Goal: Task Accomplishment & Management: Complete application form

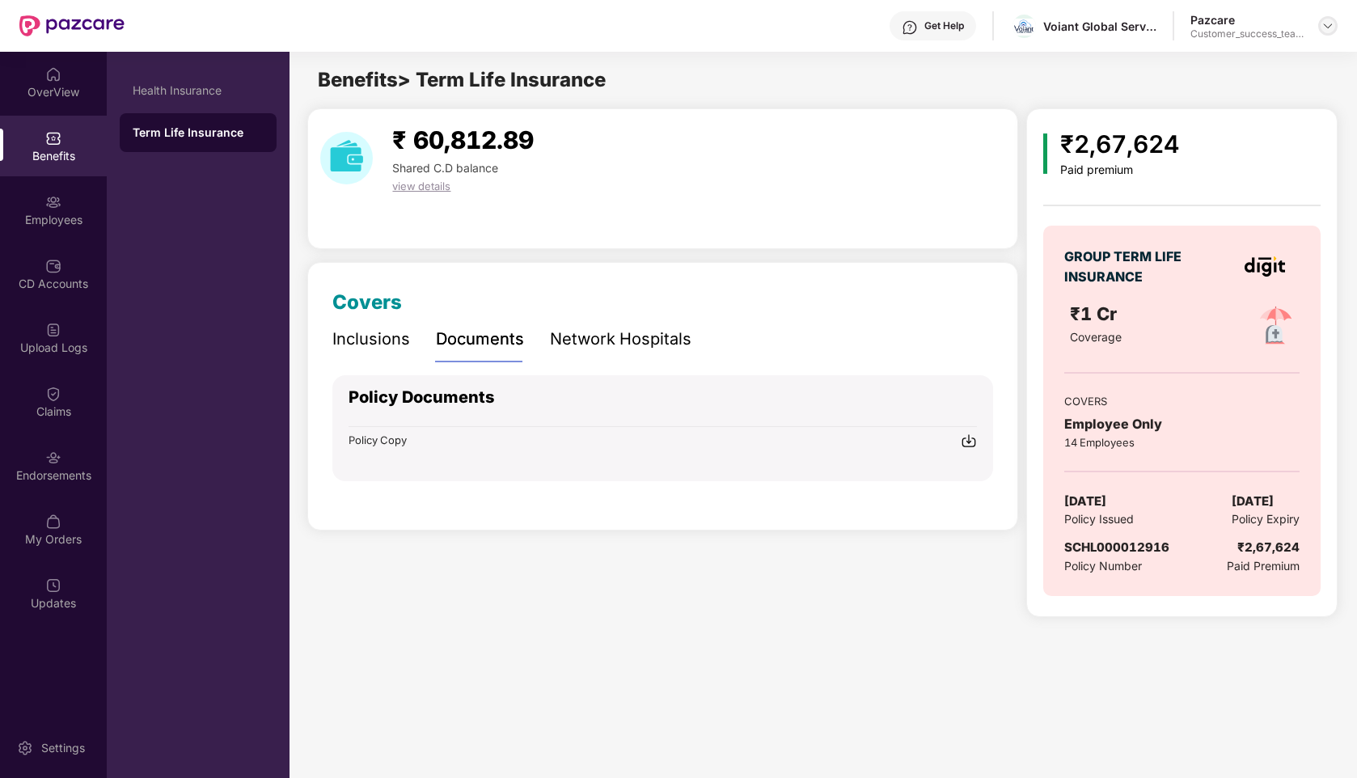
click at [1325, 33] on div at bounding box center [1327, 25] width 19 height 19
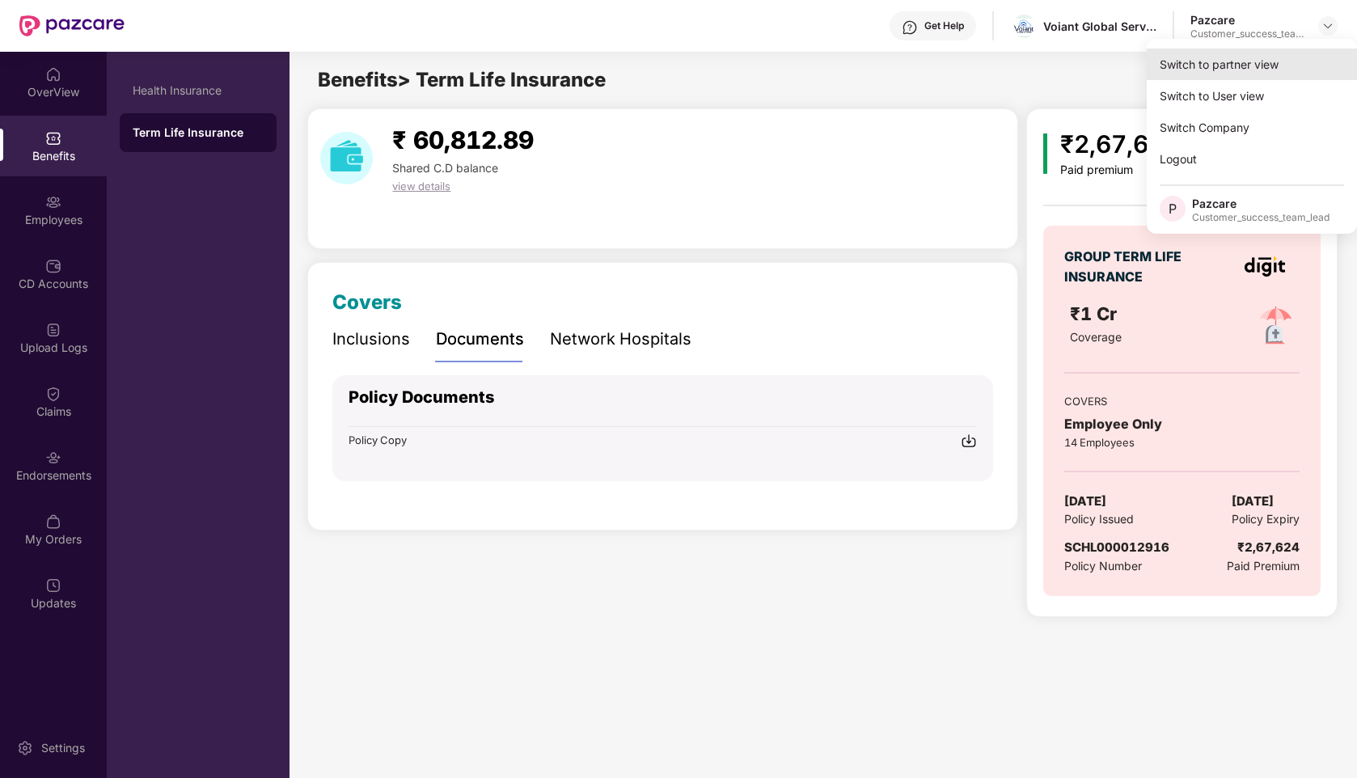
click at [1203, 58] on div "Switch to partner view" at bounding box center [1252, 65] width 210 height 32
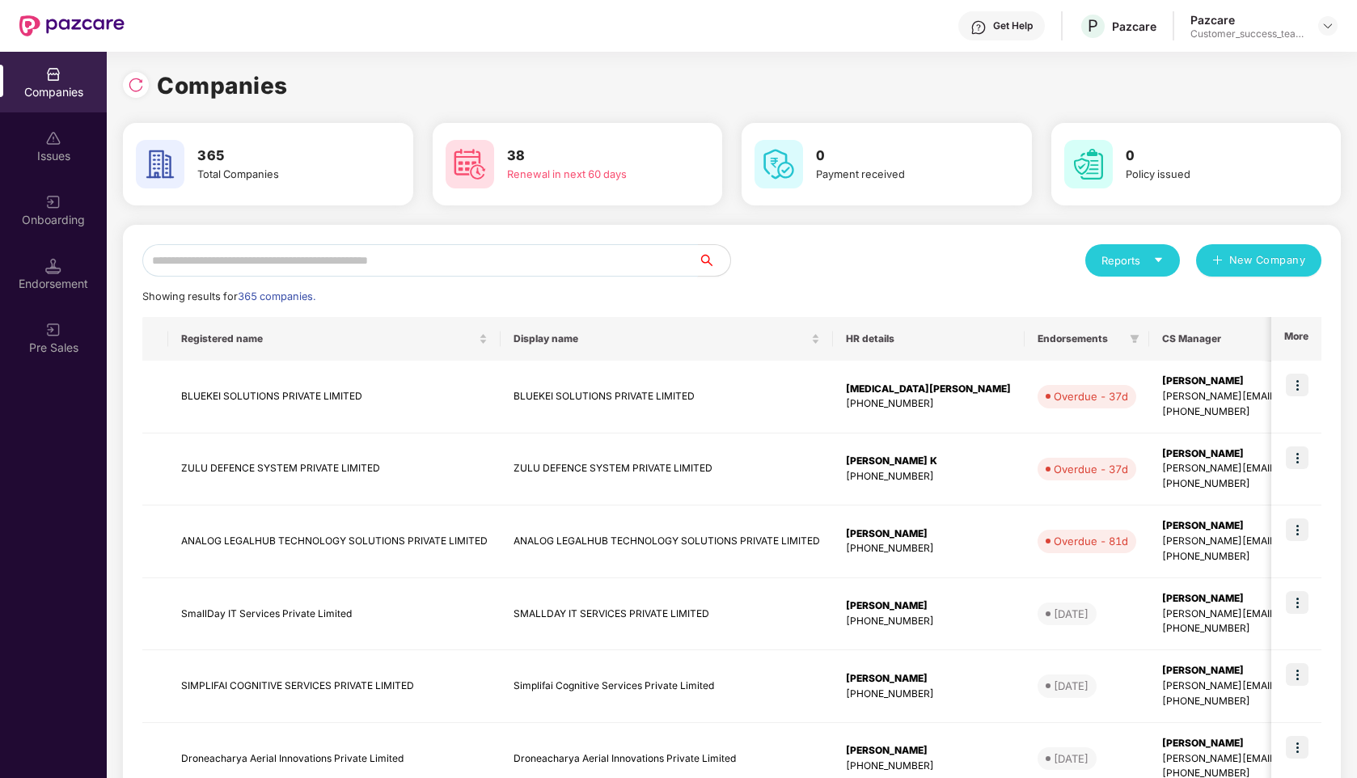
click at [394, 256] on input "text" at bounding box center [420, 260] width 556 height 32
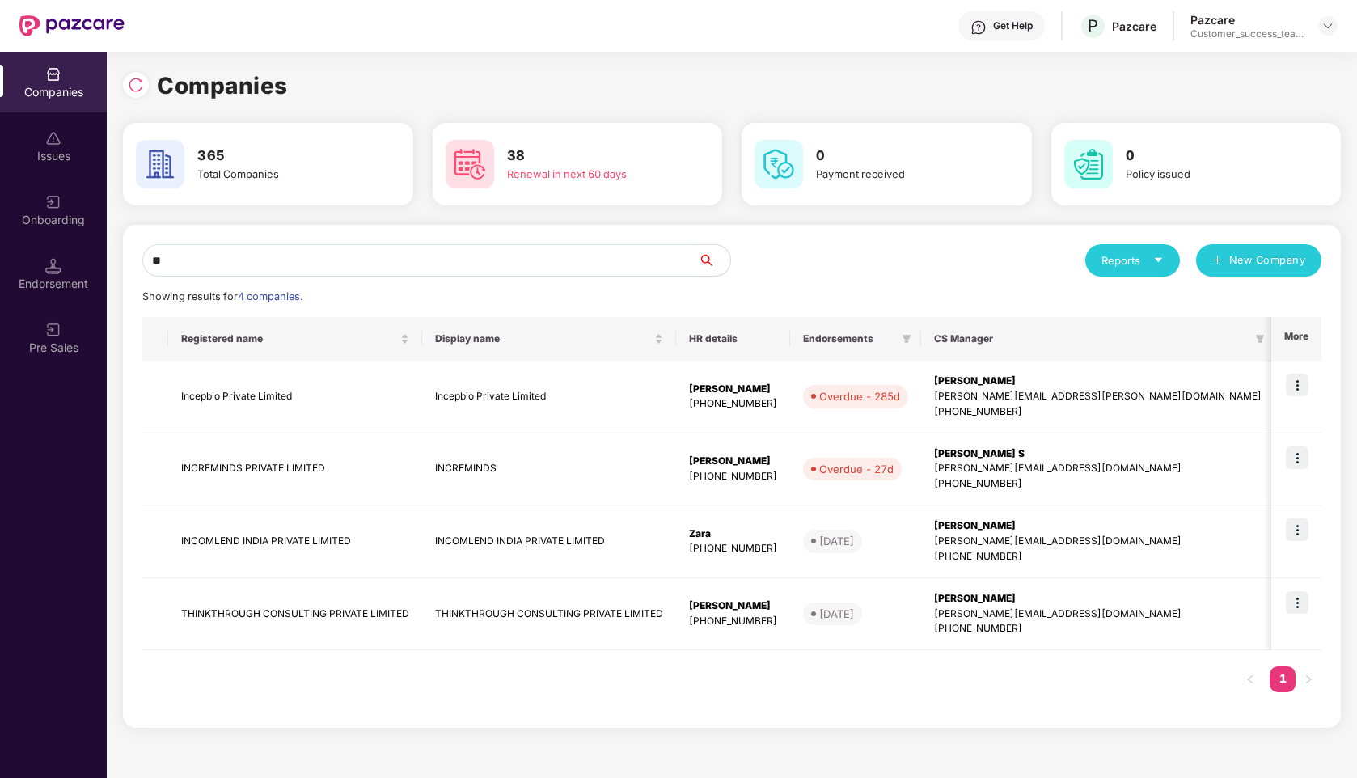
type input "*"
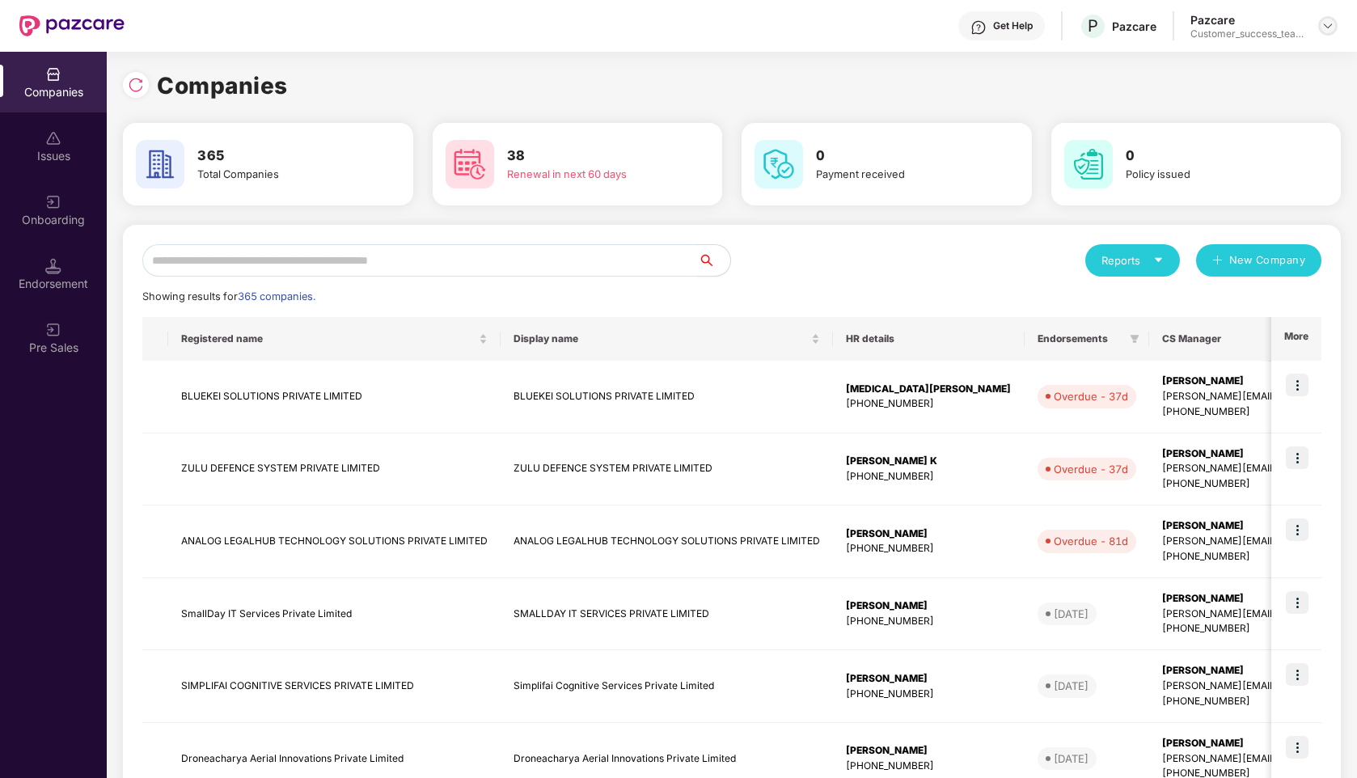
click at [1330, 30] on img at bounding box center [1328, 25] width 13 height 13
click at [1221, 64] on div "Admin view" at bounding box center [1253, 65] width 210 height 32
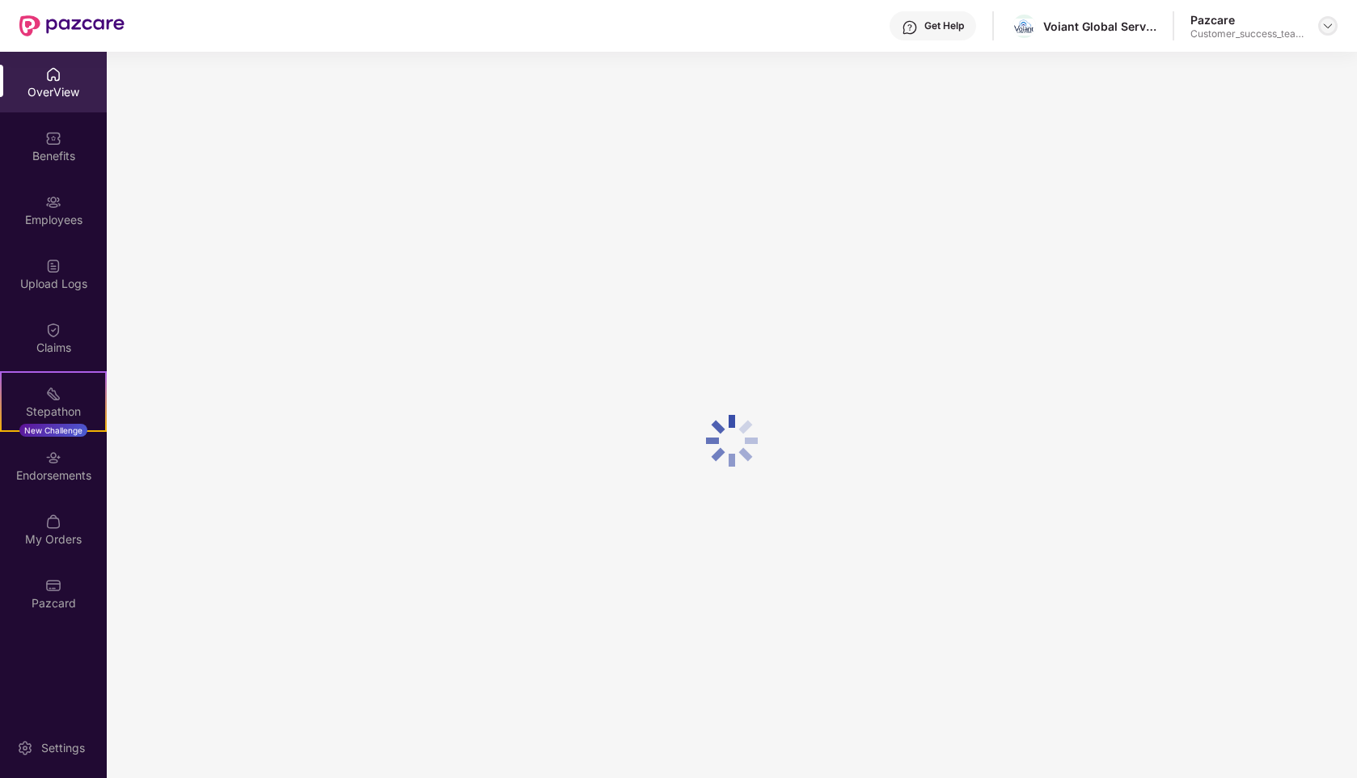
click at [1331, 23] on img at bounding box center [1328, 25] width 13 height 13
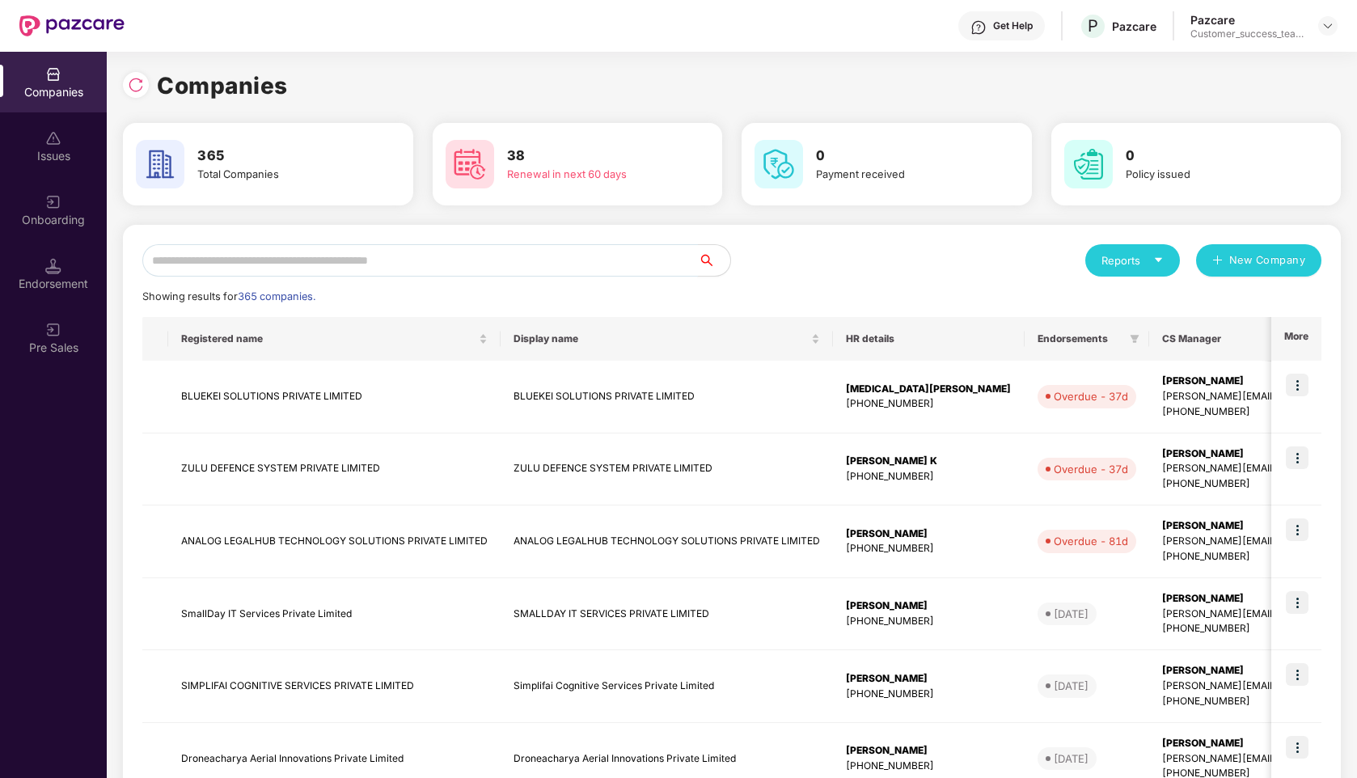
click at [269, 272] on input "text" at bounding box center [420, 260] width 556 height 32
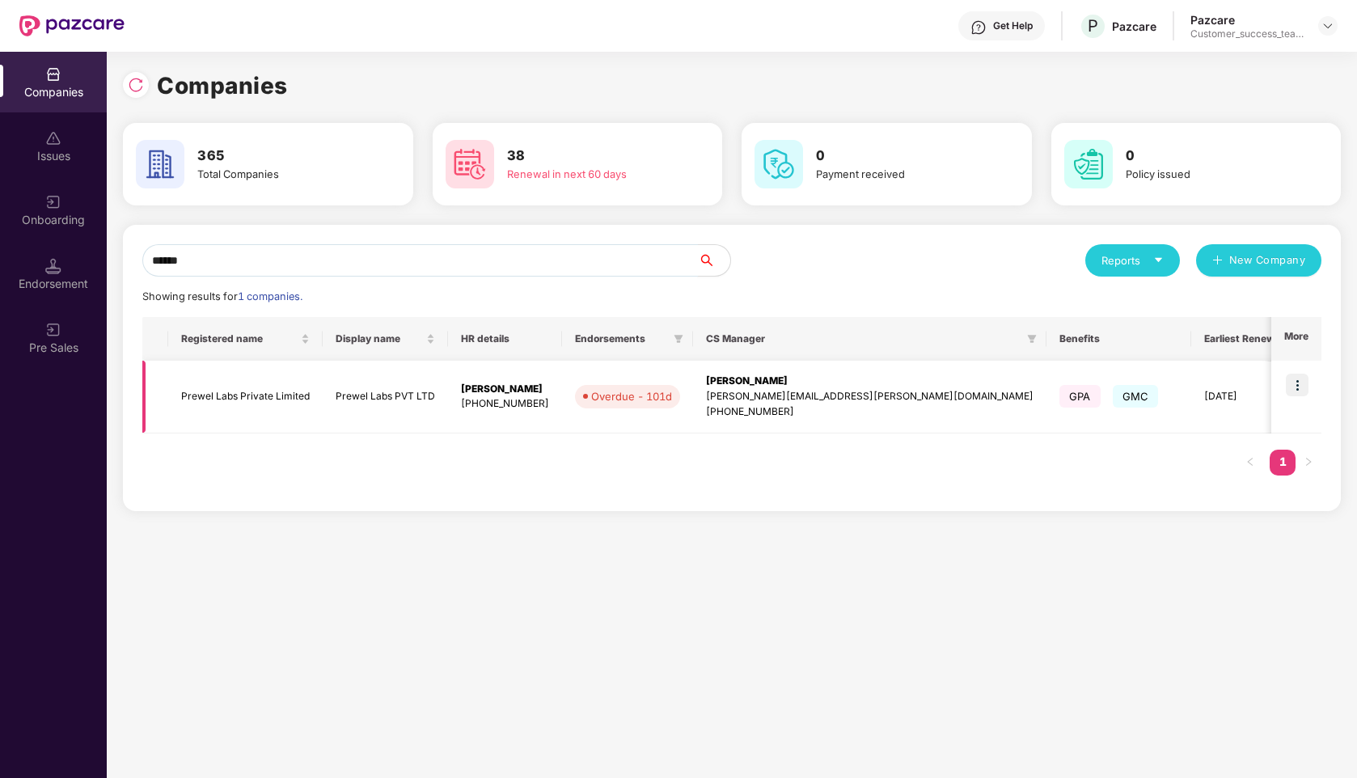
type input "******"
click at [1308, 389] on img at bounding box center [1297, 385] width 23 height 23
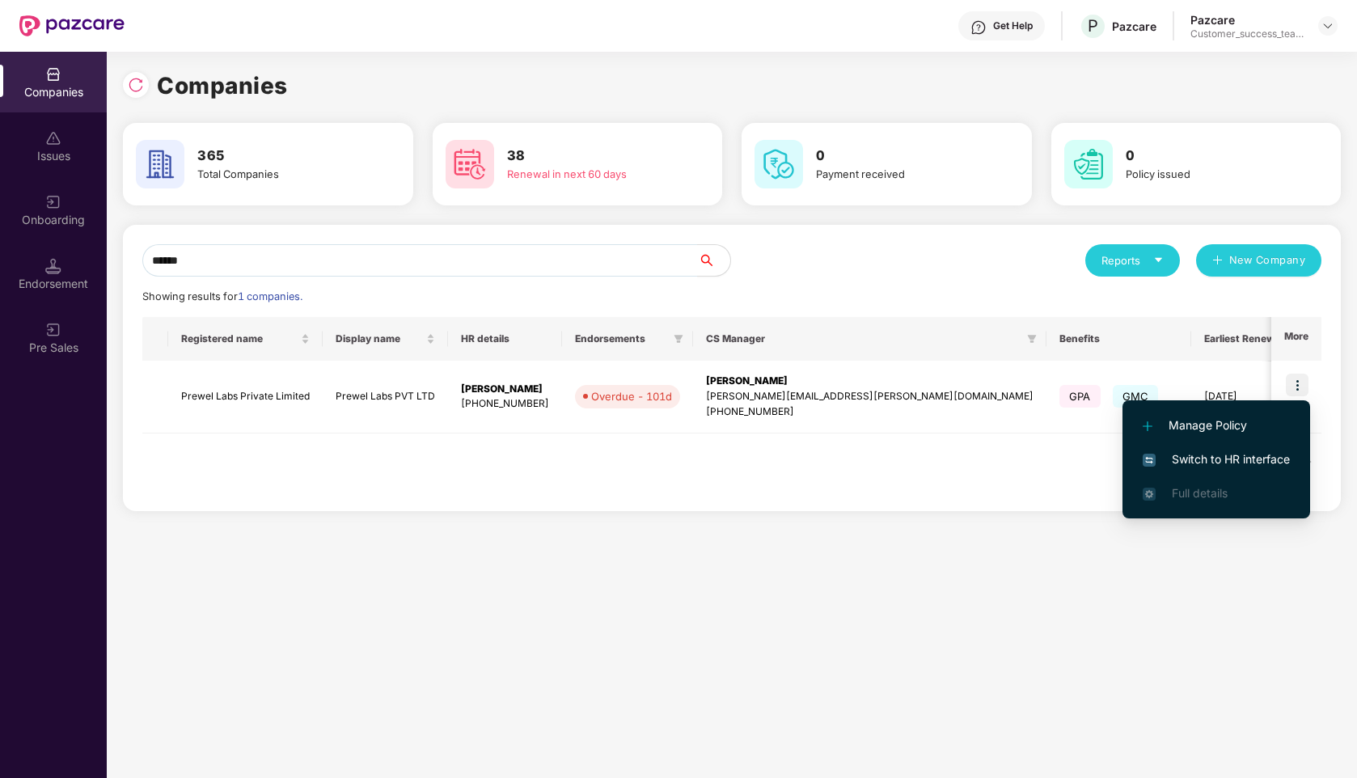
click at [1176, 455] on span "Switch to HR interface" at bounding box center [1216, 459] width 147 height 18
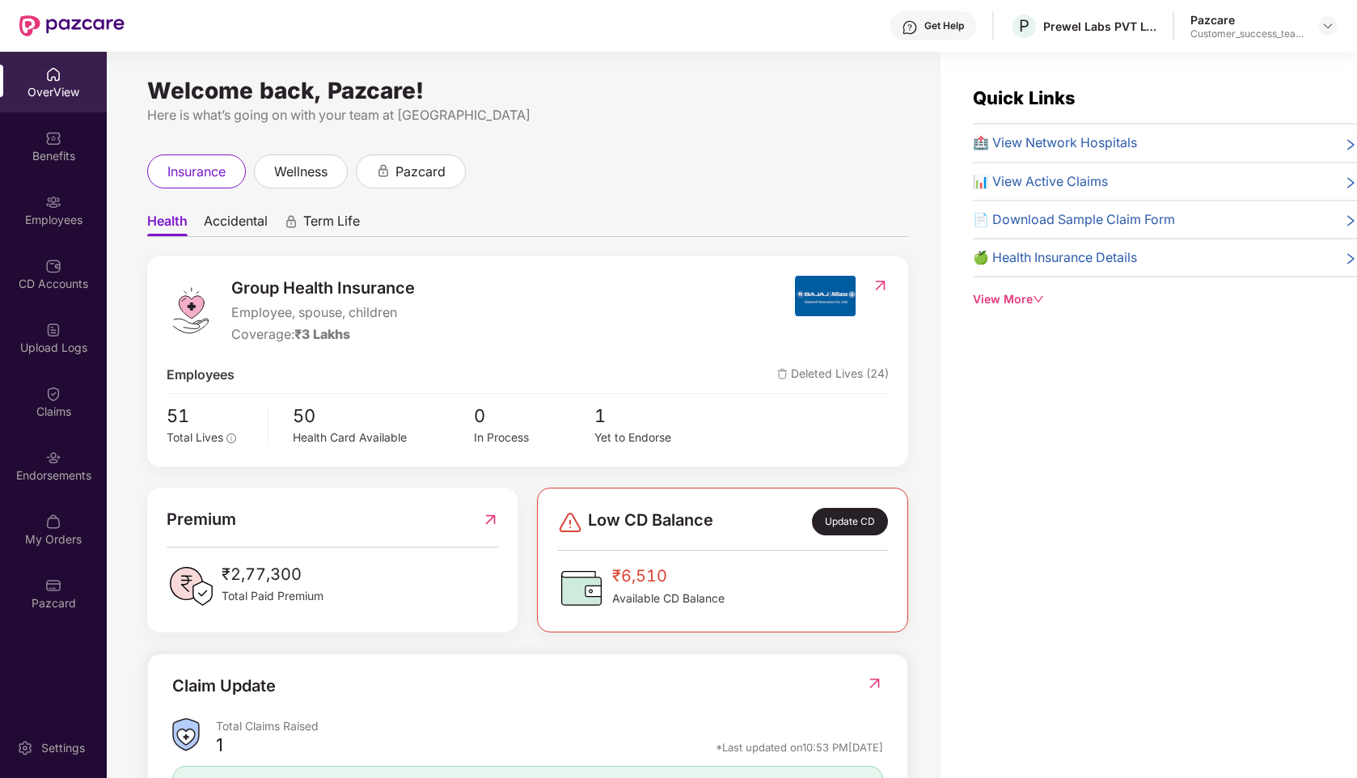
click at [65, 208] on div "Employees" at bounding box center [53, 210] width 107 height 61
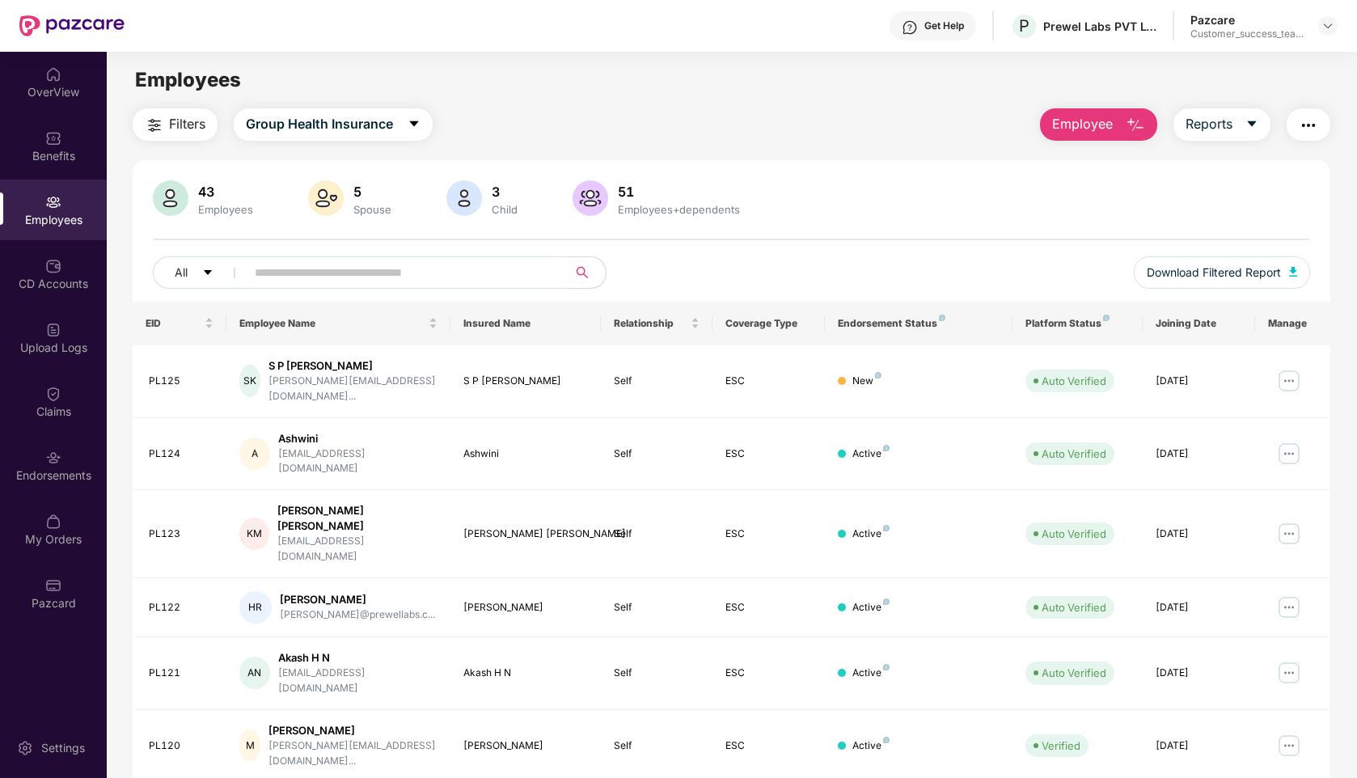
click at [384, 278] on input "text" at bounding box center [400, 272] width 290 height 24
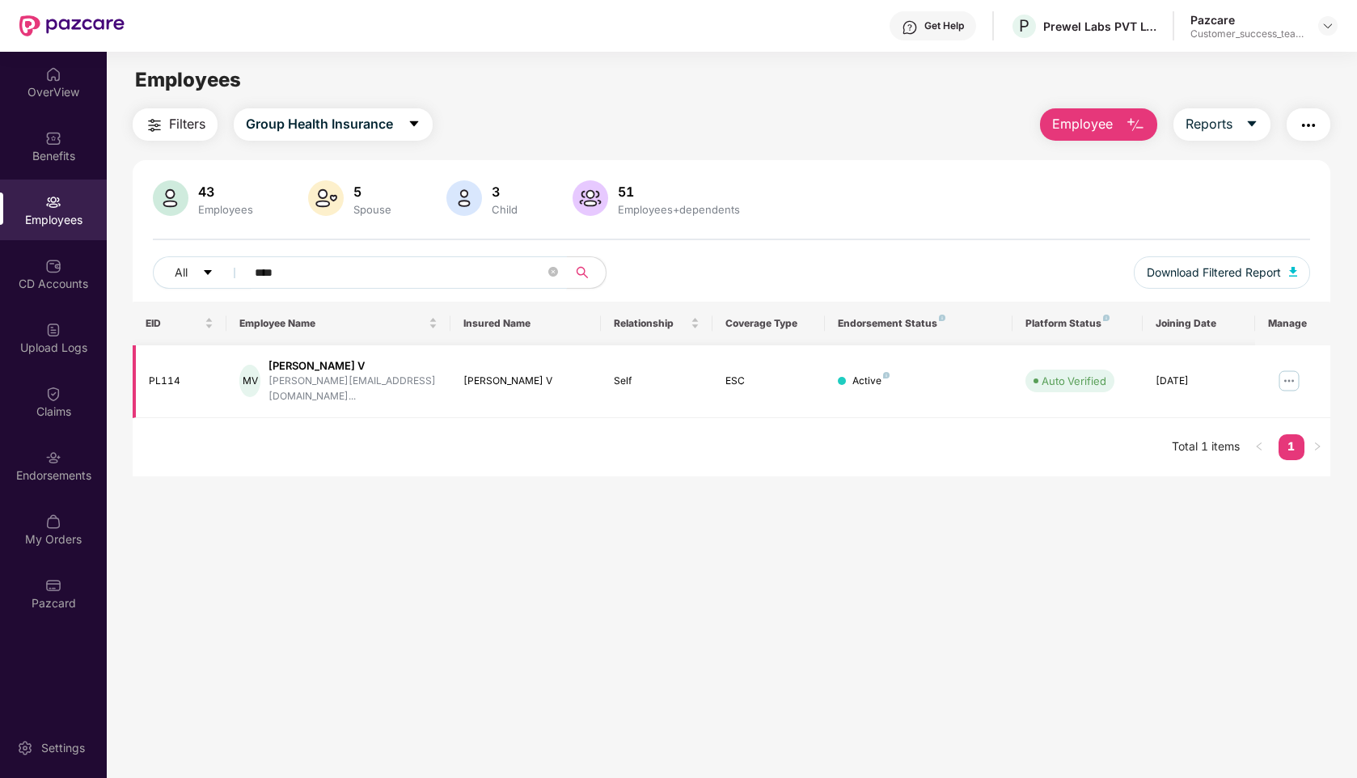
type input "****"
click at [1288, 369] on img at bounding box center [1289, 381] width 26 height 26
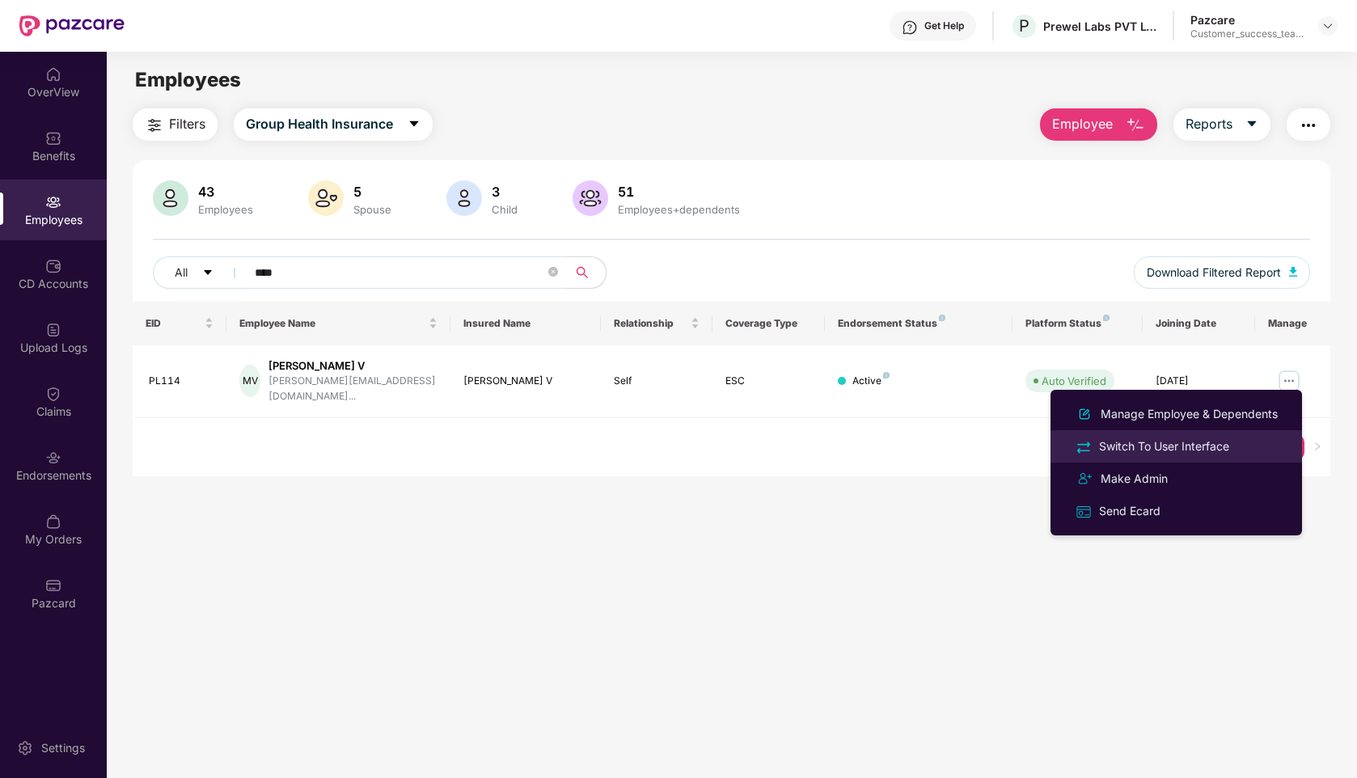
click at [1137, 446] on div "Switch To User Interface" at bounding box center [1164, 447] width 137 height 18
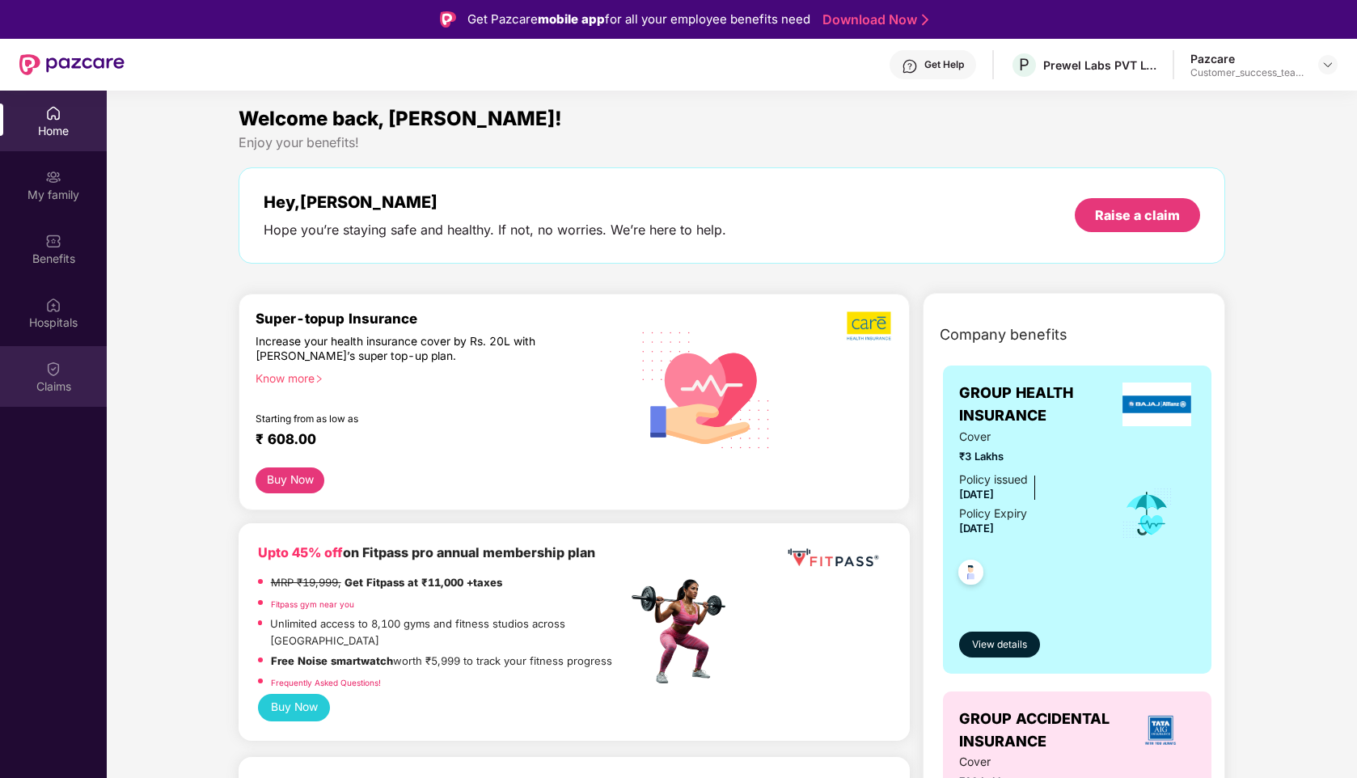
click at [65, 374] on div "Claims" at bounding box center [53, 376] width 107 height 61
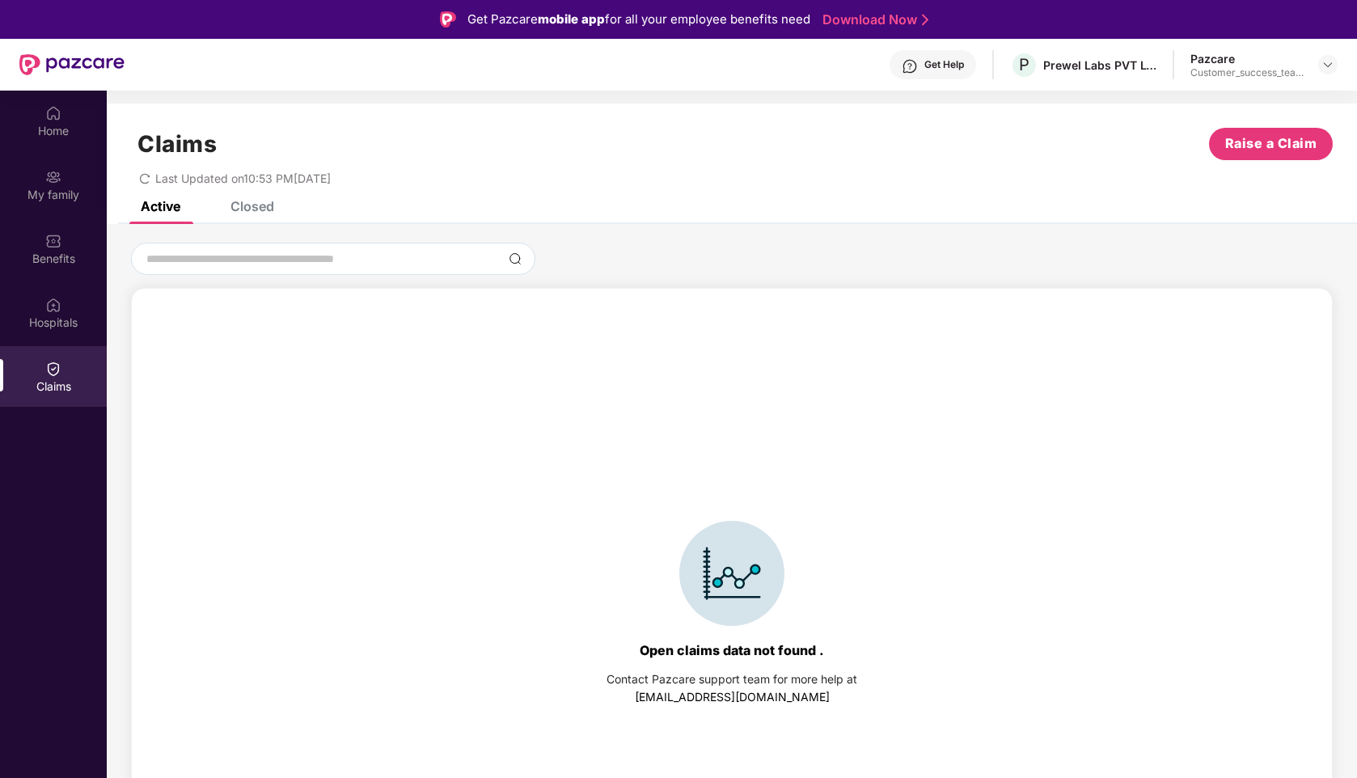
click at [258, 210] on div "Closed" at bounding box center [253, 206] width 44 height 16
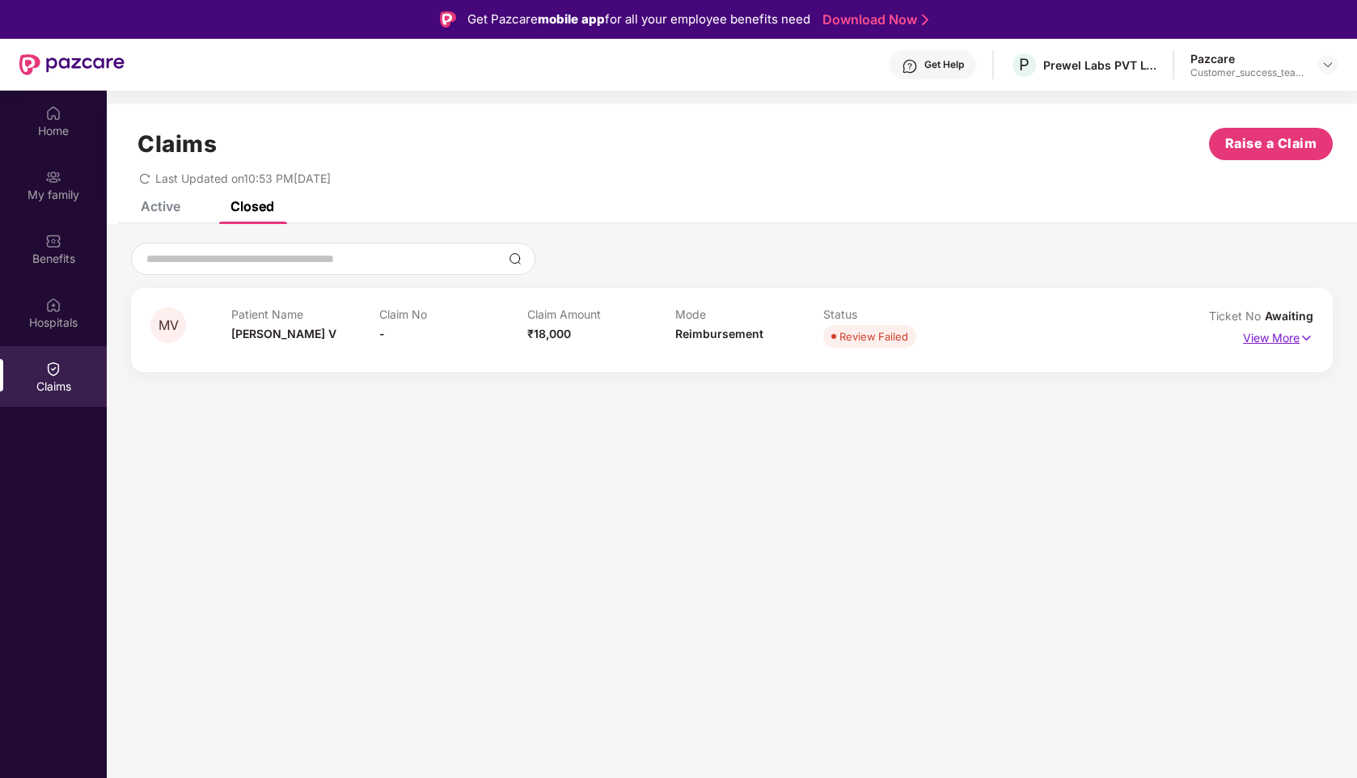
click at [1297, 338] on p "View More" at bounding box center [1278, 336] width 70 height 22
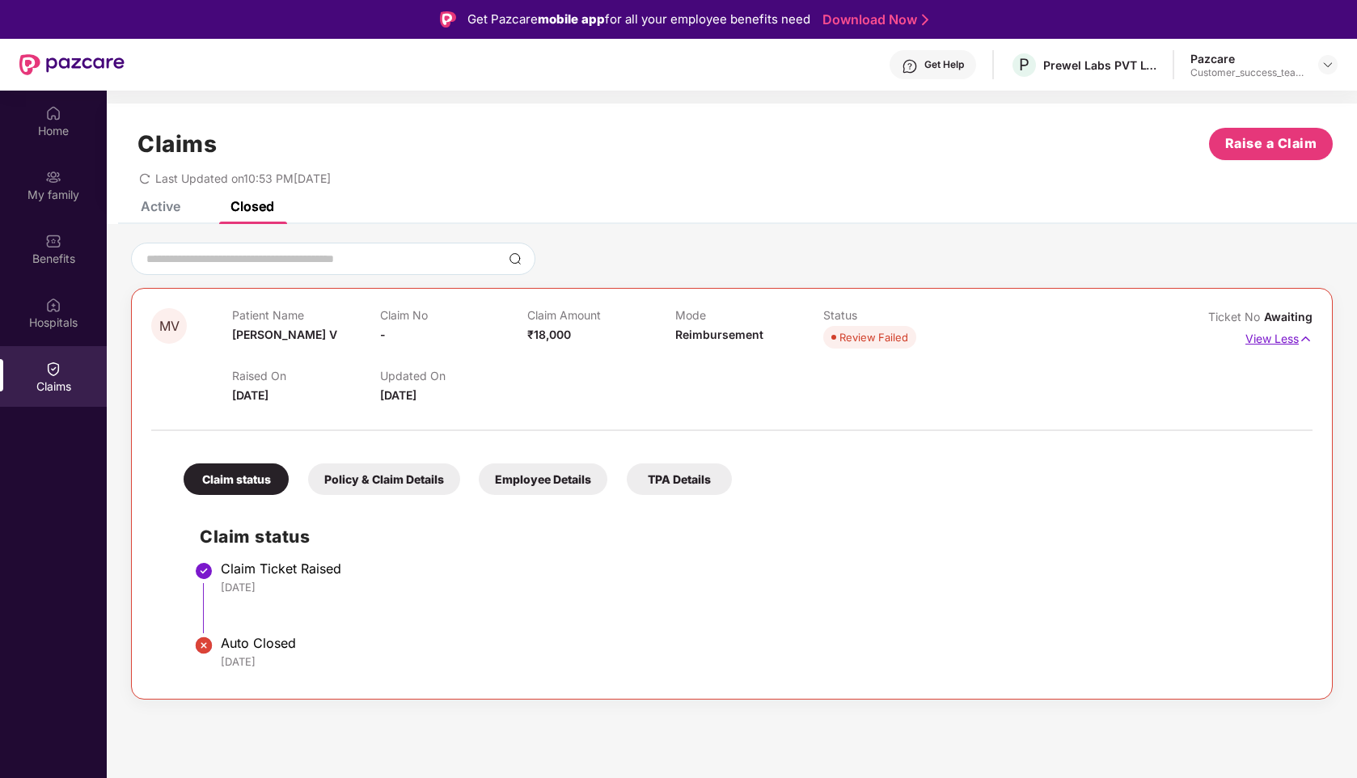
click at [1276, 336] on p "View Less" at bounding box center [1279, 337] width 67 height 22
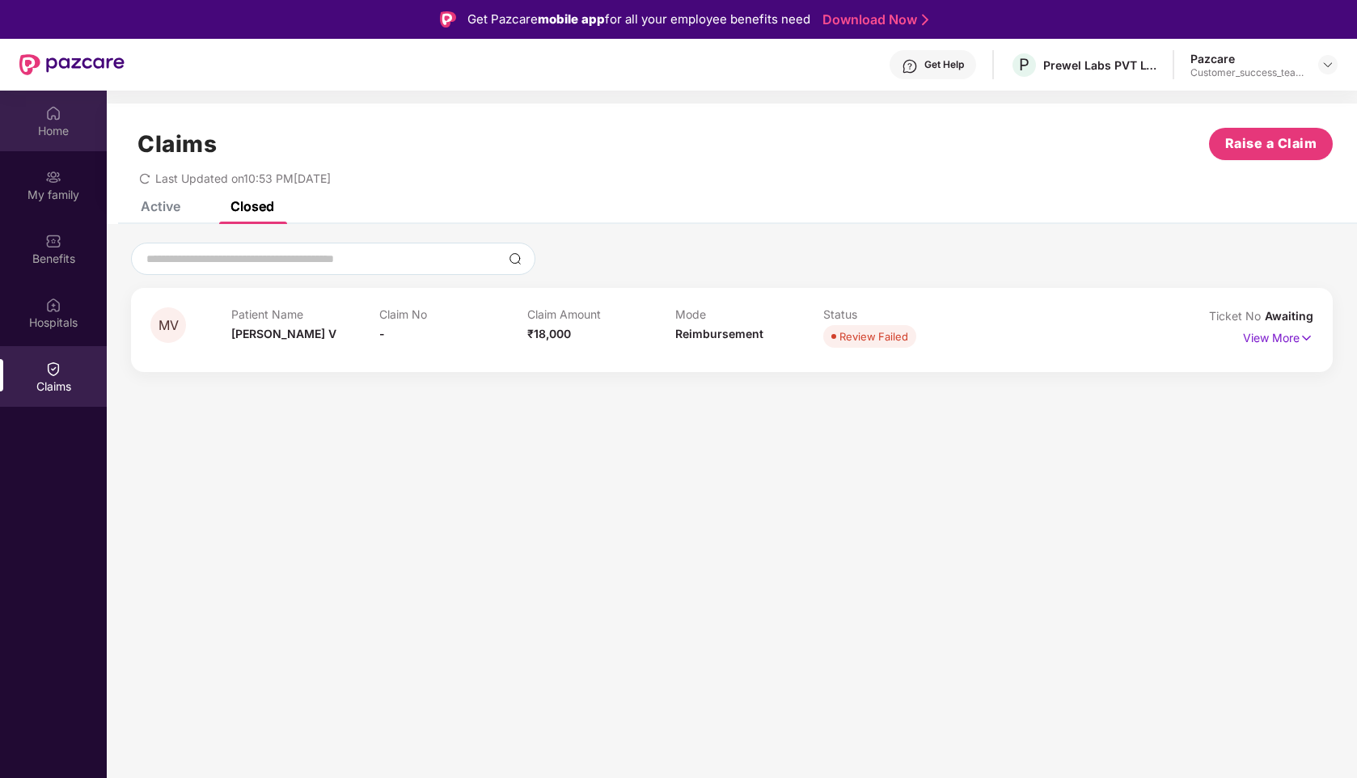
click at [49, 134] on div "Home" at bounding box center [53, 131] width 107 height 16
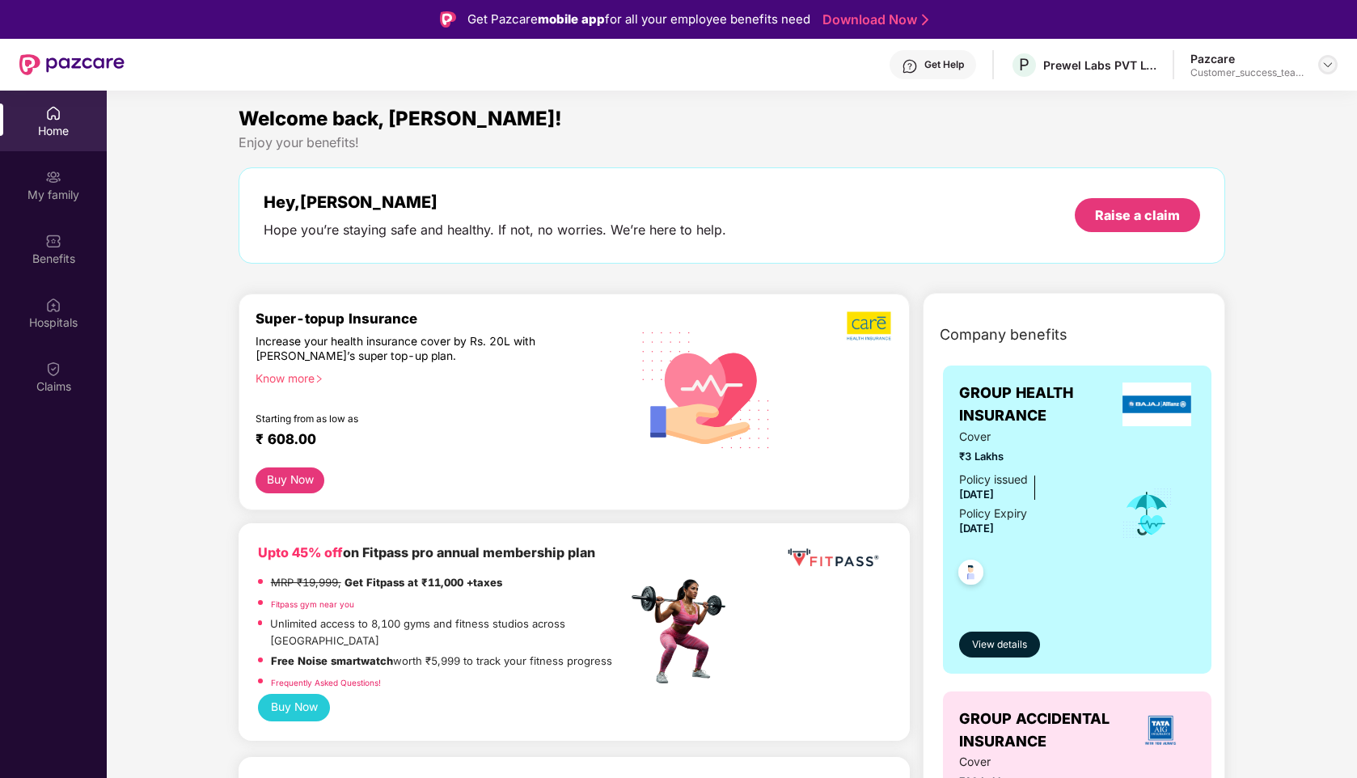
click at [1332, 62] on img at bounding box center [1328, 64] width 13 height 13
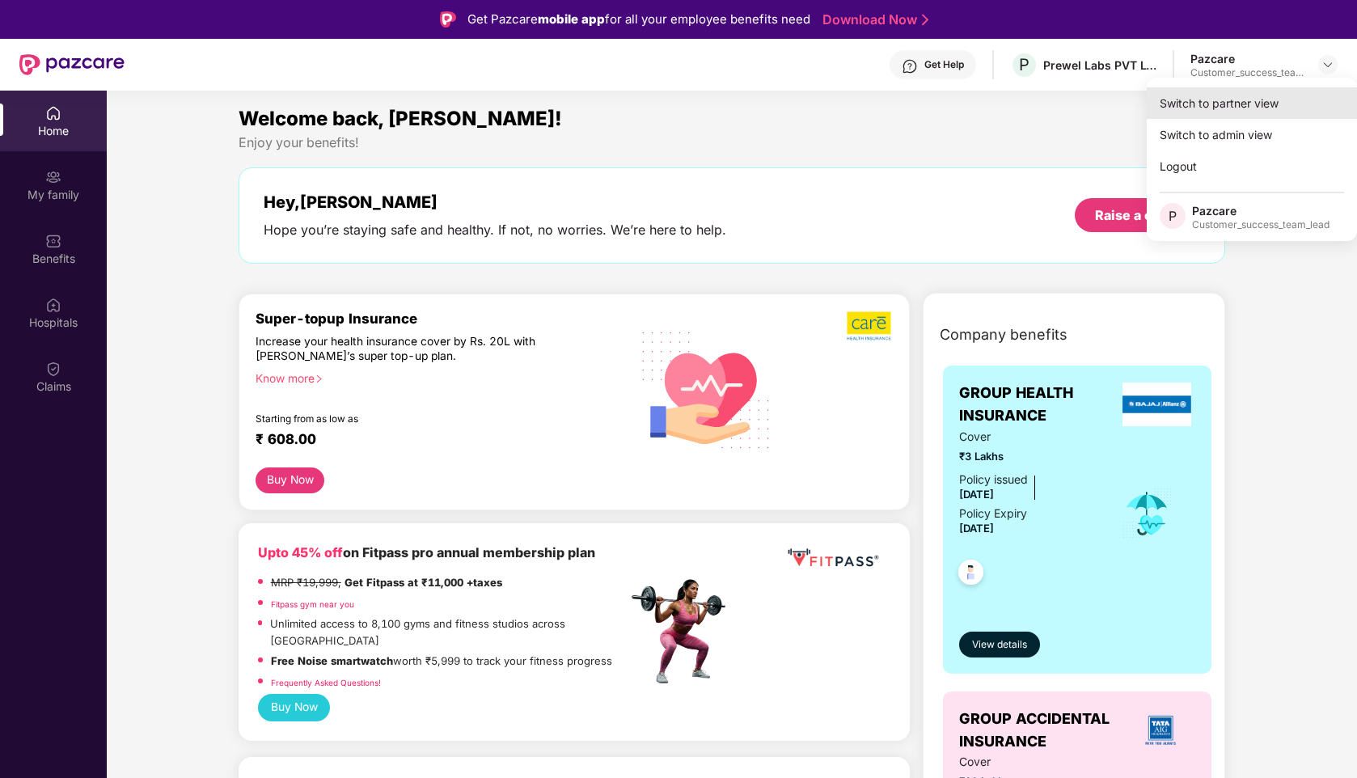
click at [1214, 99] on div "Switch to partner view" at bounding box center [1252, 103] width 210 height 32
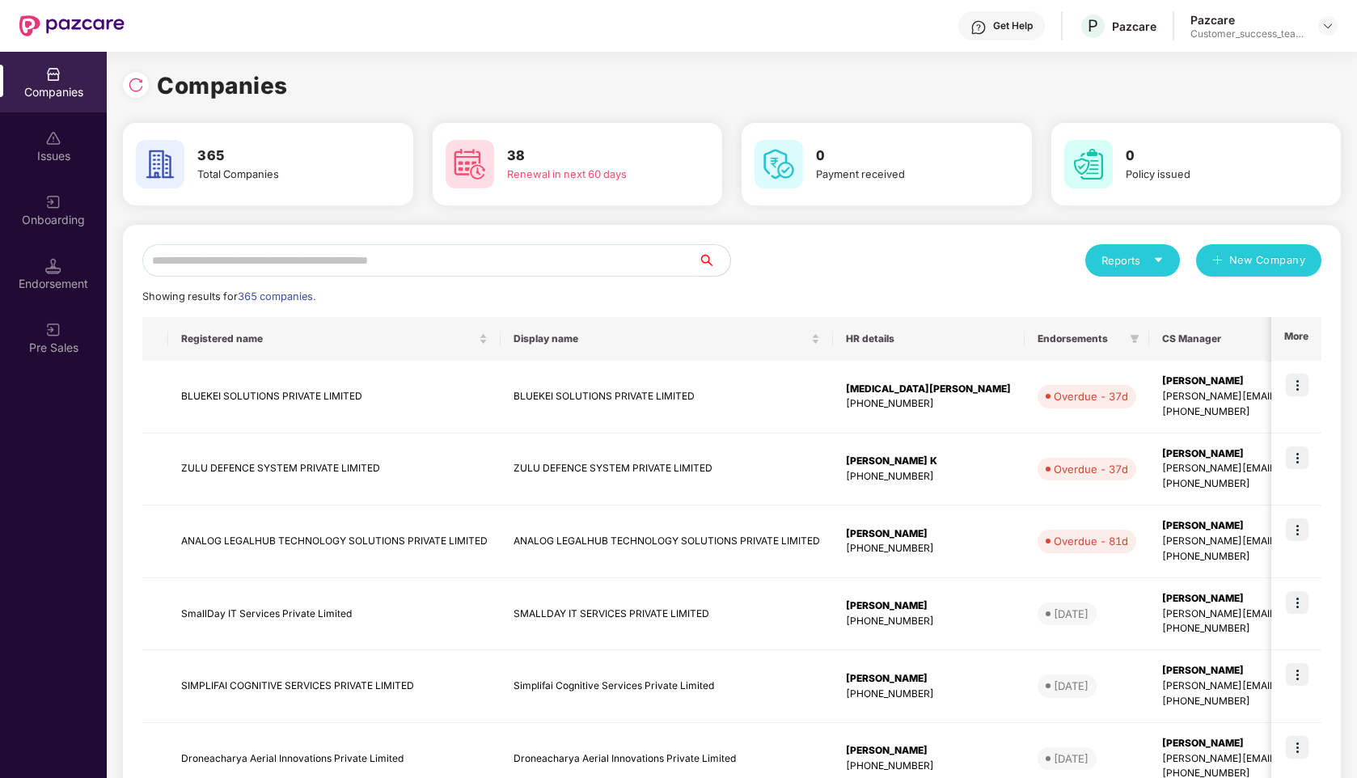
click at [256, 249] on input "text" at bounding box center [420, 260] width 556 height 32
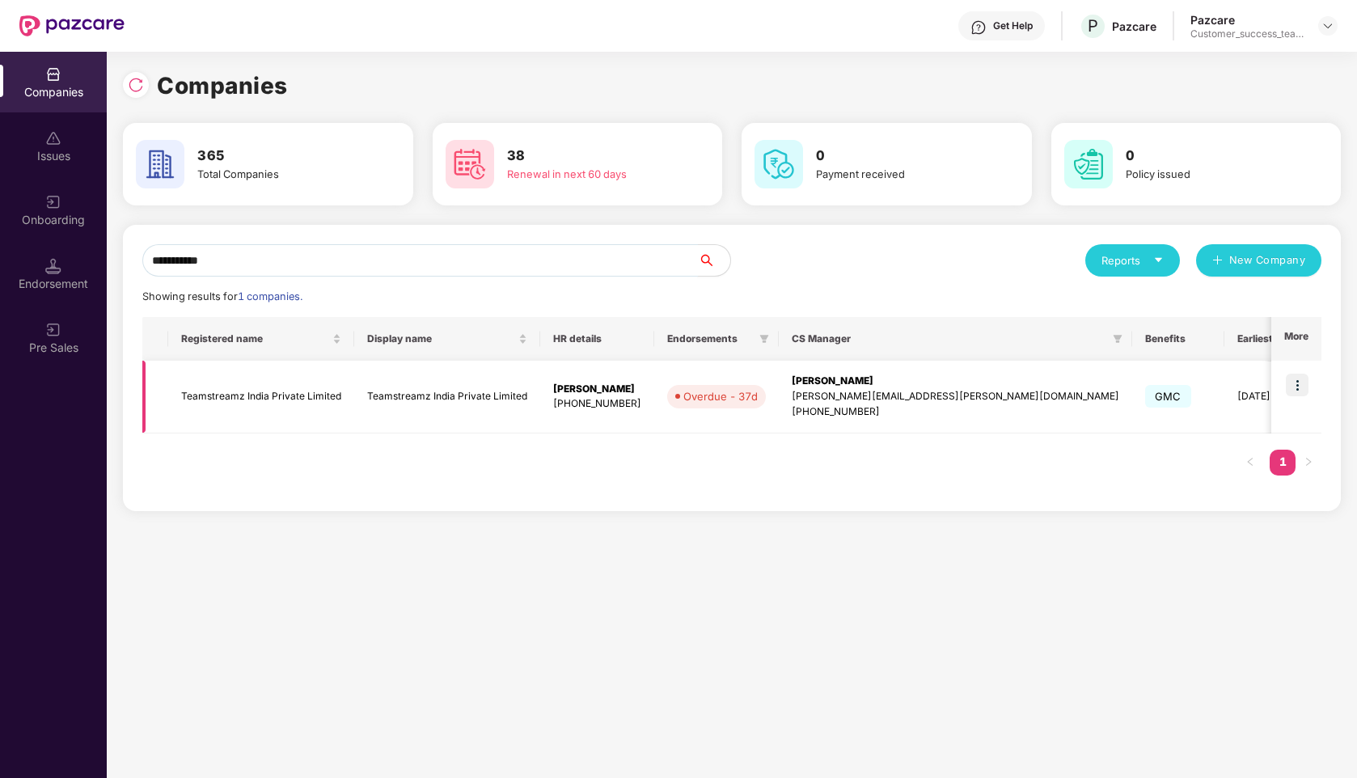
type input "**********"
click at [1301, 391] on img at bounding box center [1297, 385] width 23 height 23
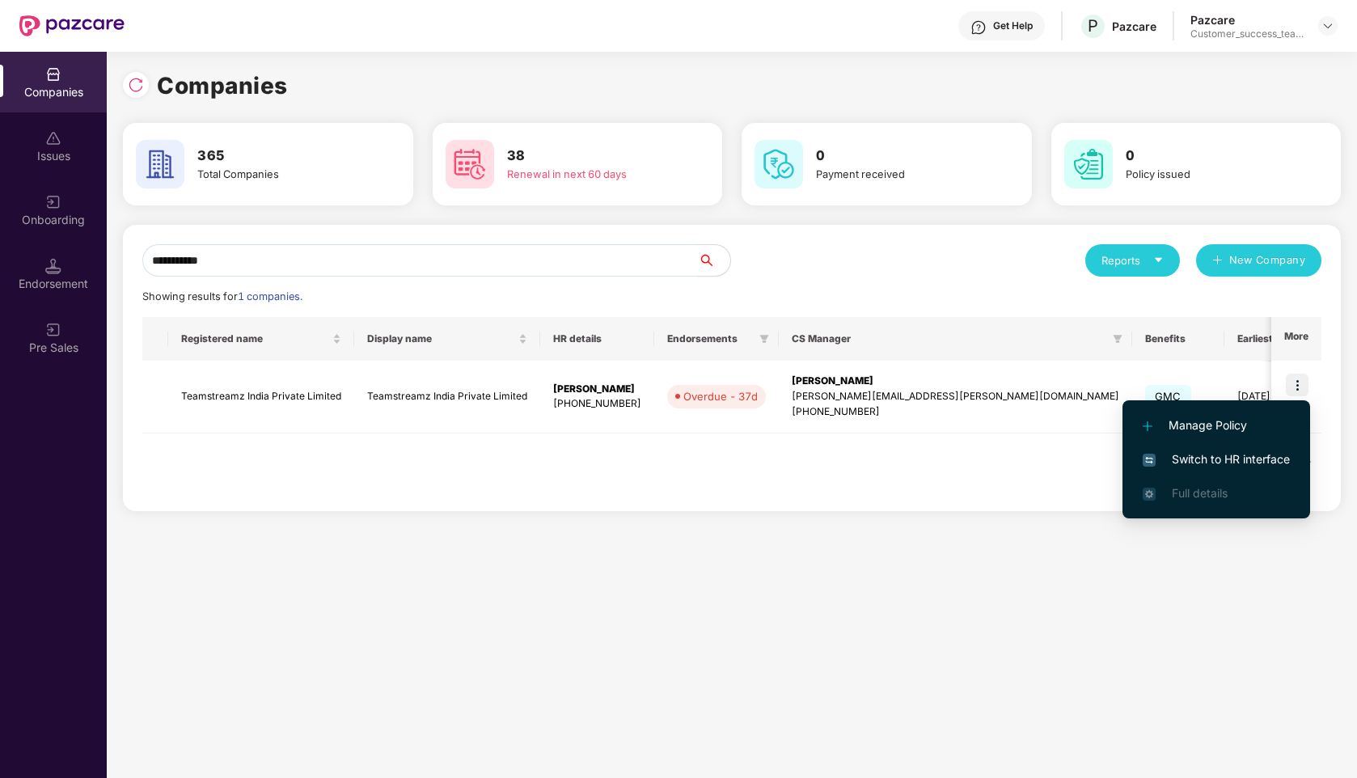
click at [1196, 464] on span "Switch to HR interface" at bounding box center [1216, 459] width 147 height 18
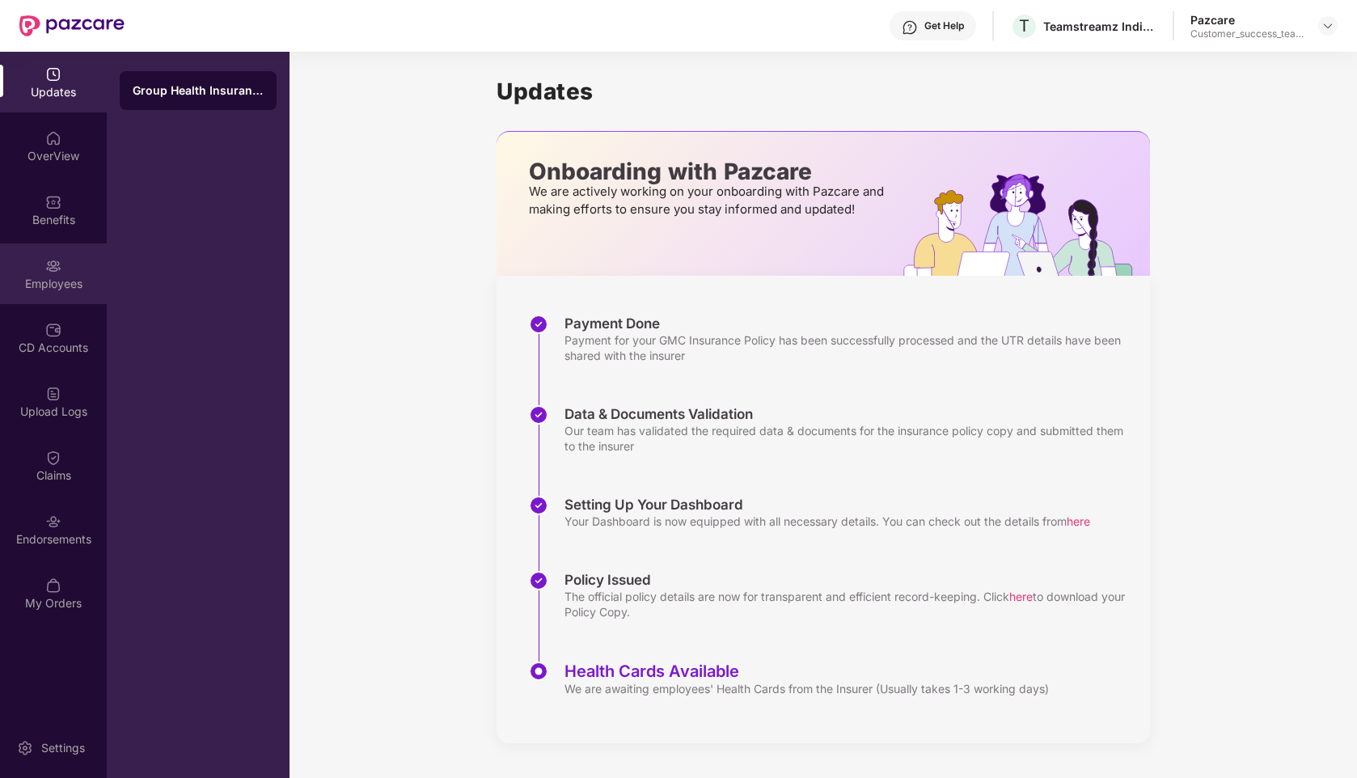
click at [43, 282] on div "Employees" at bounding box center [53, 284] width 107 height 16
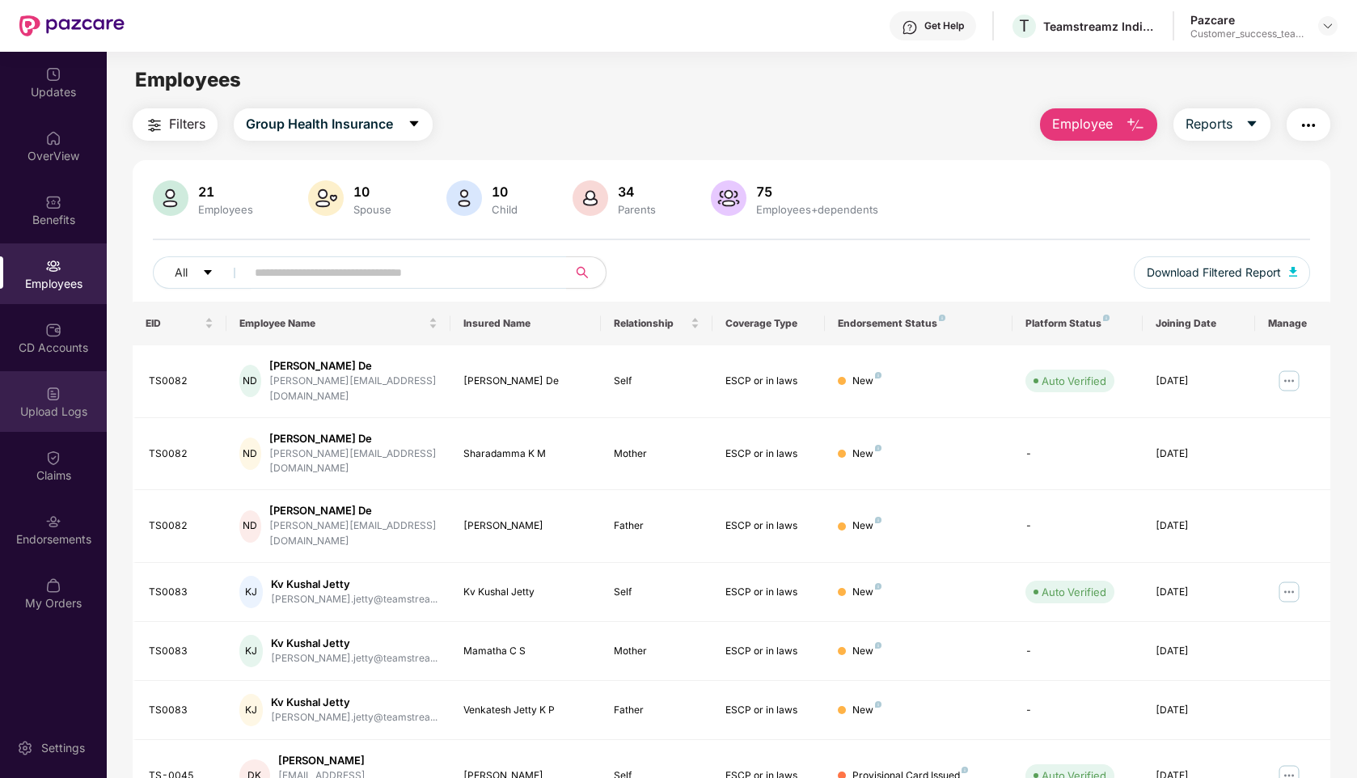
click at [57, 386] on img at bounding box center [53, 394] width 16 height 16
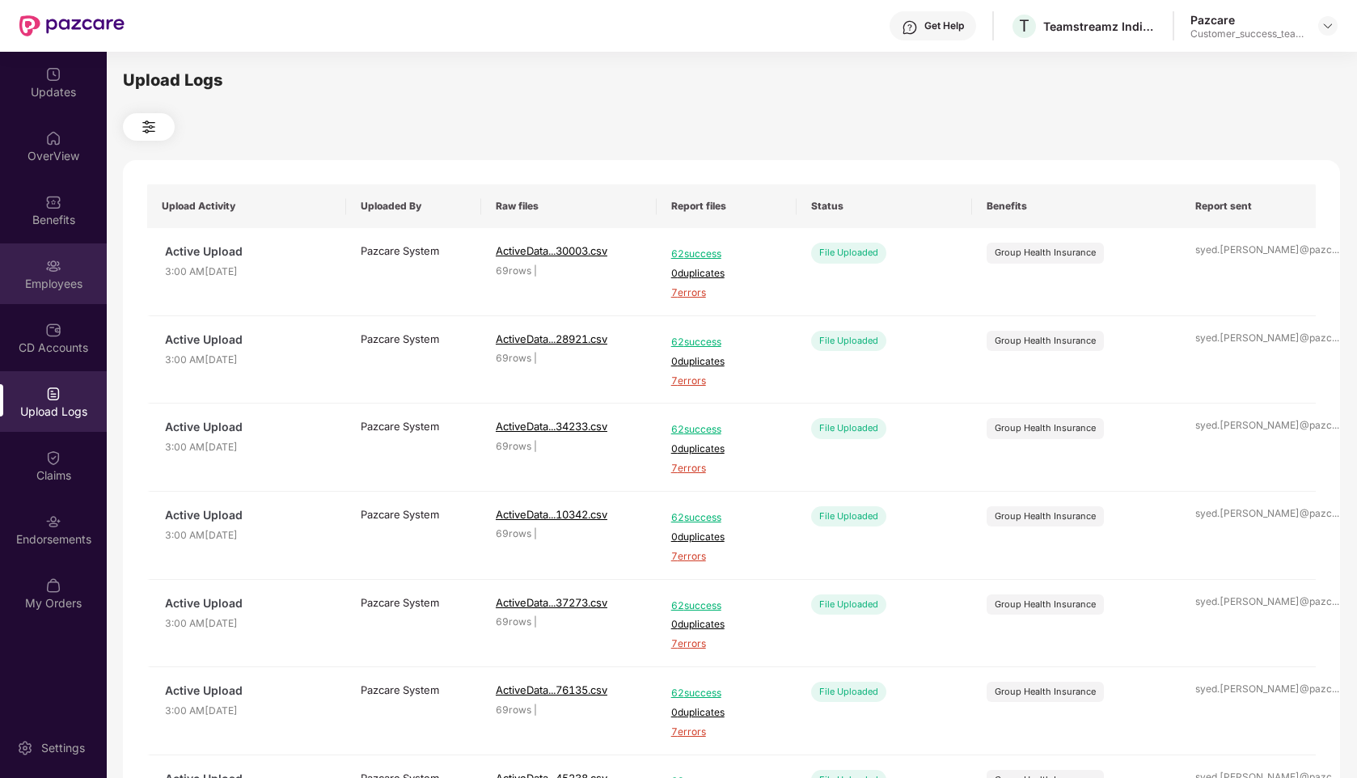
click at [54, 267] on img at bounding box center [53, 266] width 16 height 16
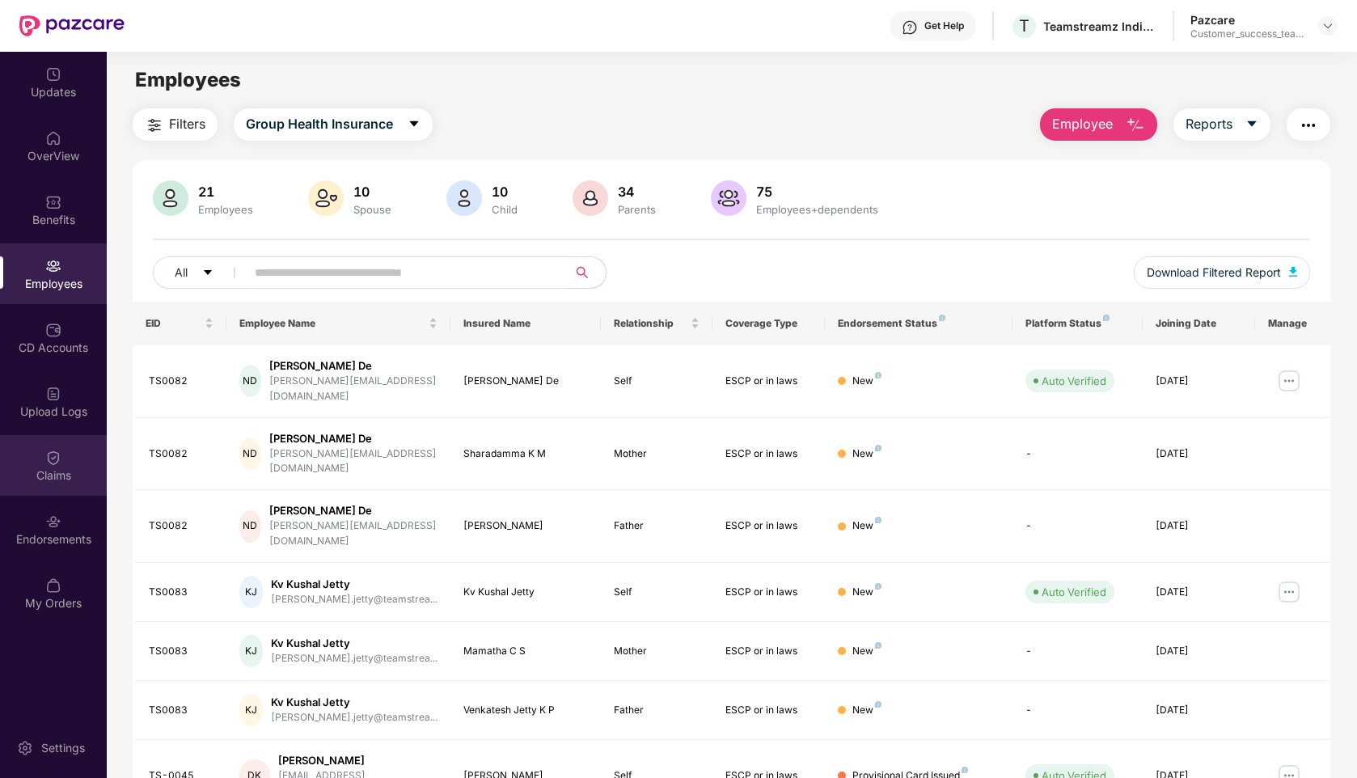
click at [58, 459] on img at bounding box center [53, 458] width 16 height 16
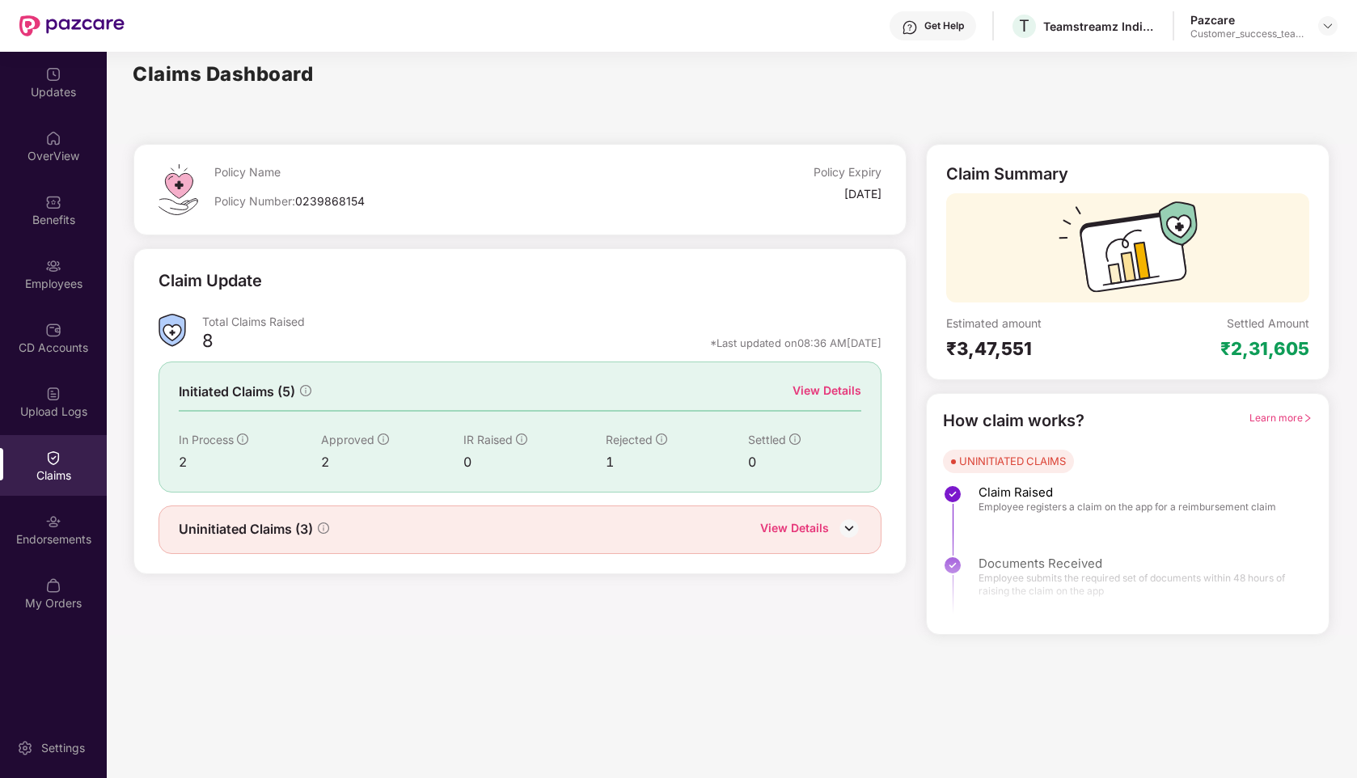
click at [828, 384] on div "View Details" at bounding box center [827, 391] width 69 height 18
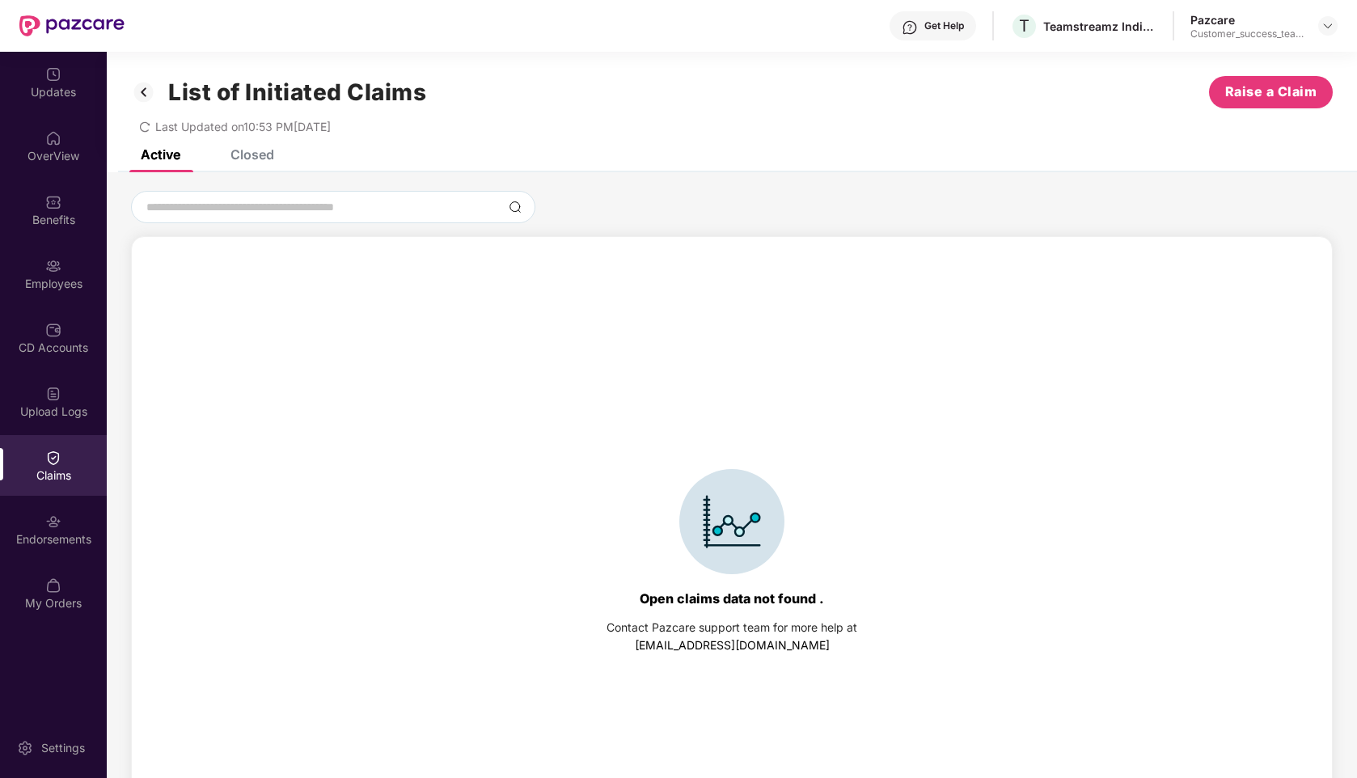
click at [252, 159] on div "Closed" at bounding box center [253, 154] width 44 height 16
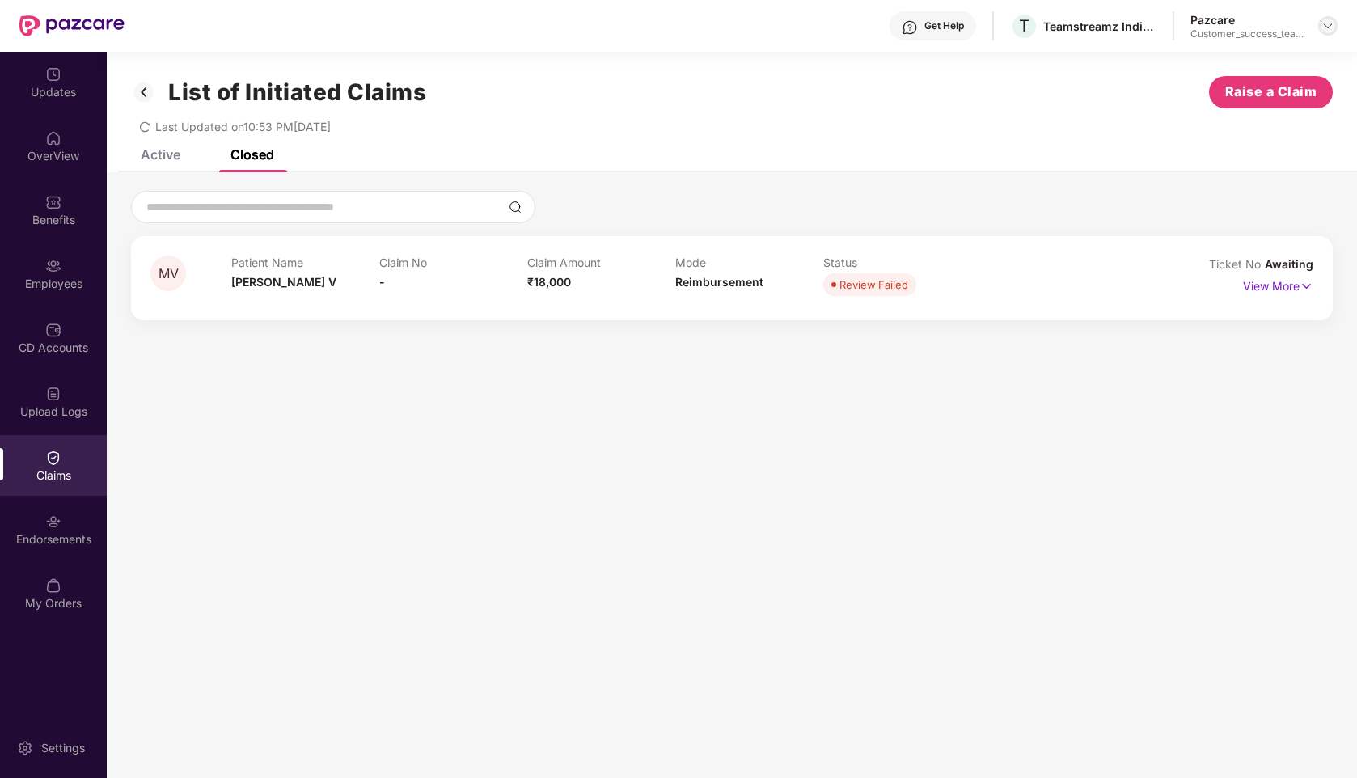
click at [1325, 33] on div at bounding box center [1327, 25] width 19 height 19
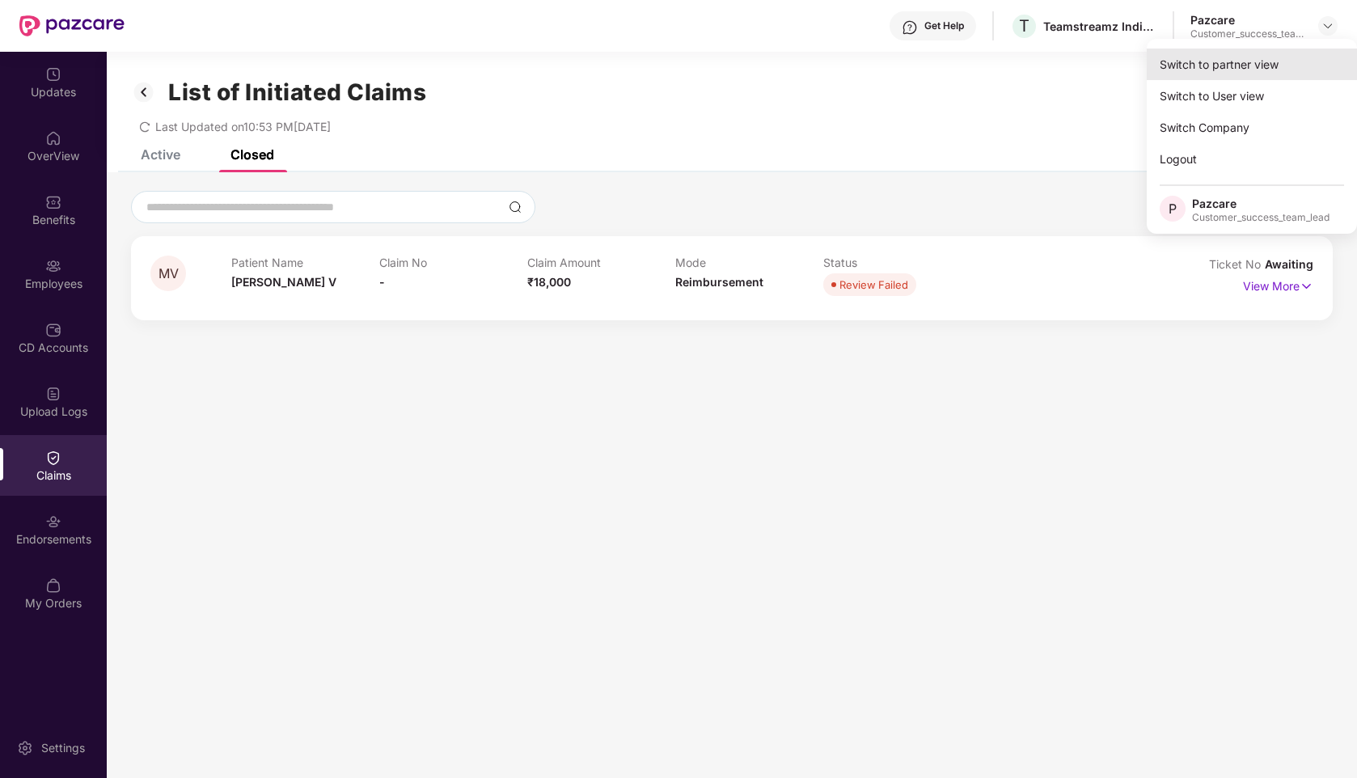
click at [1243, 61] on div "Switch to partner view" at bounding box center [1252, 65] width 210 height 32
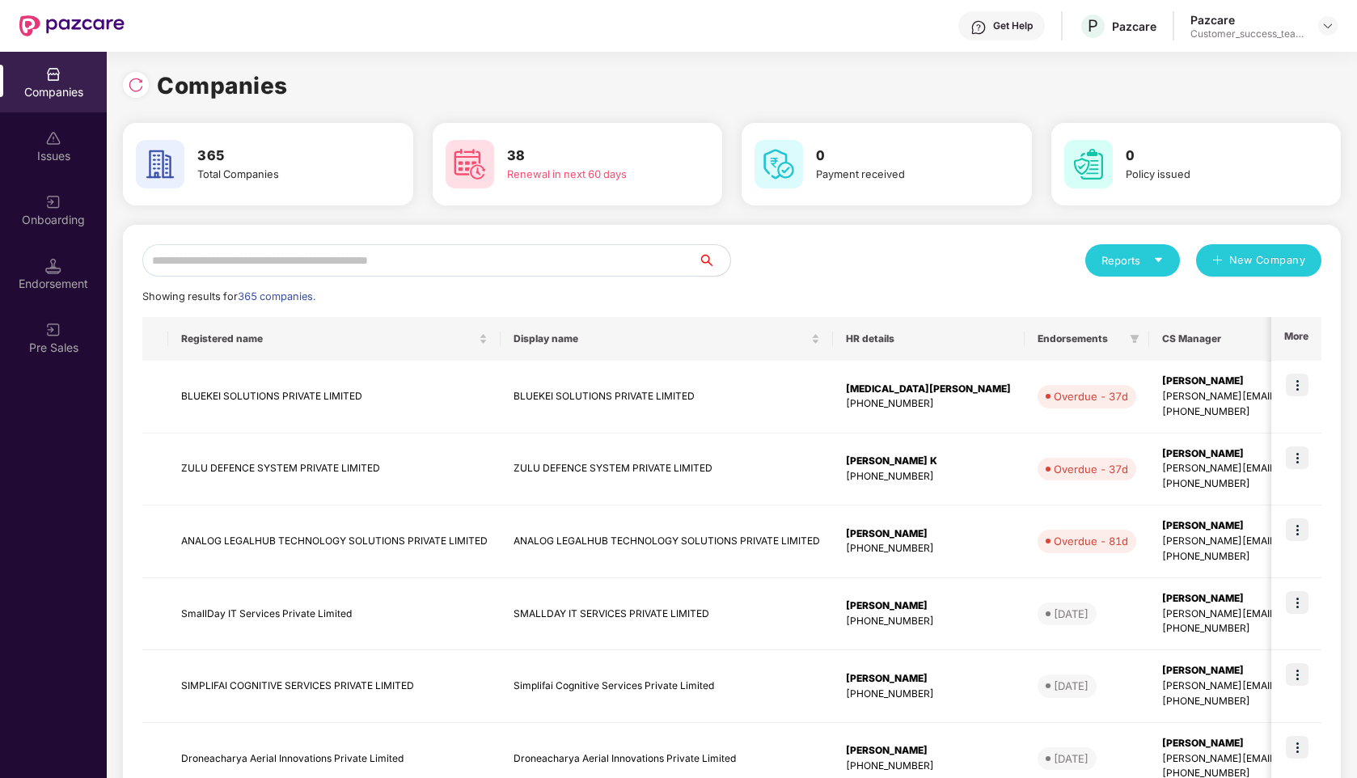
click at [396, 261] on input "text" at bounding box center [420, 260] width 556 height 32
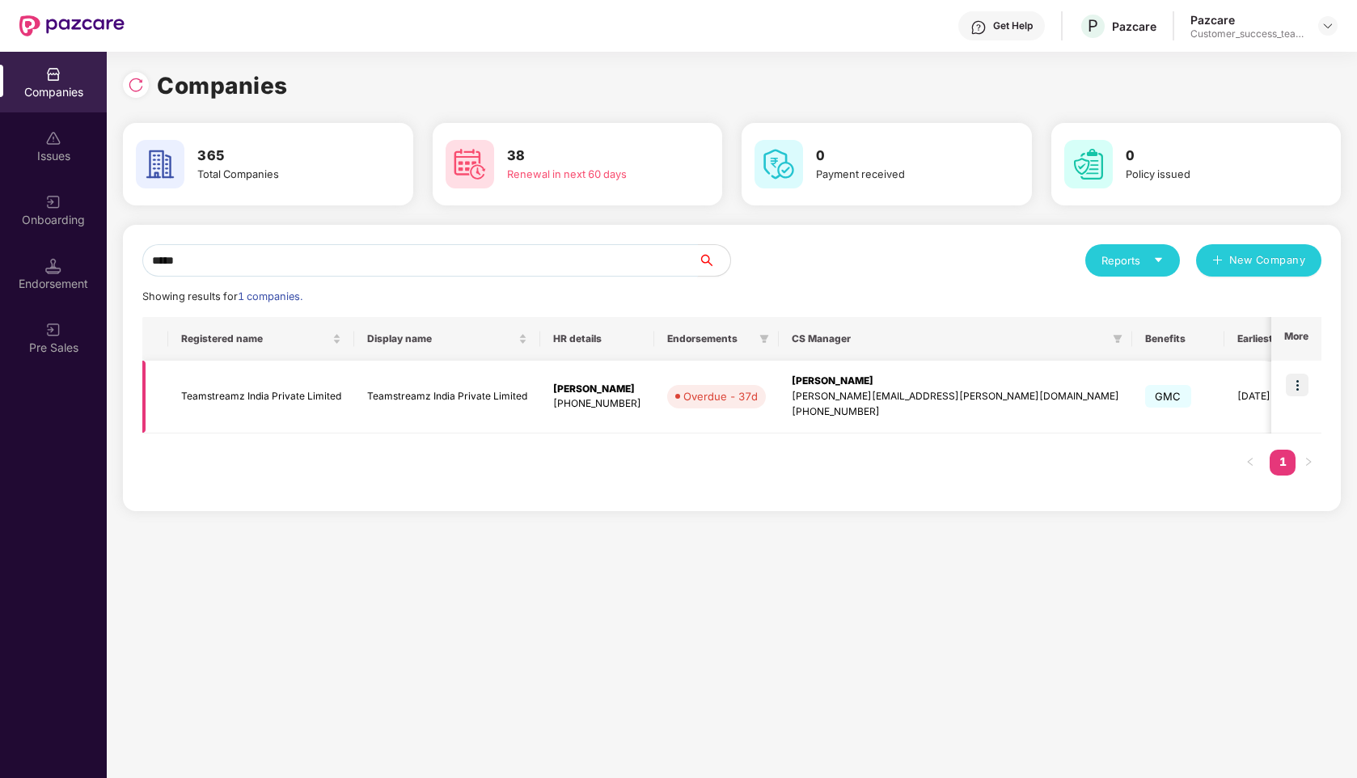
type input "*****"
click at [1301, 387] on img at bounding box center [1297, 385] width 23 height 23
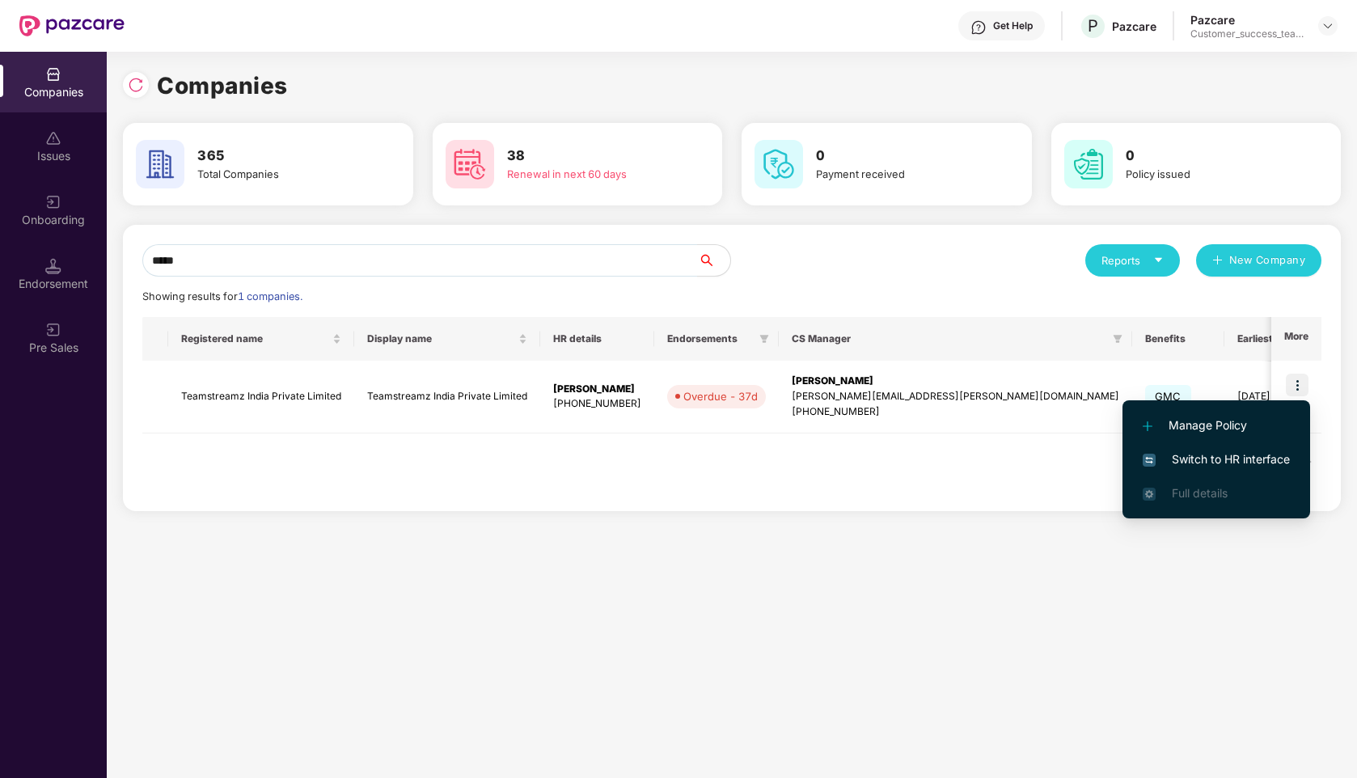
click at [1186, 455] on span "Switch to HR interface" at bounding box center [1216, 459] width 147 height 18
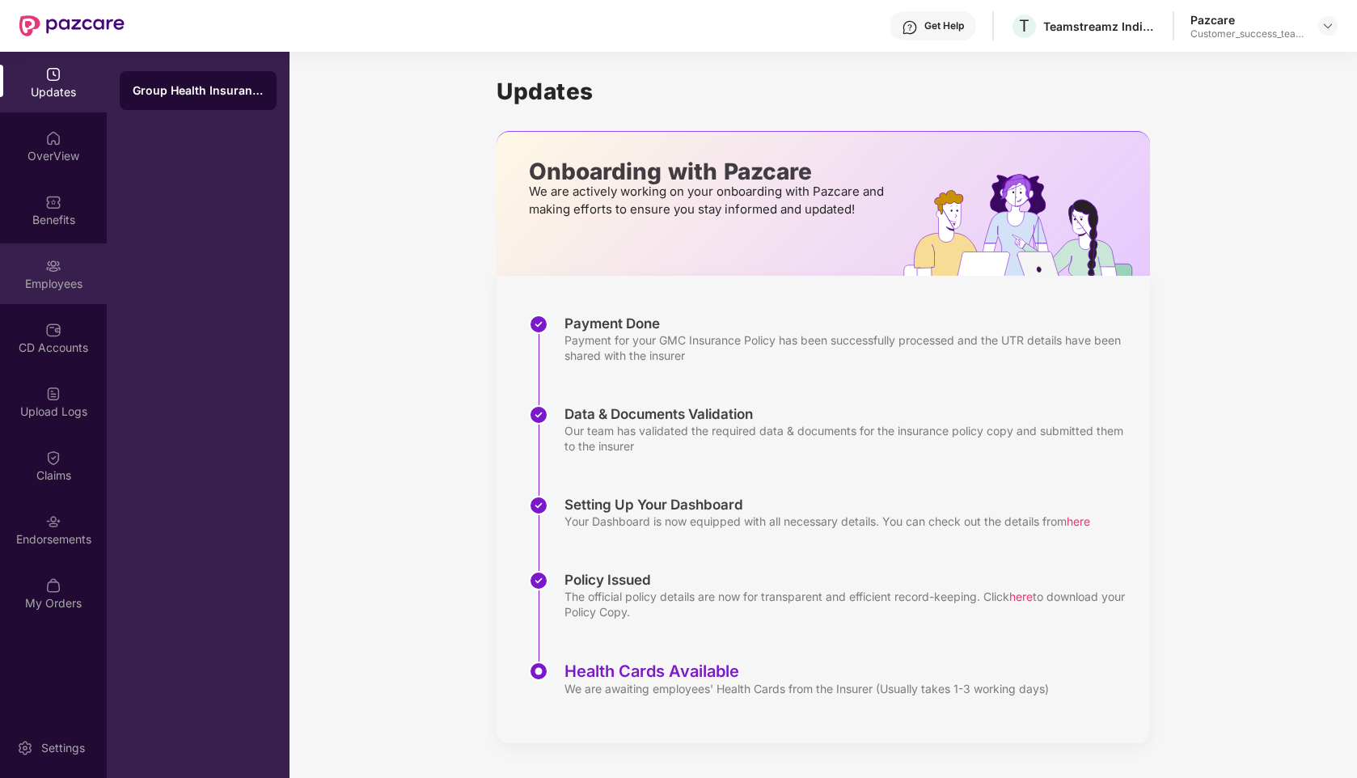
click at [52, 281] on div "Employees" at bounding box center [53, 284] width 107 height 16
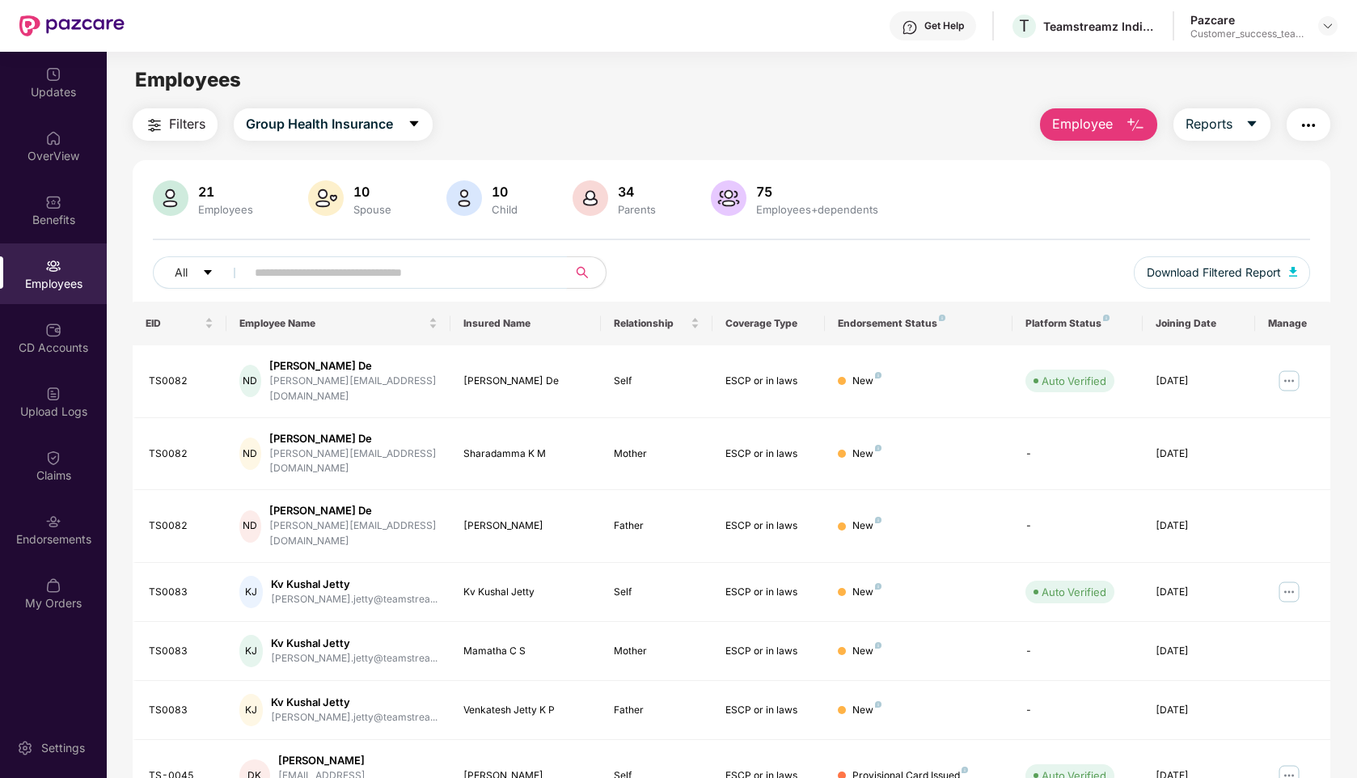
click at [382, 279] on input "text" at bounding box center [400, 272] width 290 height 24
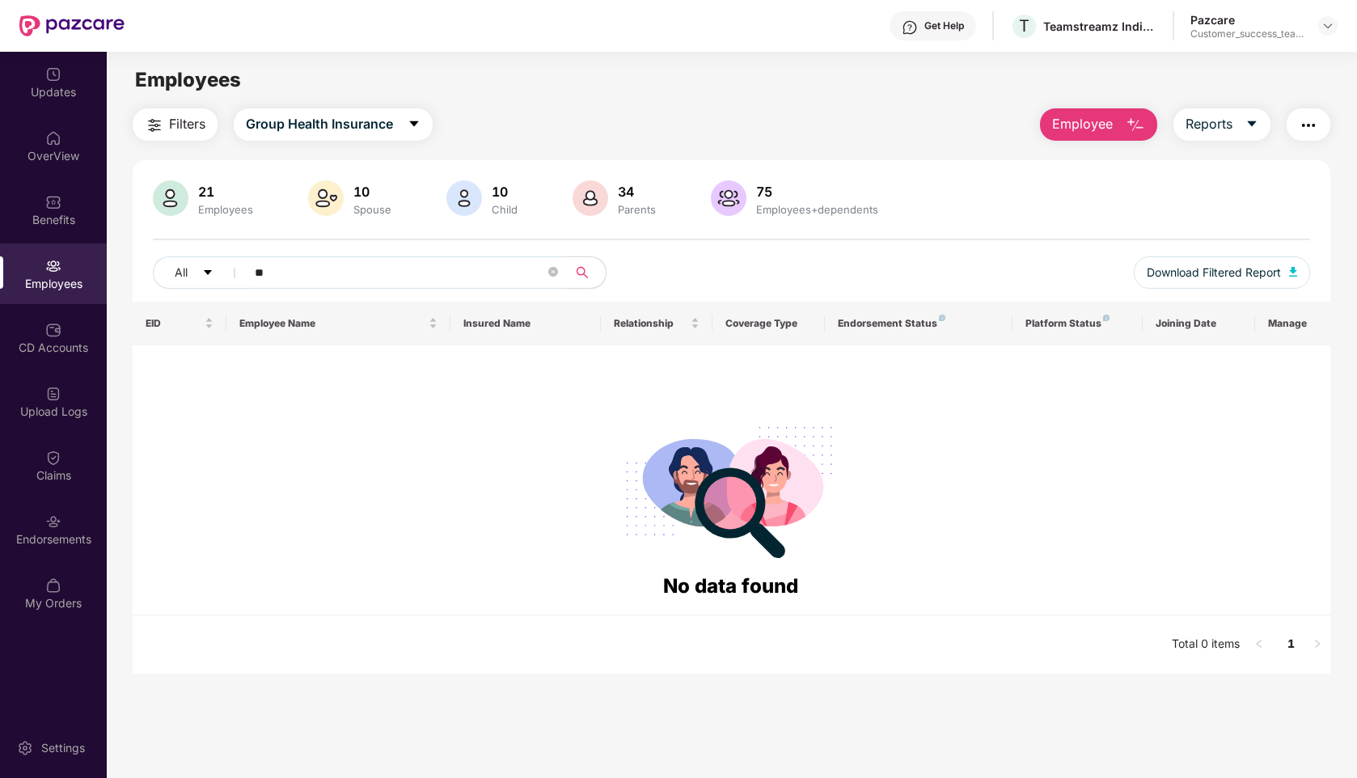
type input "*"
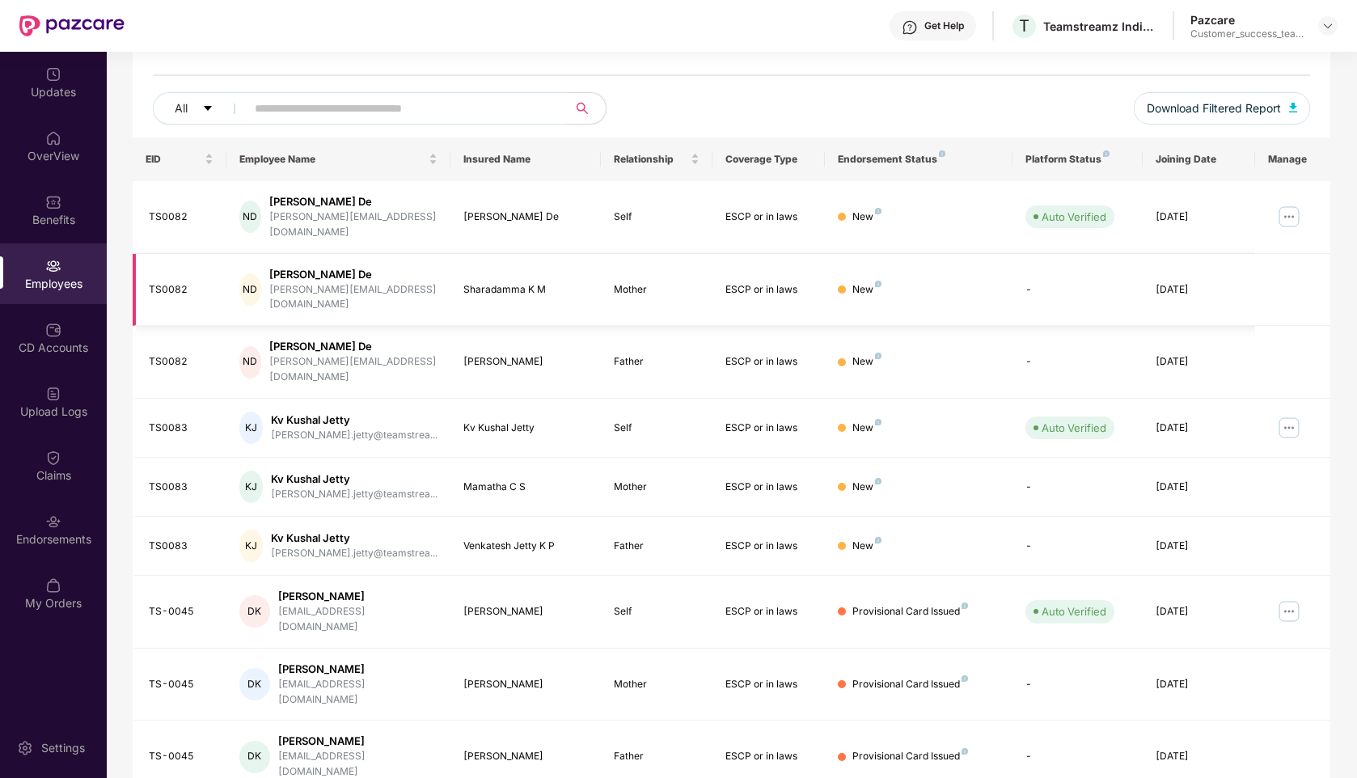
scroll to position [216, 0]
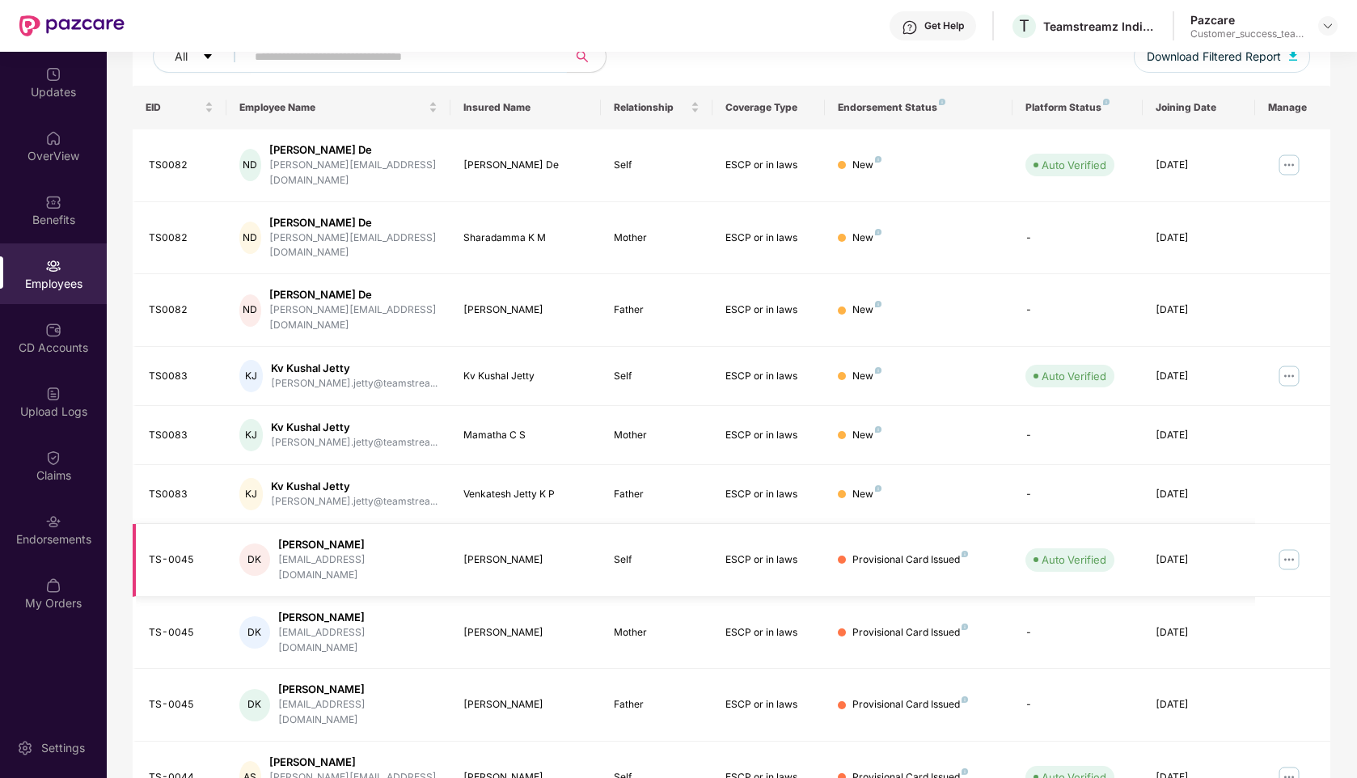
click at [1287, 547] on img at bounding box center [1289, 560] width 26 height 26
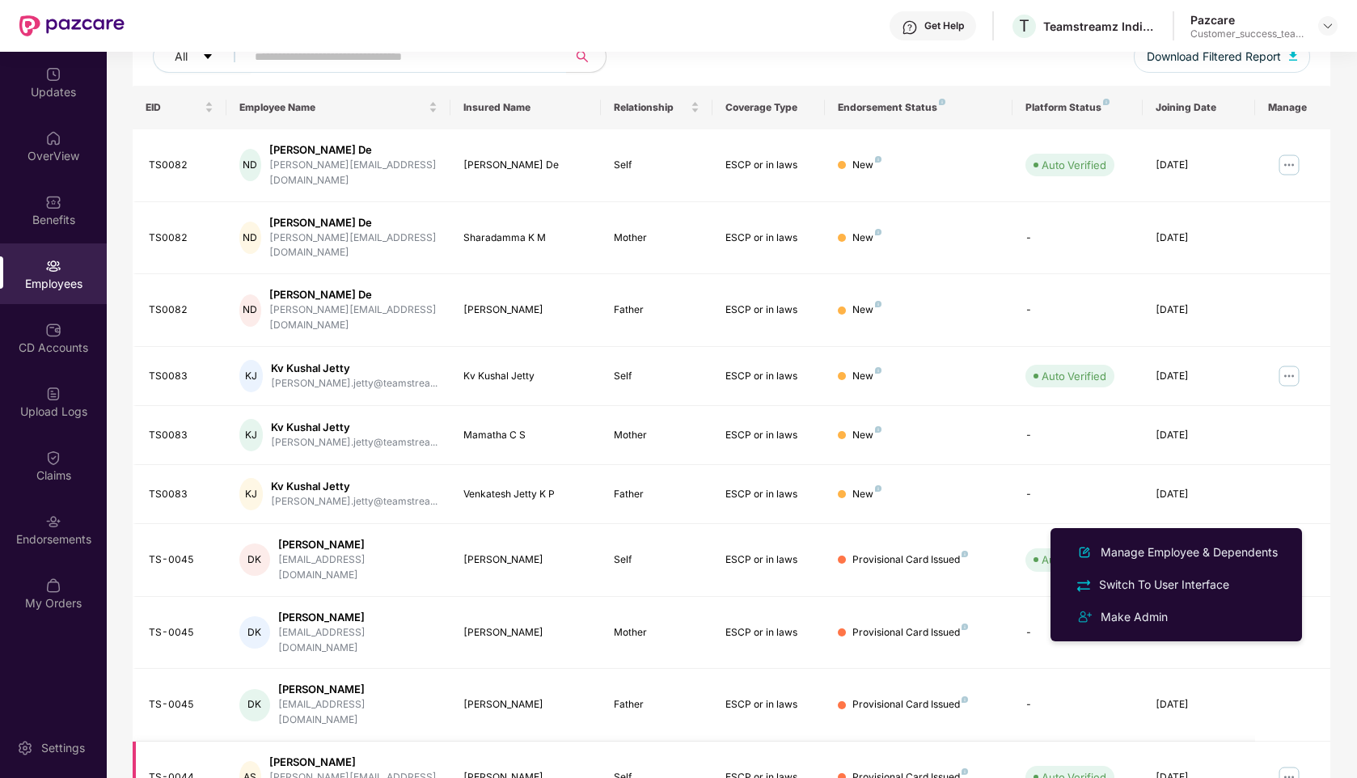
click at [1288, 764] on img at bounding box center [1289, 777] width 26 height 26
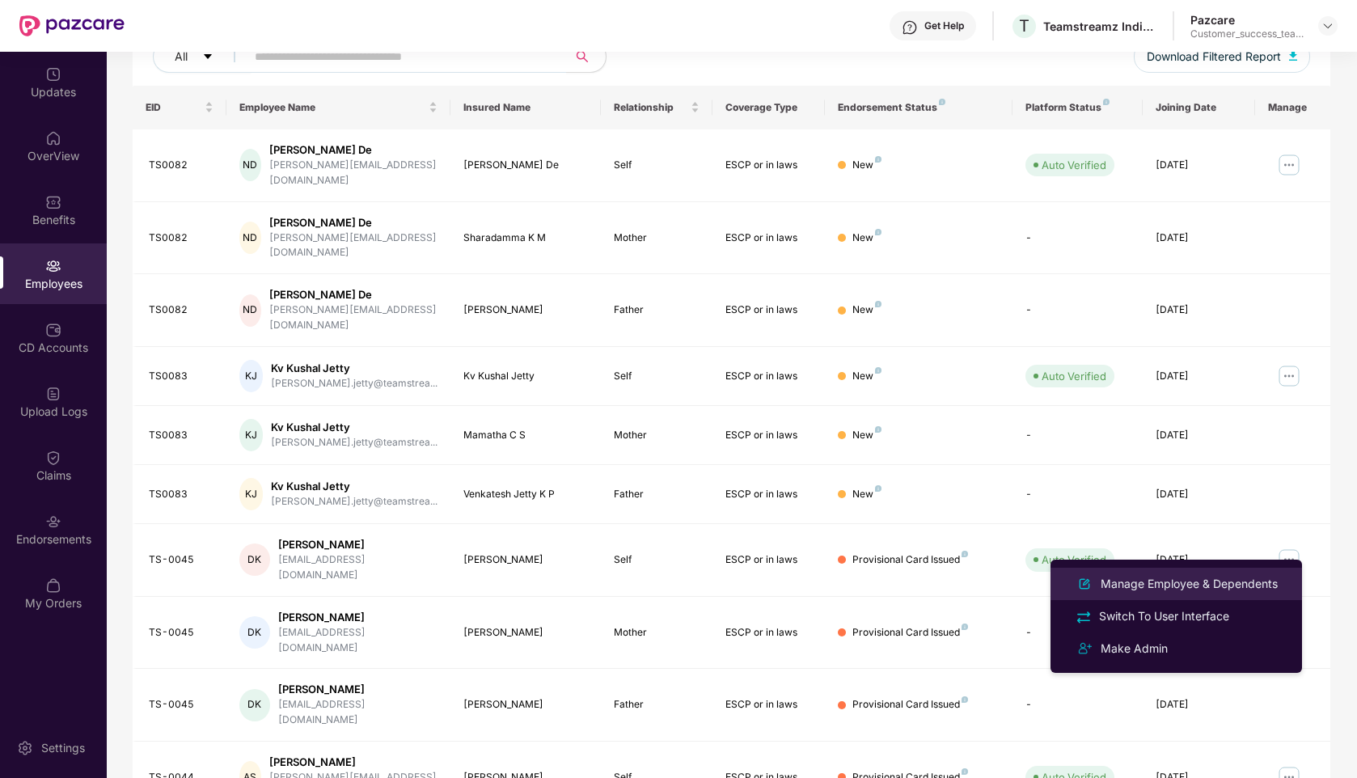
click at [1227, 590] on div "Manage Employee & Dependents" at bounding box center [1190, 584] width 184 height 18
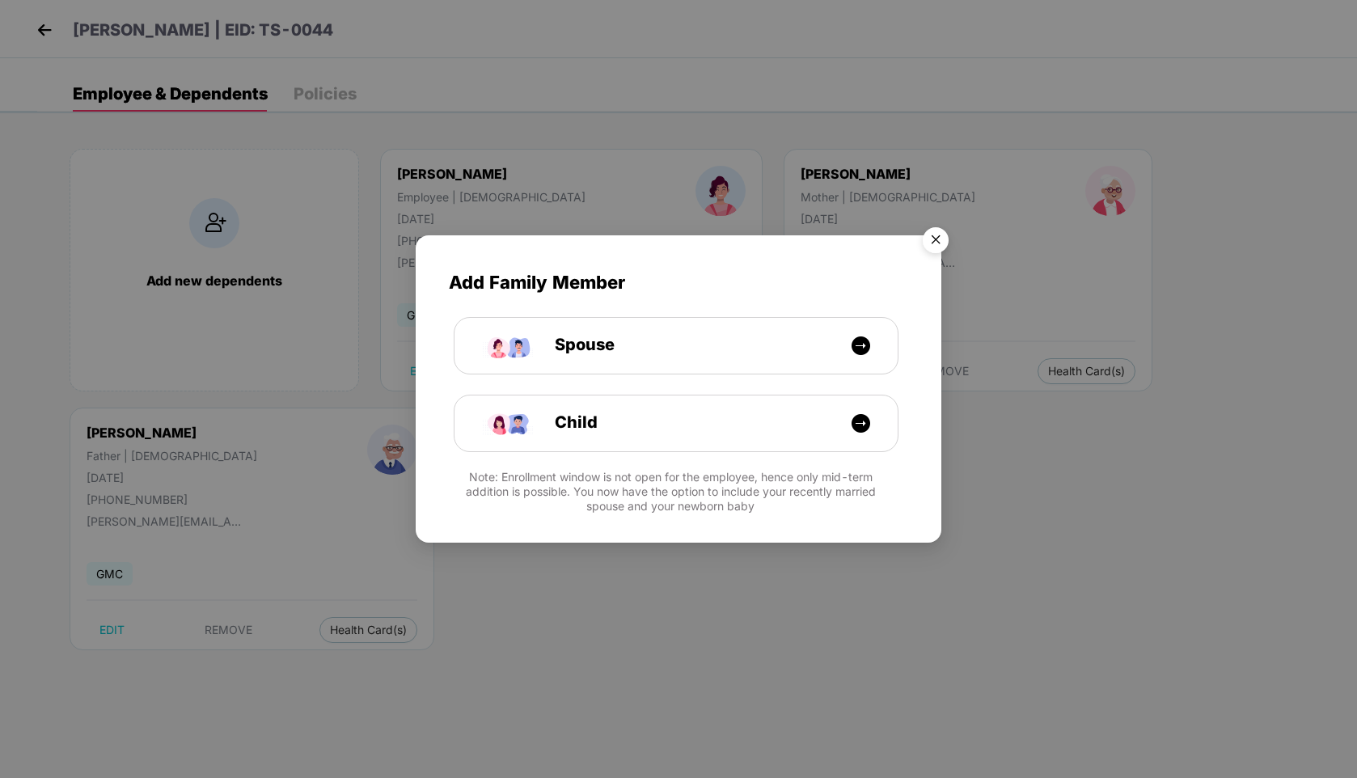
click at [936, 238] on img "Close" at bounding box center [935, 242] width 45 height 45
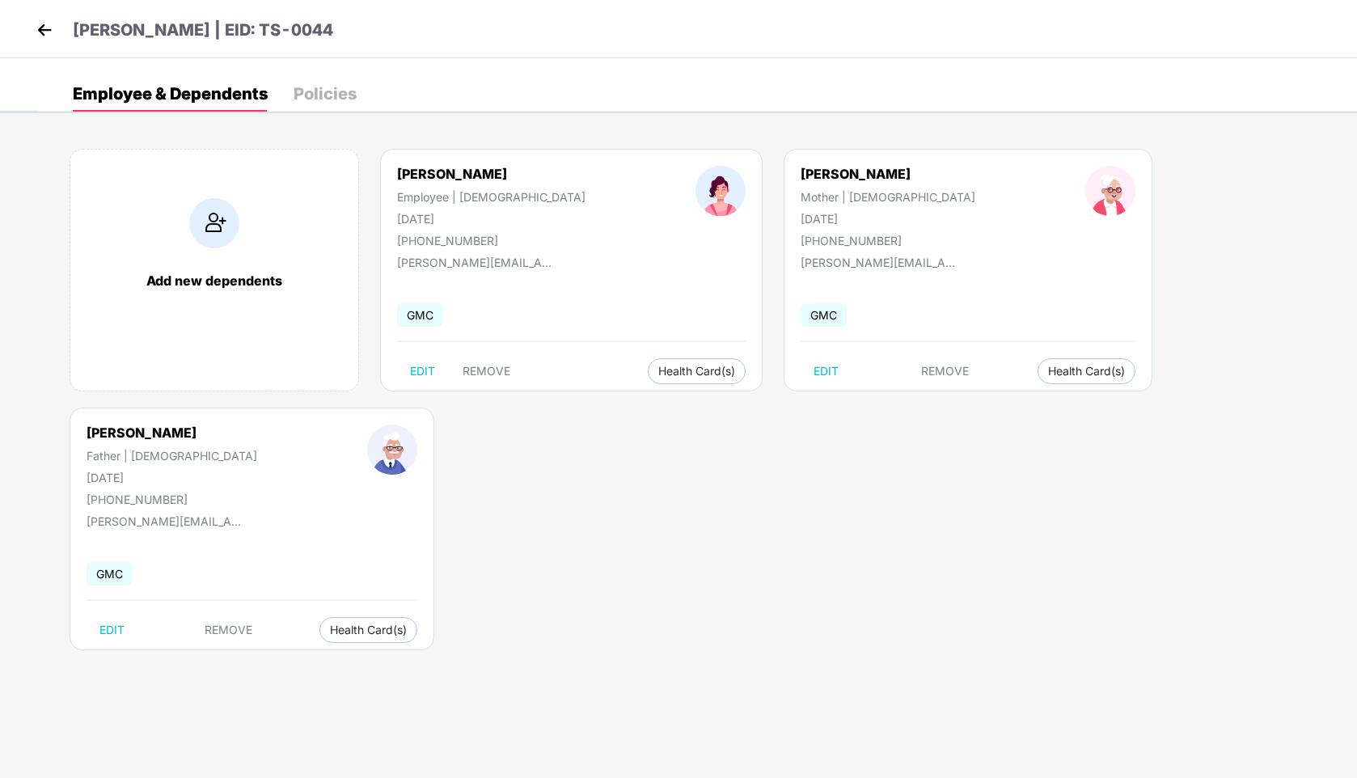
click at [46, 31] on img at bounding box center [44, 30] width 24 height 24
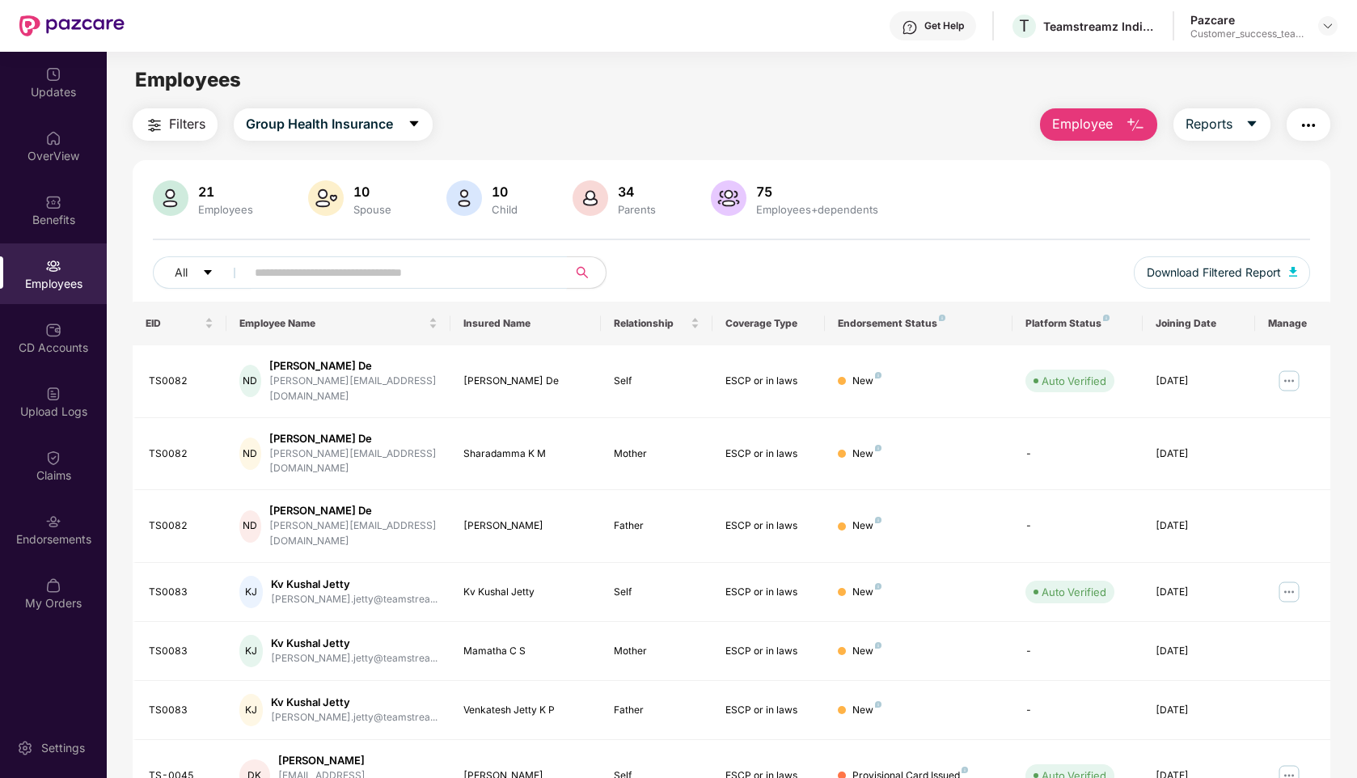
click at [377, 273] on input "text" at bounding box center [400, 272] width 290 height 24
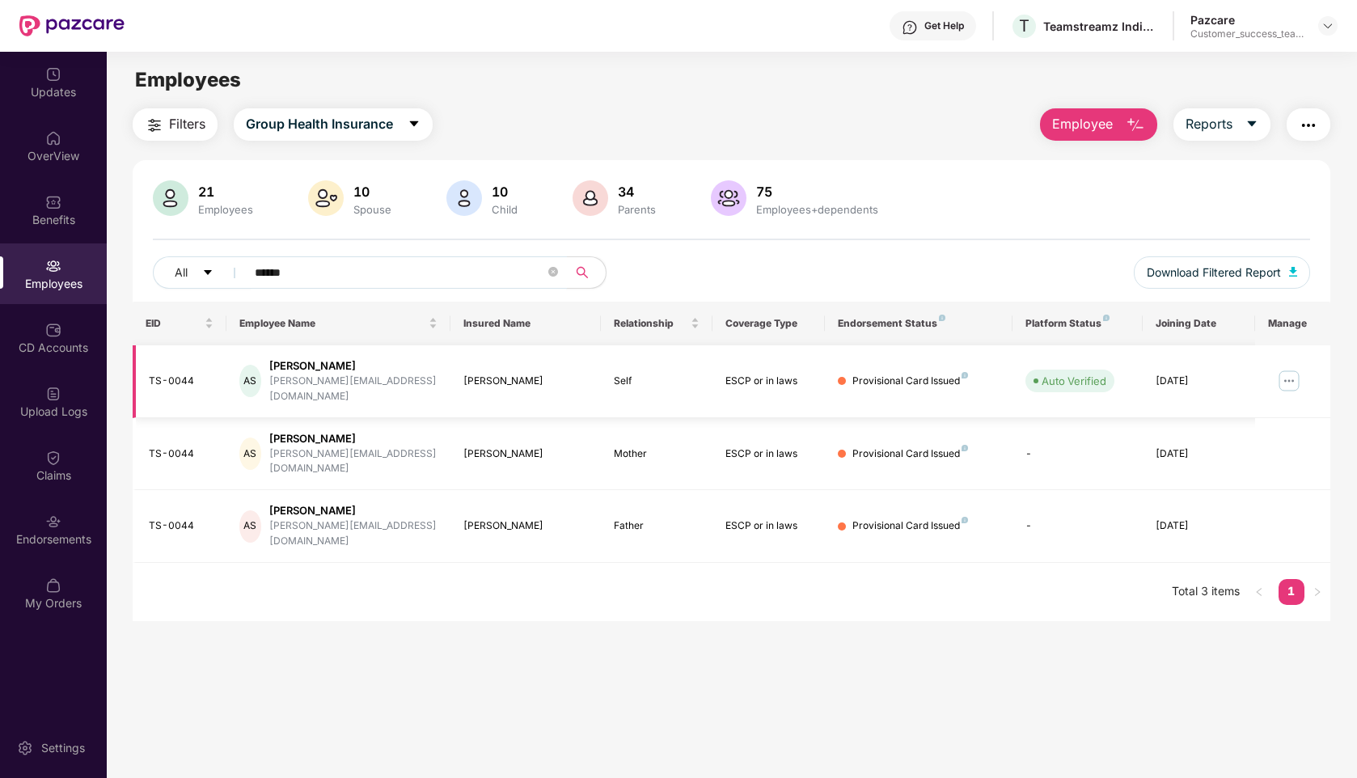
type input "******"
click at [1293, 371] on img at bounding box center [1289, 381] width 26 height 26
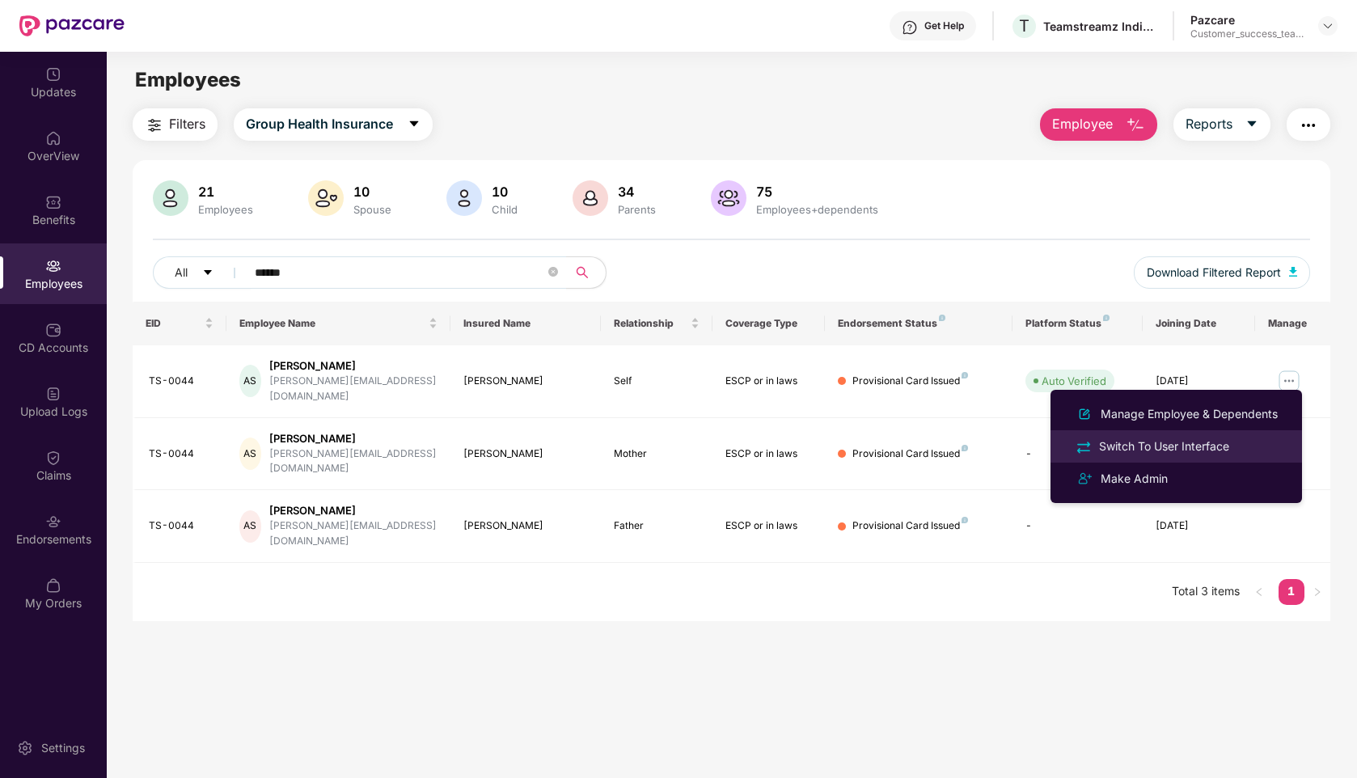
click at [1150, 443] on div "Switch To User Interface" at bounding box center [1164, 447] width 137 height 18
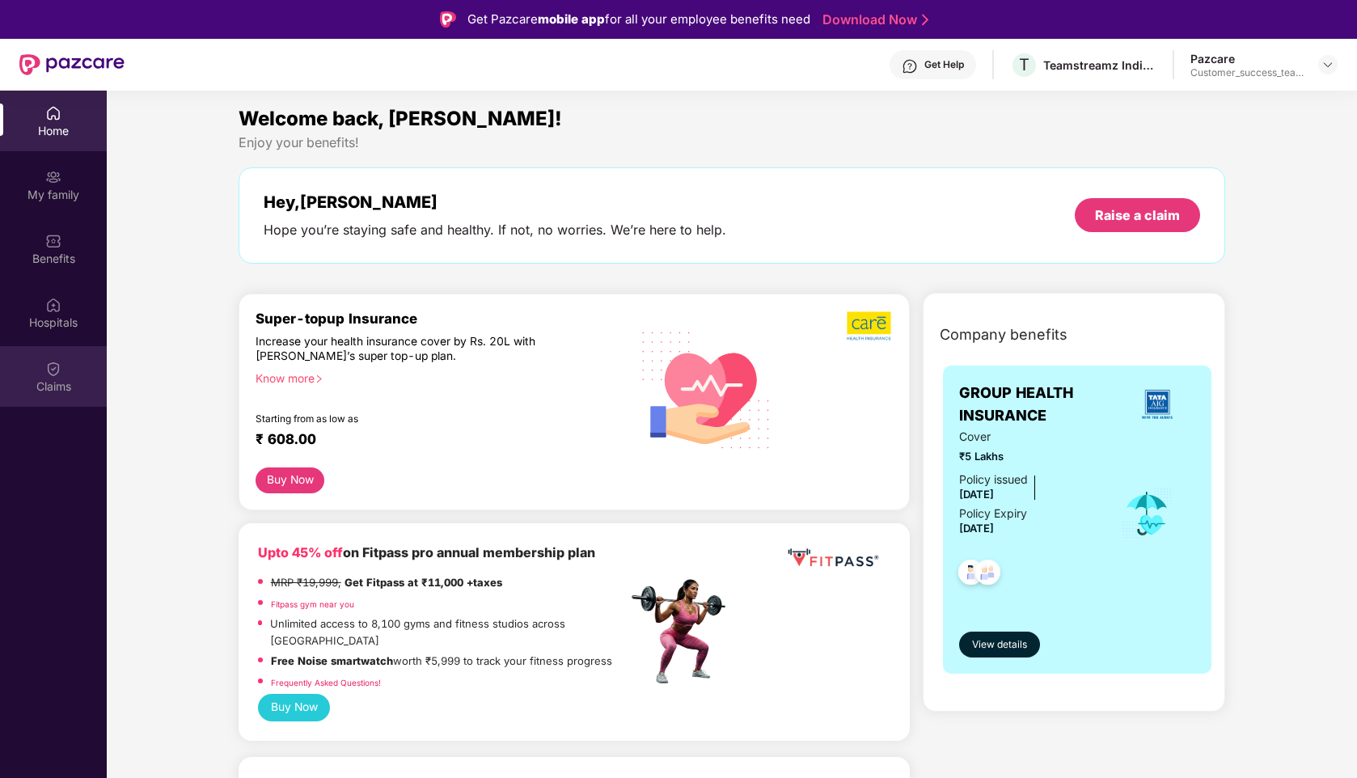
click at [49, 382] on div "Claims" at bounding box center [53, 387] width 107 height 16
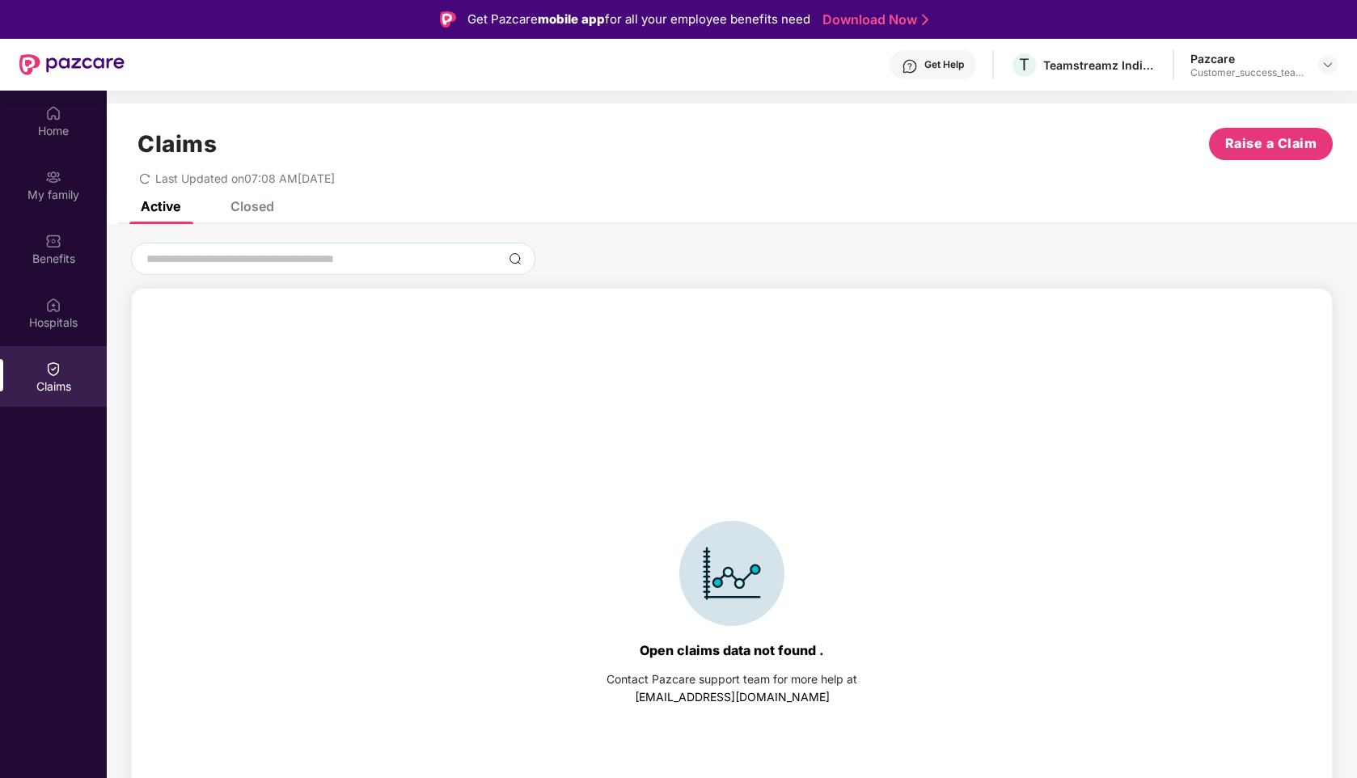
click at [240, 208] on div "Closed" at bounding box center [253, 206] width 44 height 16
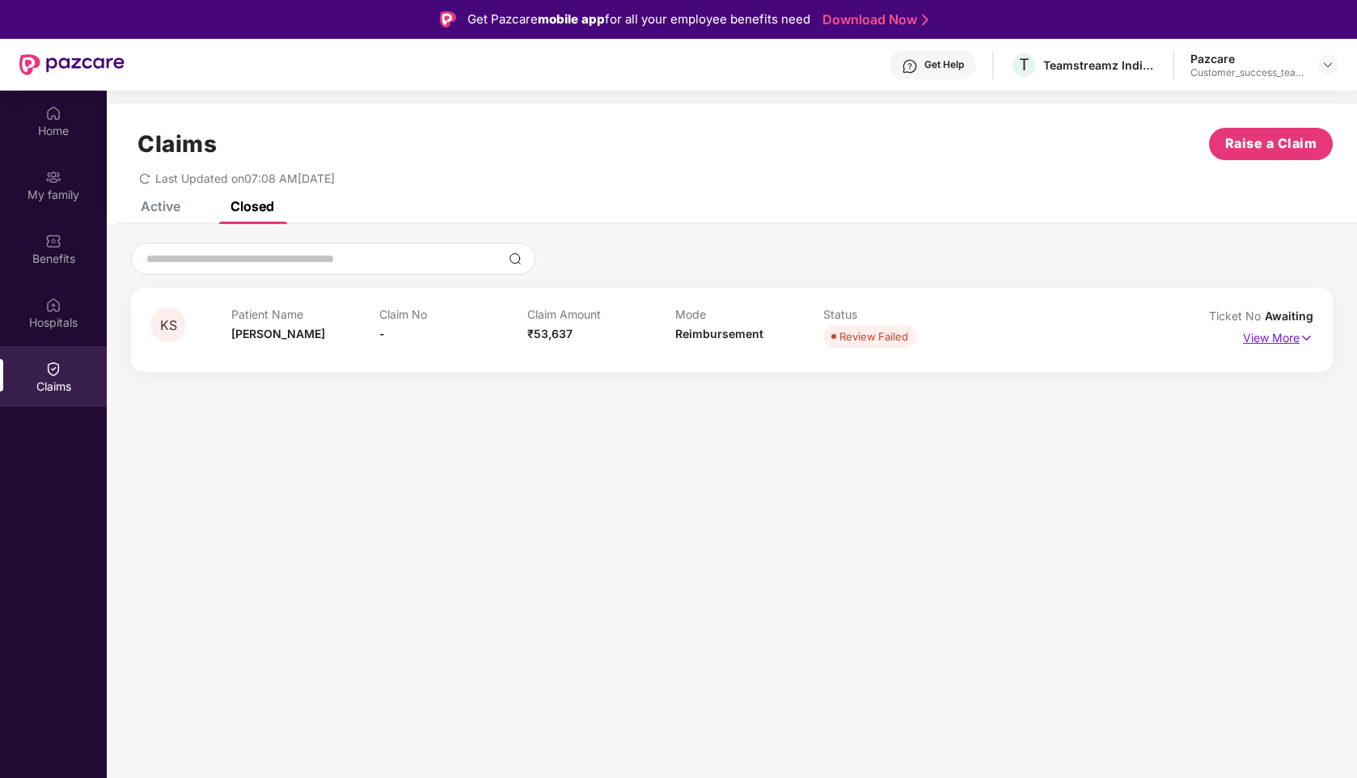
click at [1264, 338] on p "View More" at bounding box center [1278, 336] width 70 height 22
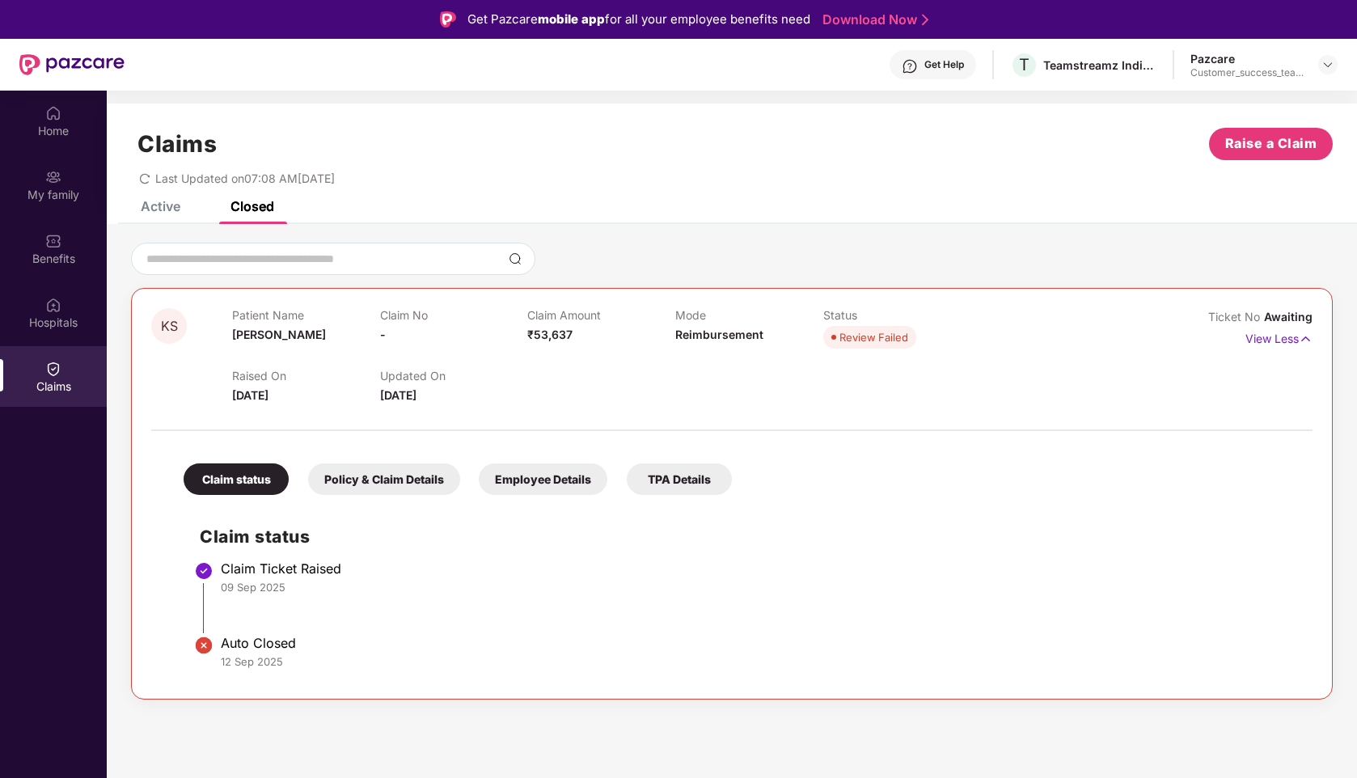
click at [380, 473] on div "Policy & Claim Details" at bounding box center [384, 479] width 152 height 32
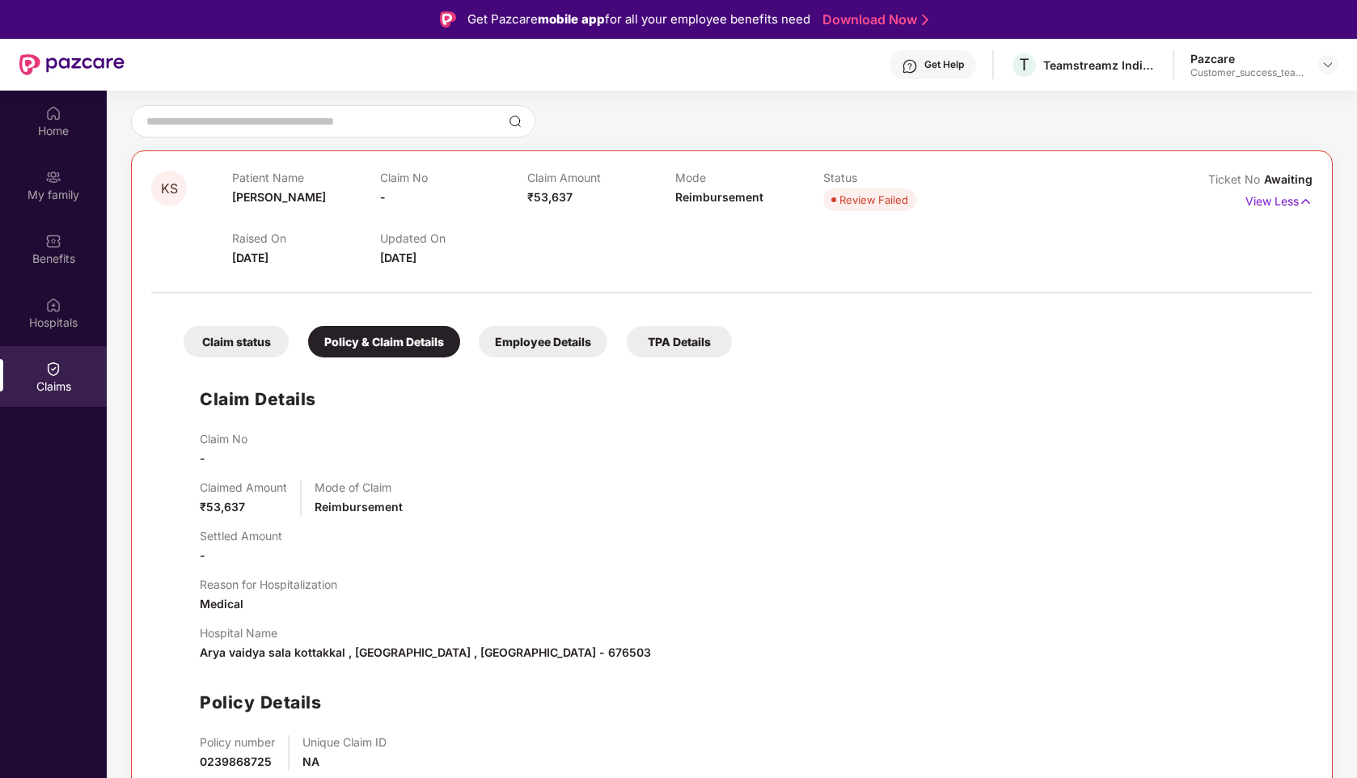
scroll to position [91, 0]
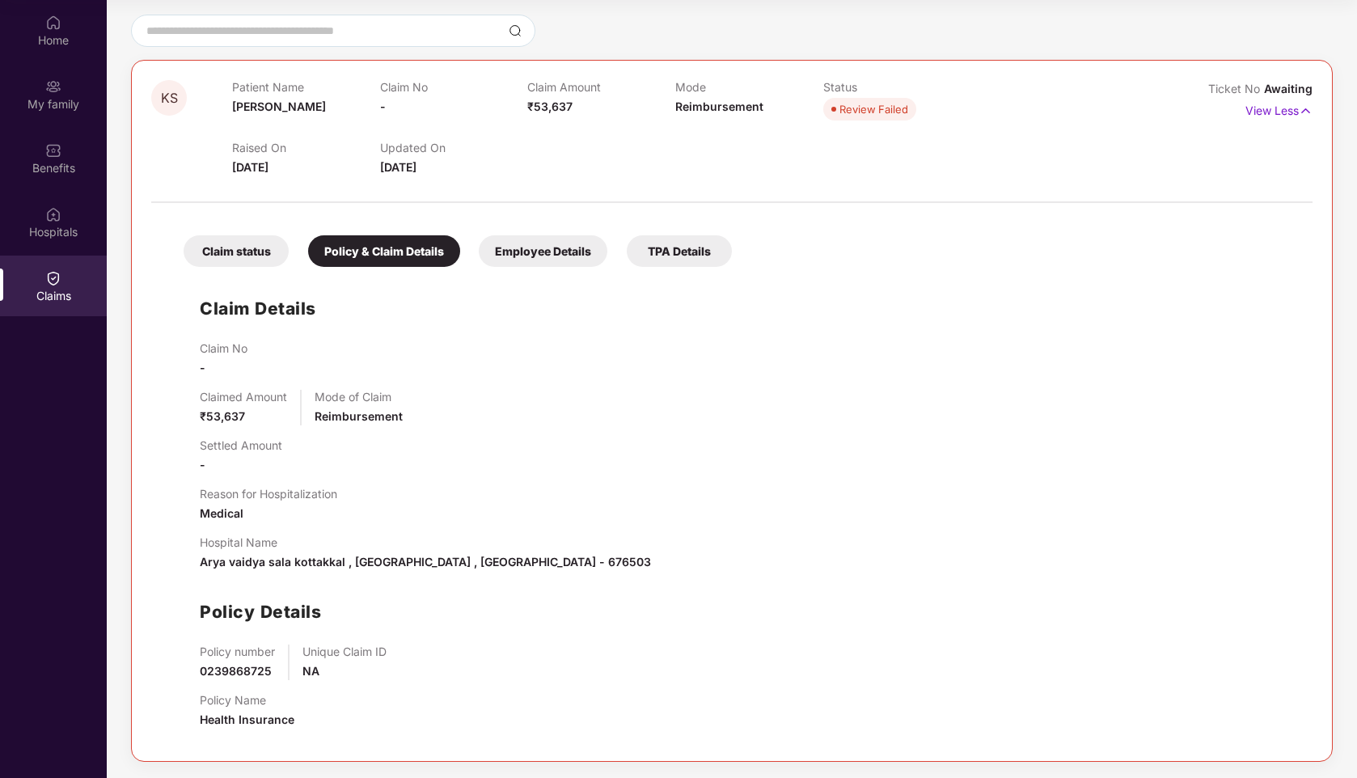
click at [521, 249] on div "Employee Details" at bounding box center [543, 251] width 129 height 32
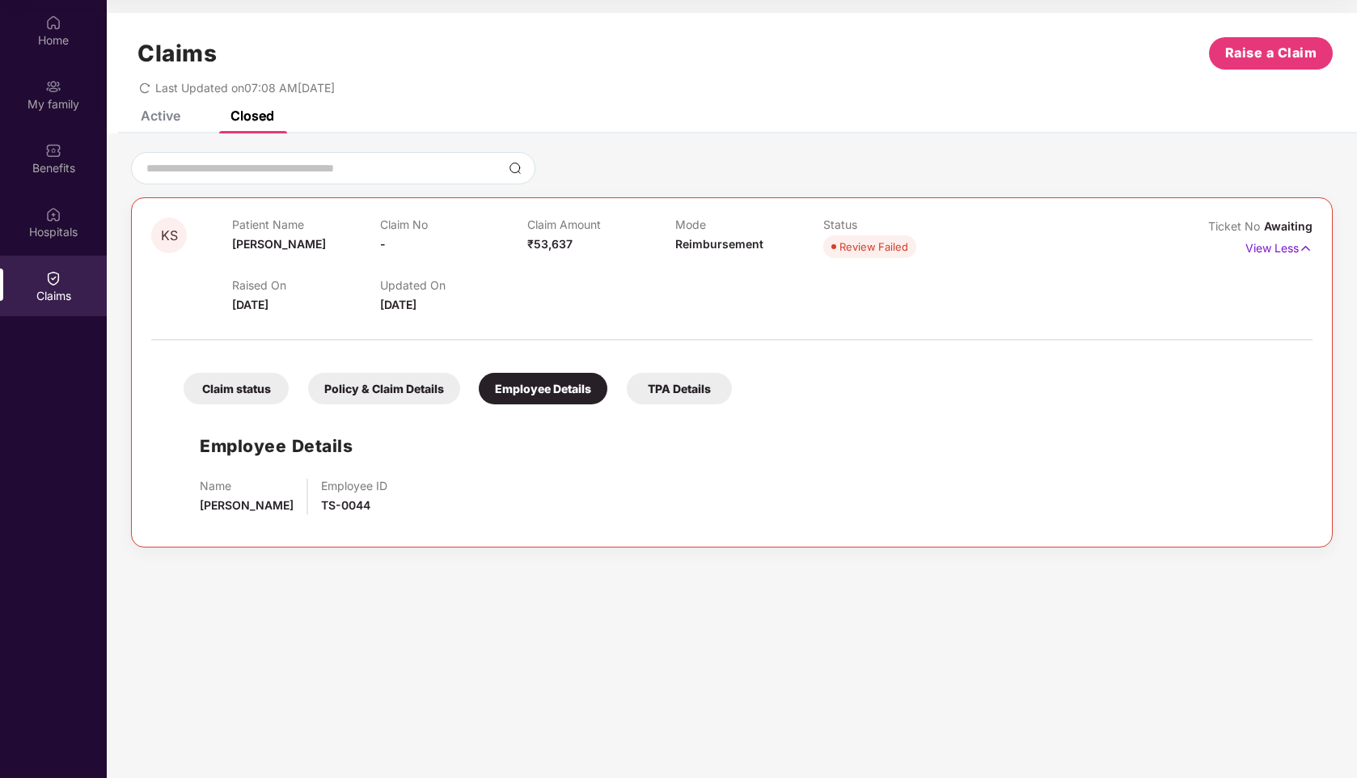
click at [697, 398] on div "TPA Details" at bounding box center [679, 389] width 105 height 32
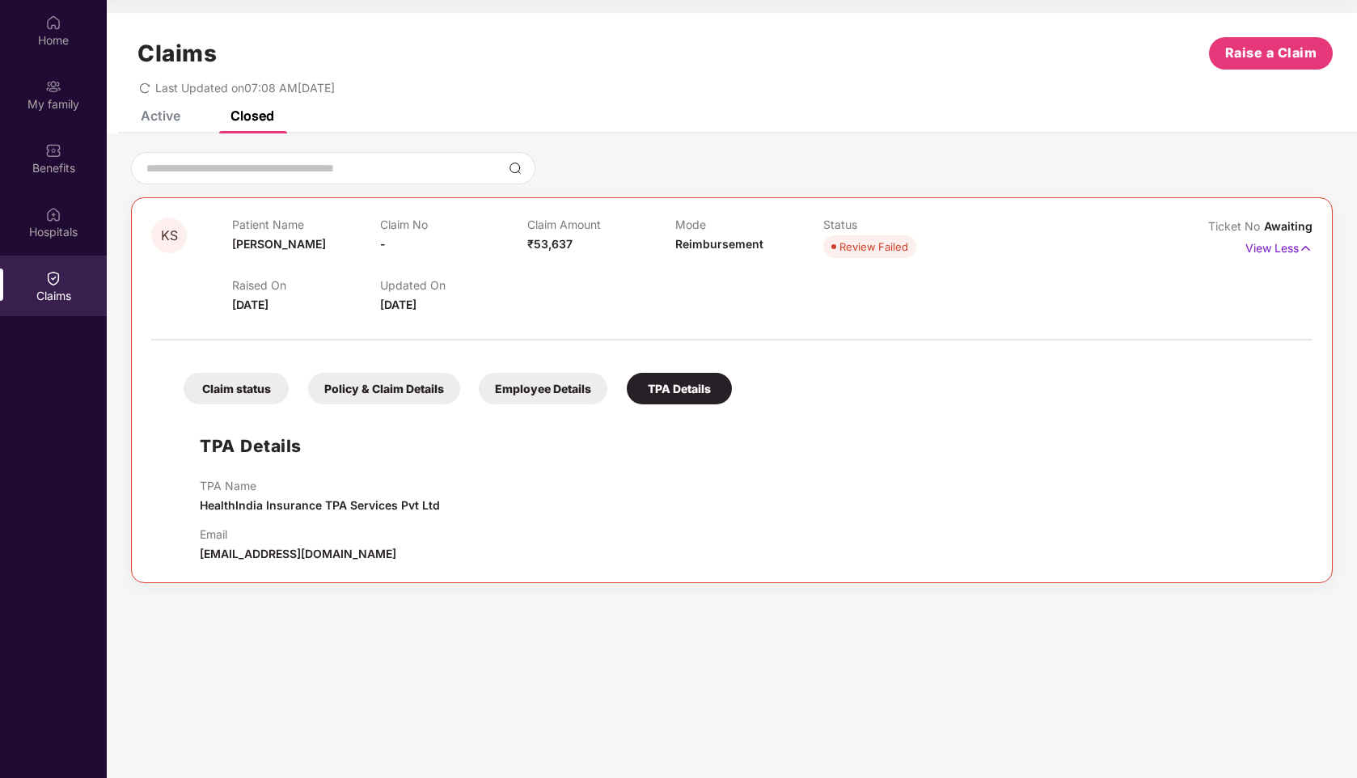
click at [234, 391] on div "Claim status" at bounding box center [236, 389] width 105 height 32
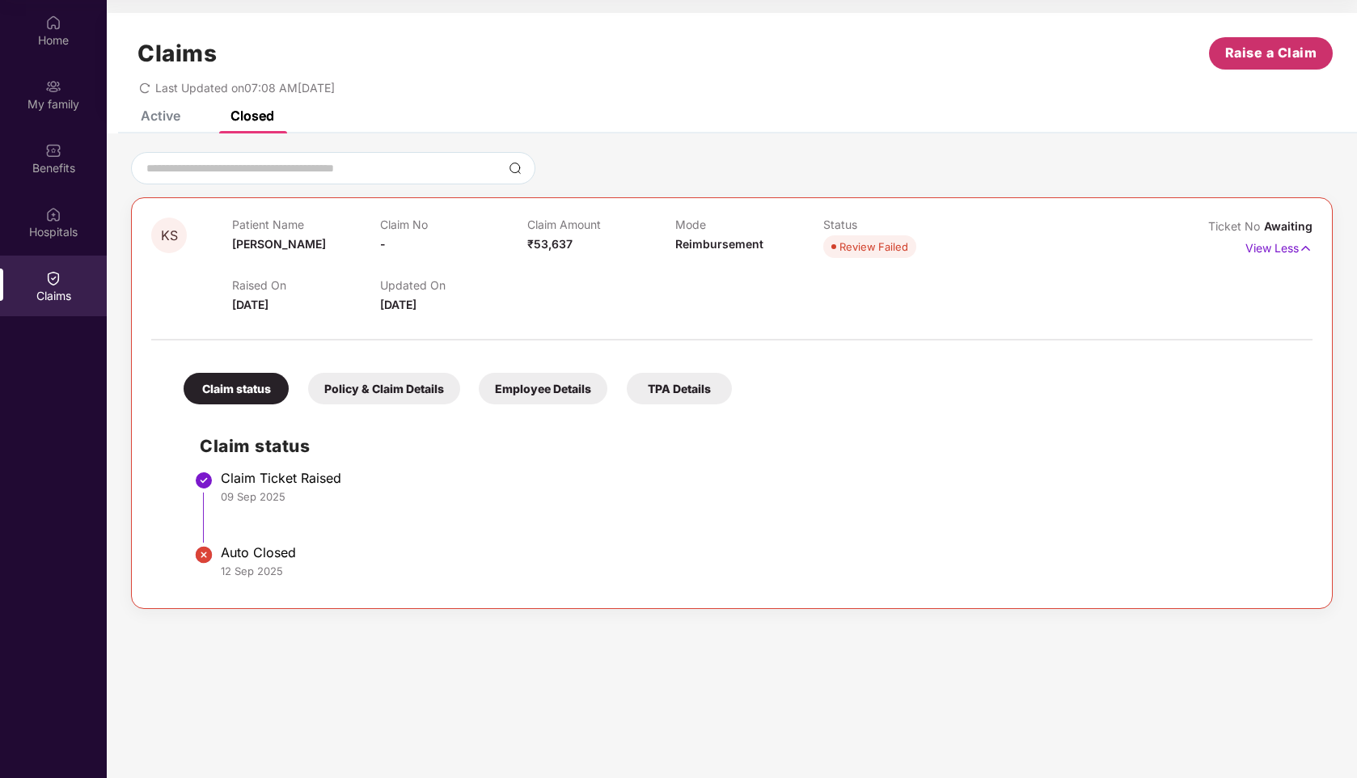
click at [1263, 46] on span "Raise a Claim" at bounding box center [1271, 53] width 92 height 20
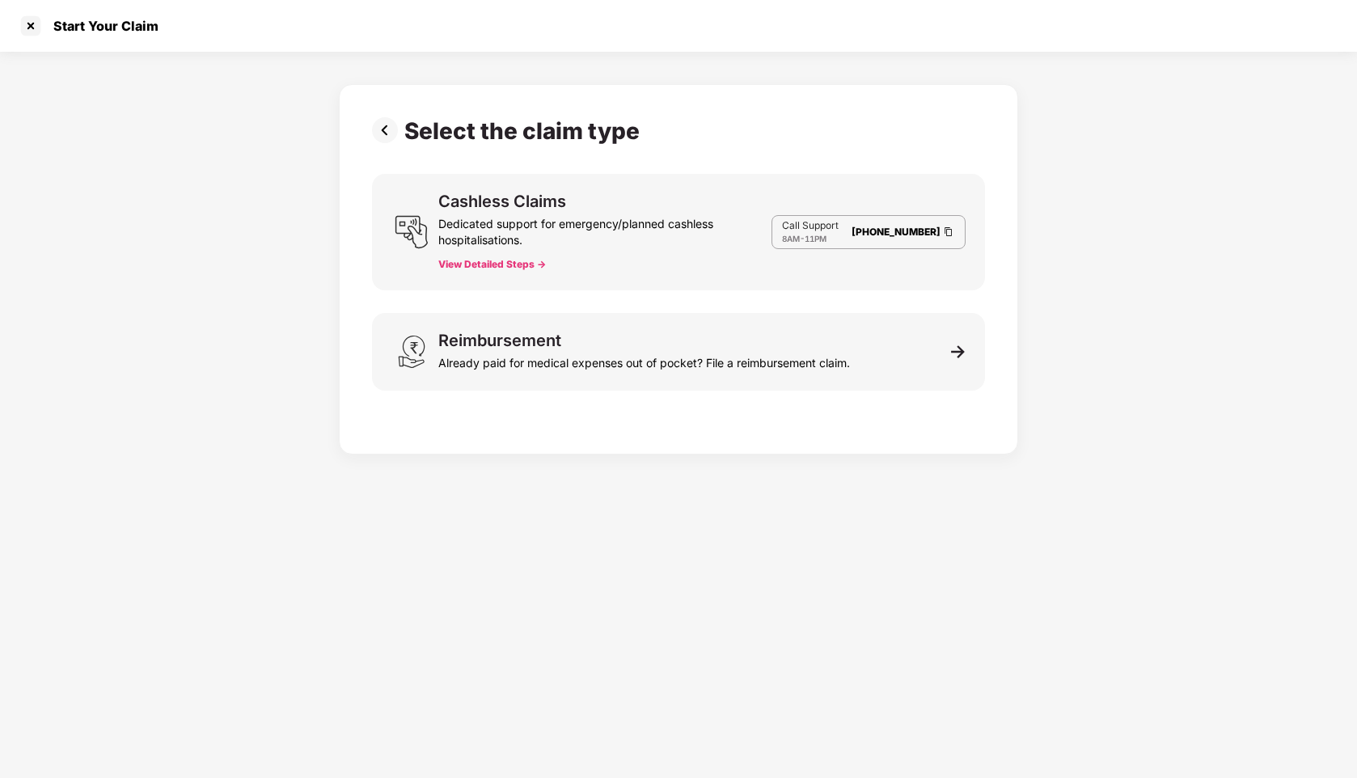
scroll to position [39, 0]
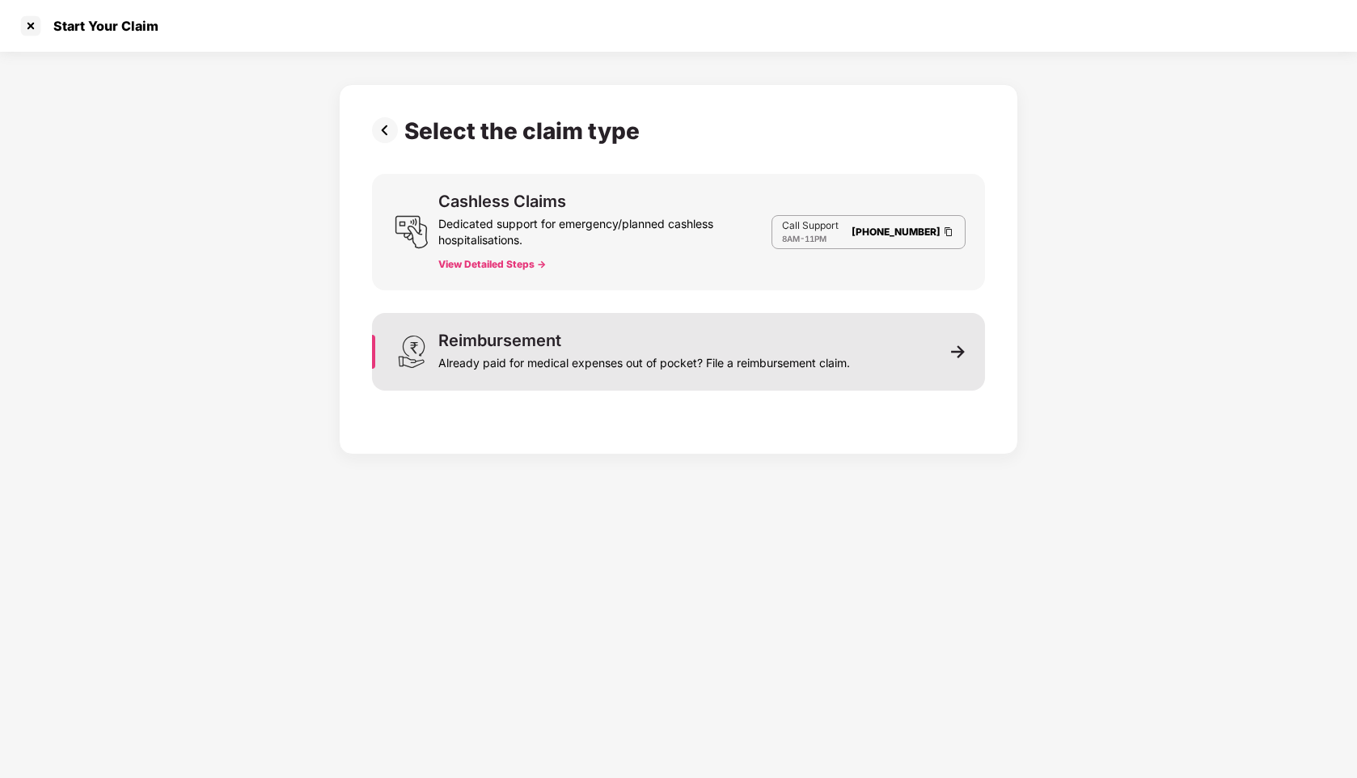
click at [889, 370] on div "Reimbursement Already paid for medical expenses out of pocket? File a reimburse…" at bounding box center [678, 352] width 613 height 78
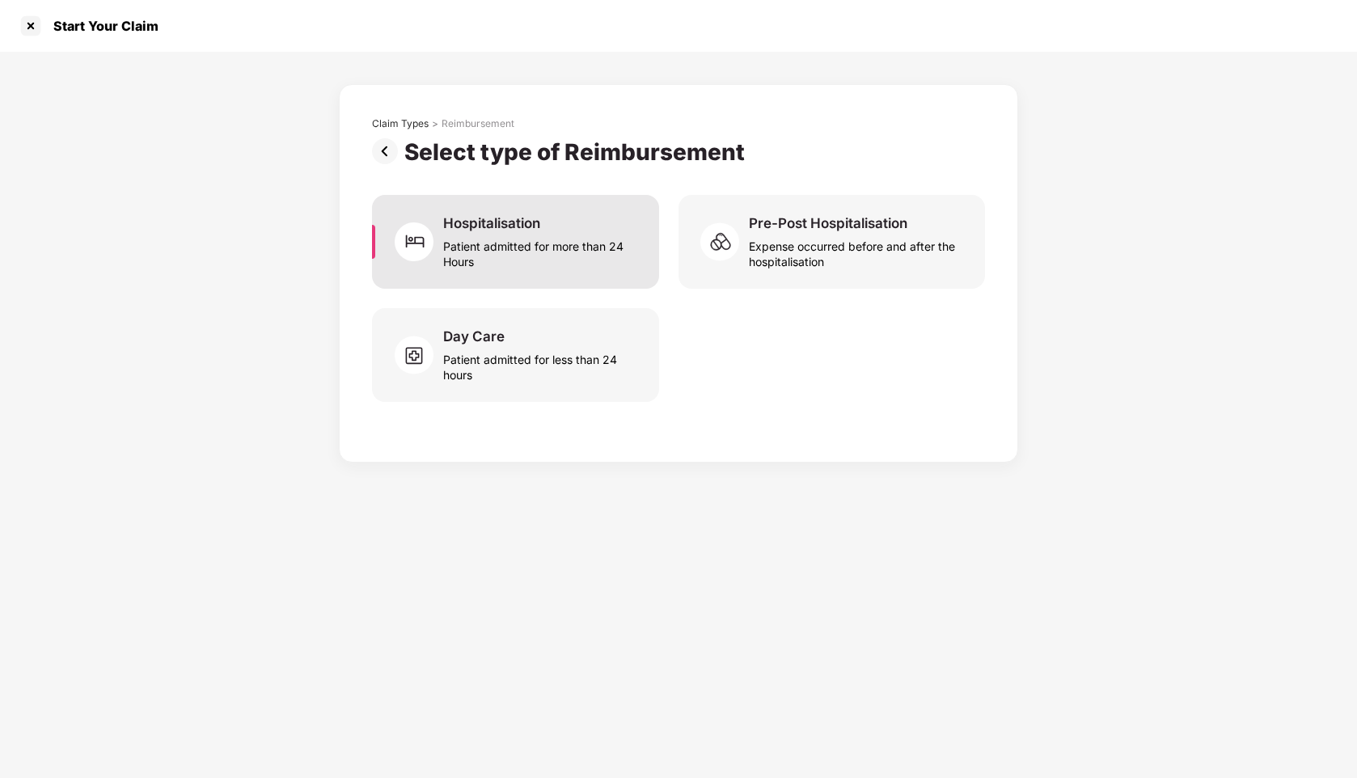
click at [539, 261] on div "Patient admitted for more than 24 Hours" at bounding box center [541, 250] width 197 height 37
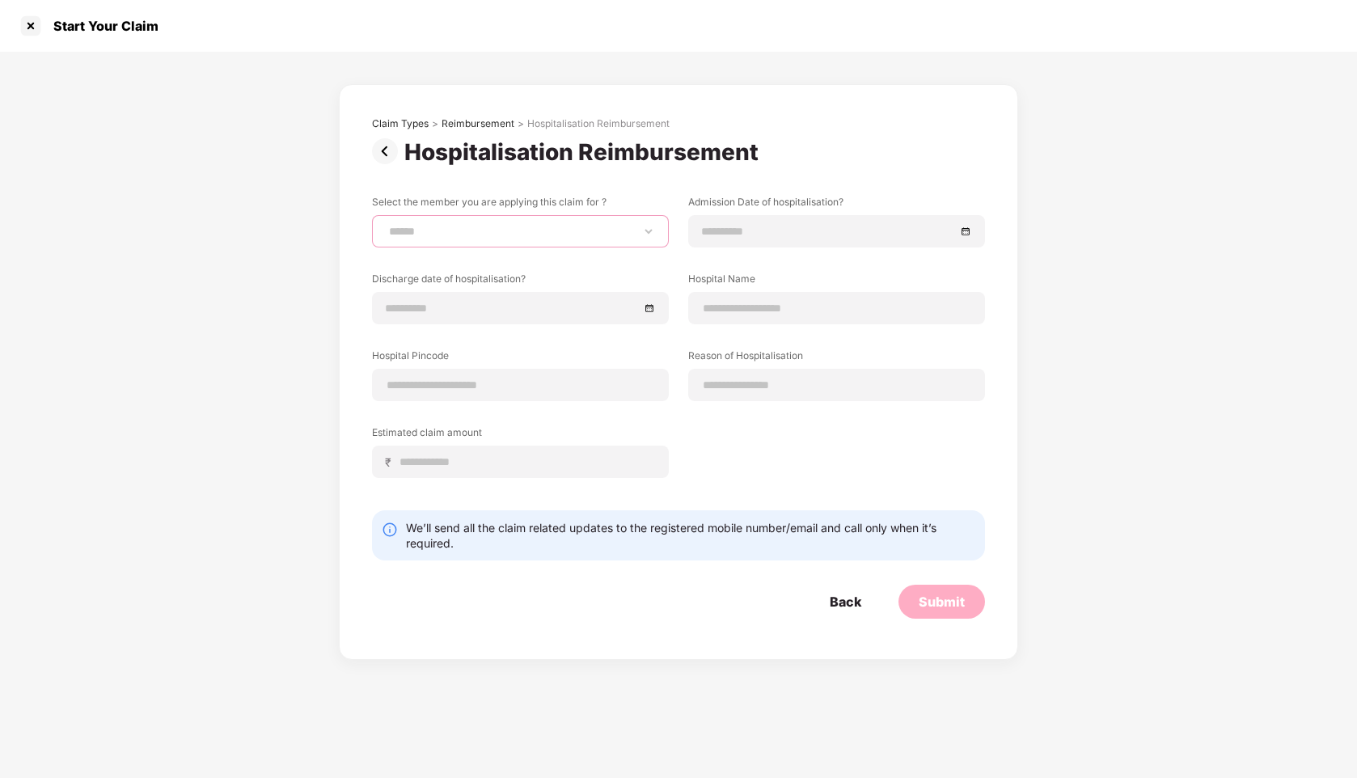
click at [465, 226] on select "**********" at bounding box center [520, 231] width 269 height 13
select select "**********"
click at [386, 225] on select "**********" at bounding box center [520, 231] width 269 height 13
click at [738, 238] on input at bounding box center [828, 231] width 253 height 18
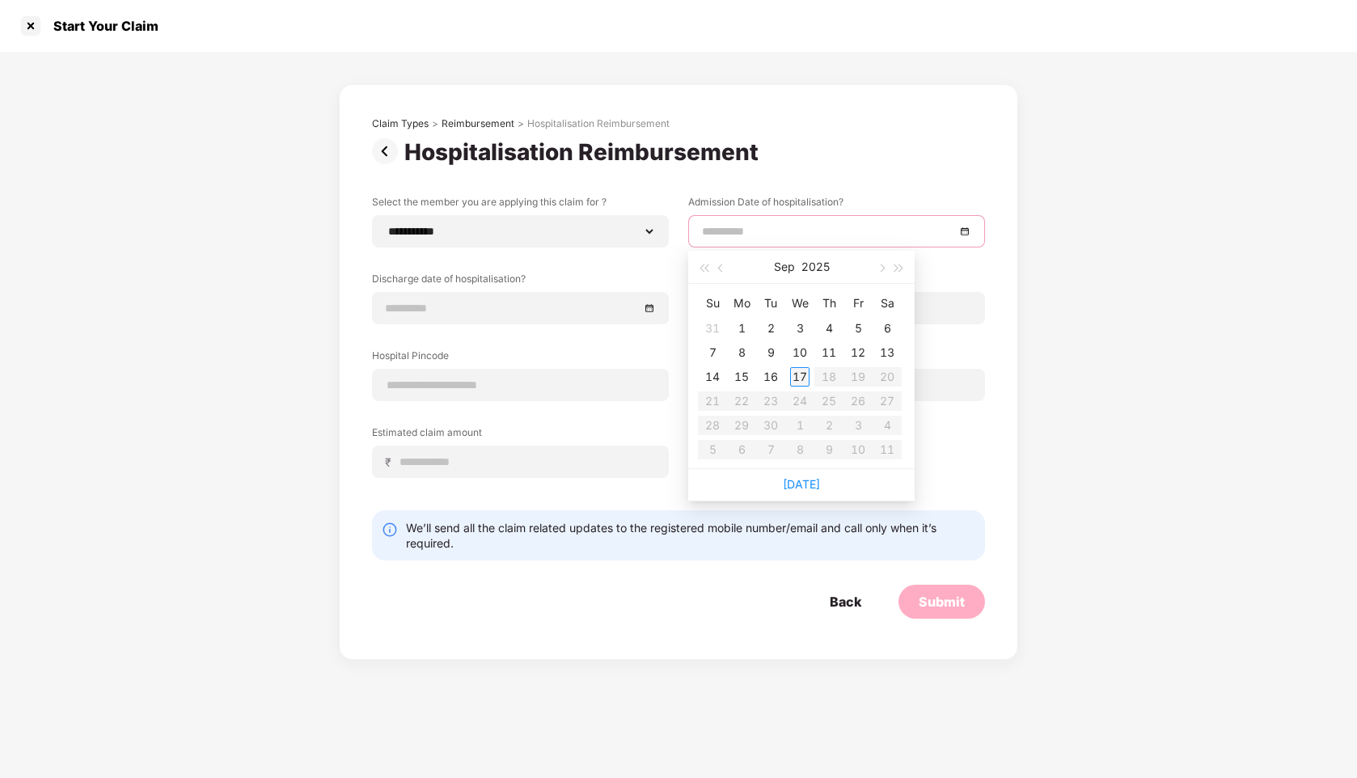
type input "**********"
click at [718, 267] on span "button" at bounding box center [722, 268] width 8 height 8
type input "**********"
click at [739, 401] on div "18" at bounding box center [741, 400] width 19 height 19
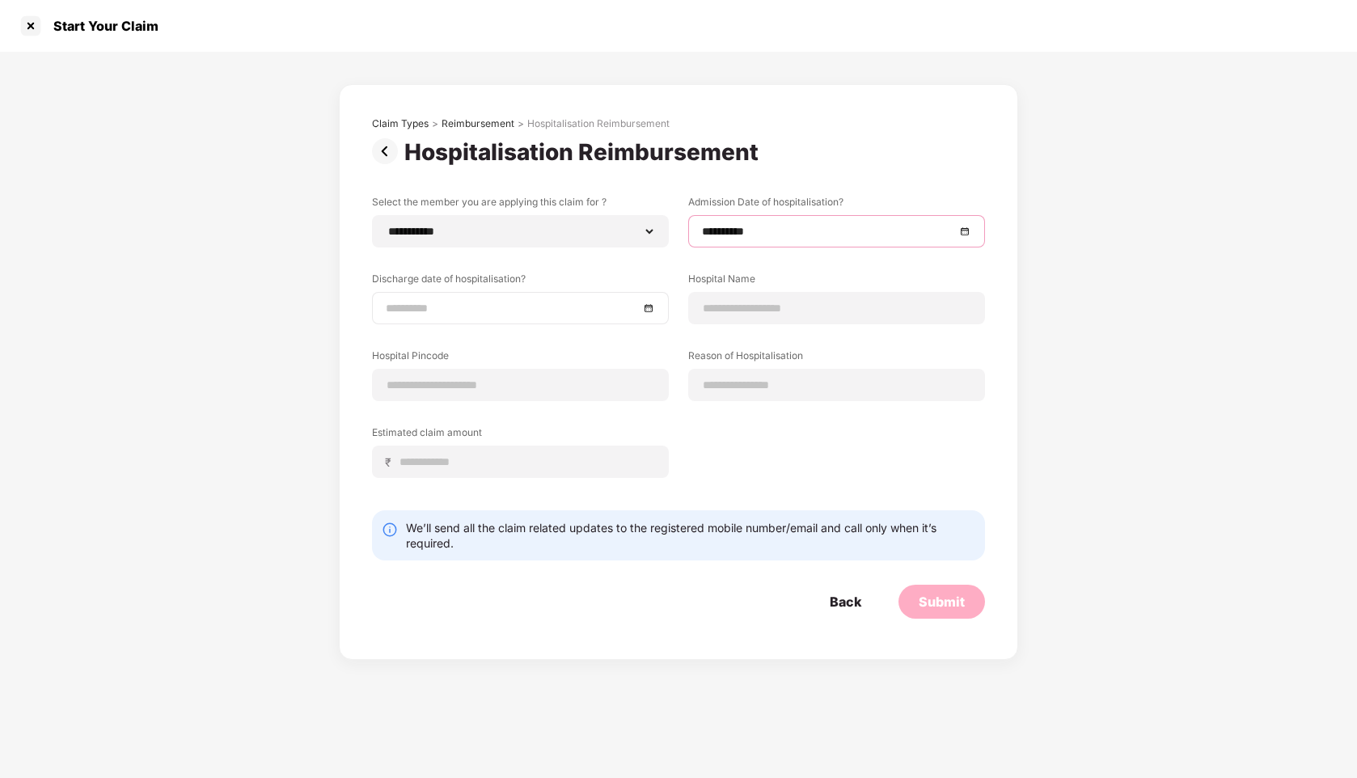
click at [455, 299] on input at bounding box center [512, 308] width 253 height 18
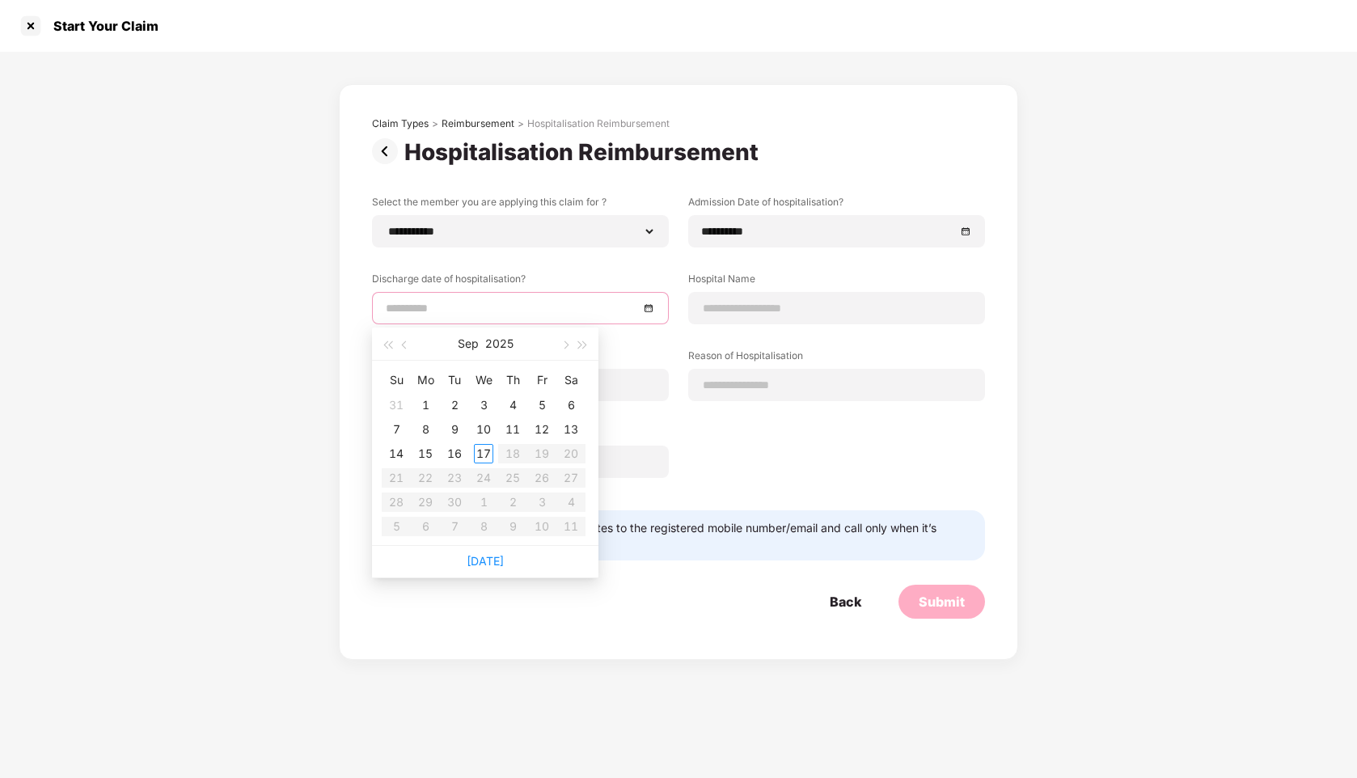
type input "**********"
click at [404, 343] on span "button" at bounding box center [406, 345] width 8 height 8
type input "**********"
click at [511, 497] on div "28" at bounding box center [512, 502] width 19 height 19
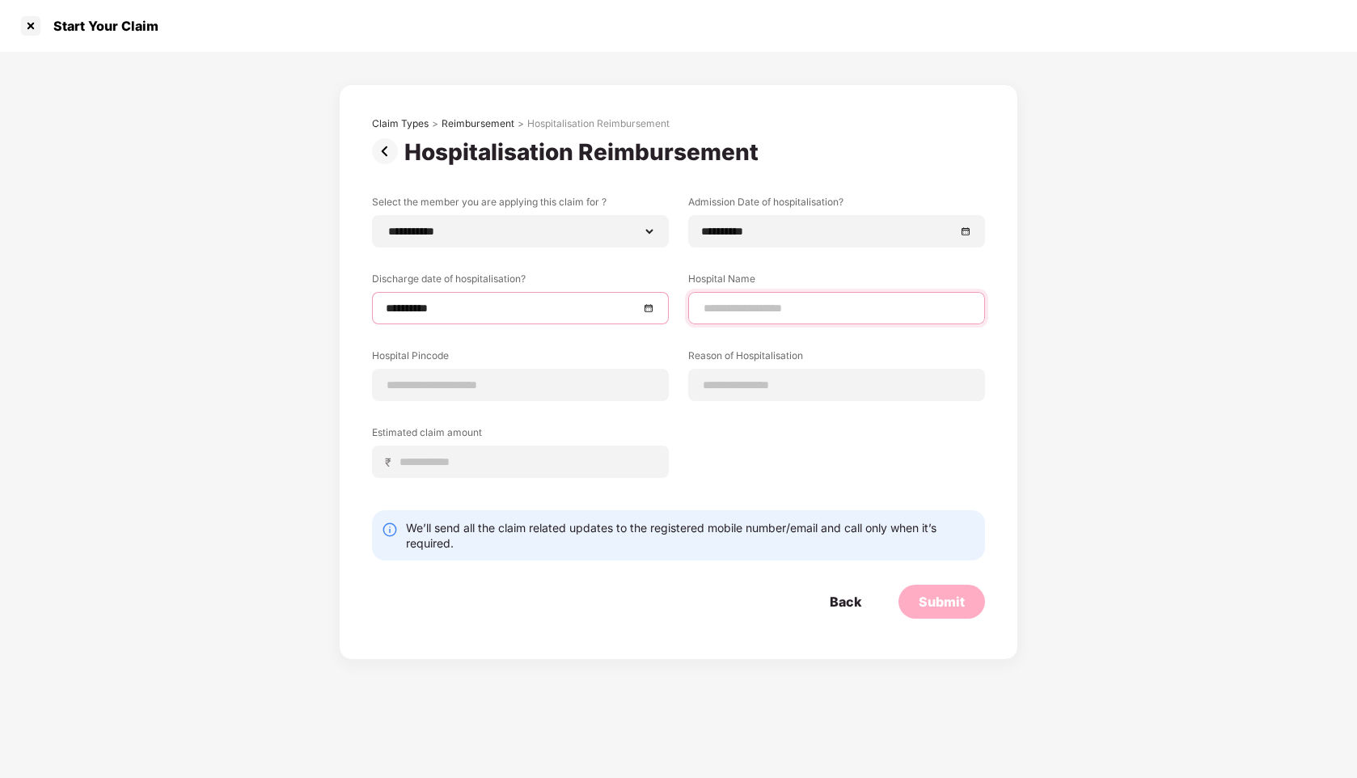
click at [749, 311] on input at bounding box center [836, 308] width 269 height 17
type input "**********"
click at [450, 384] on input at bounding box center [520, 385] width 269 height 17
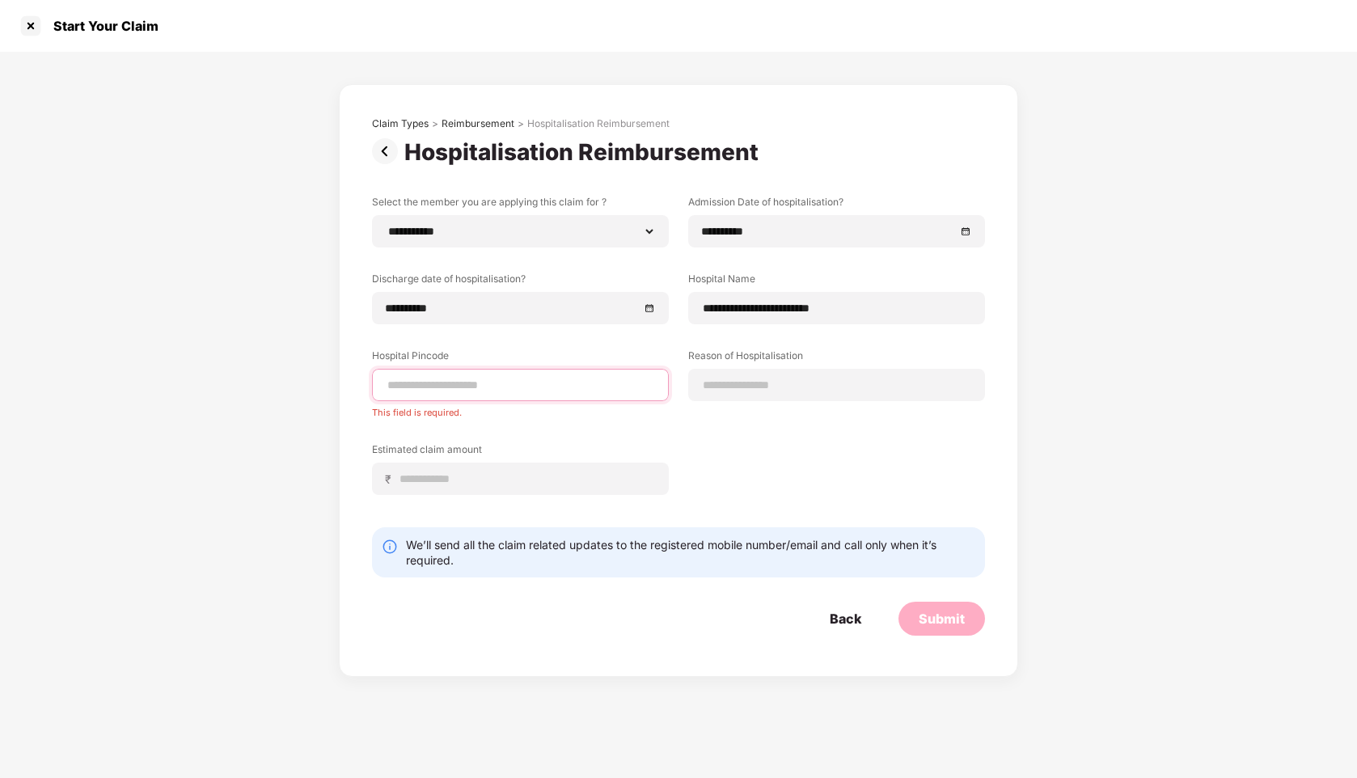
click at [398, 391] on input at bounding box center [520, 385] width 269 height 17
type input "******"
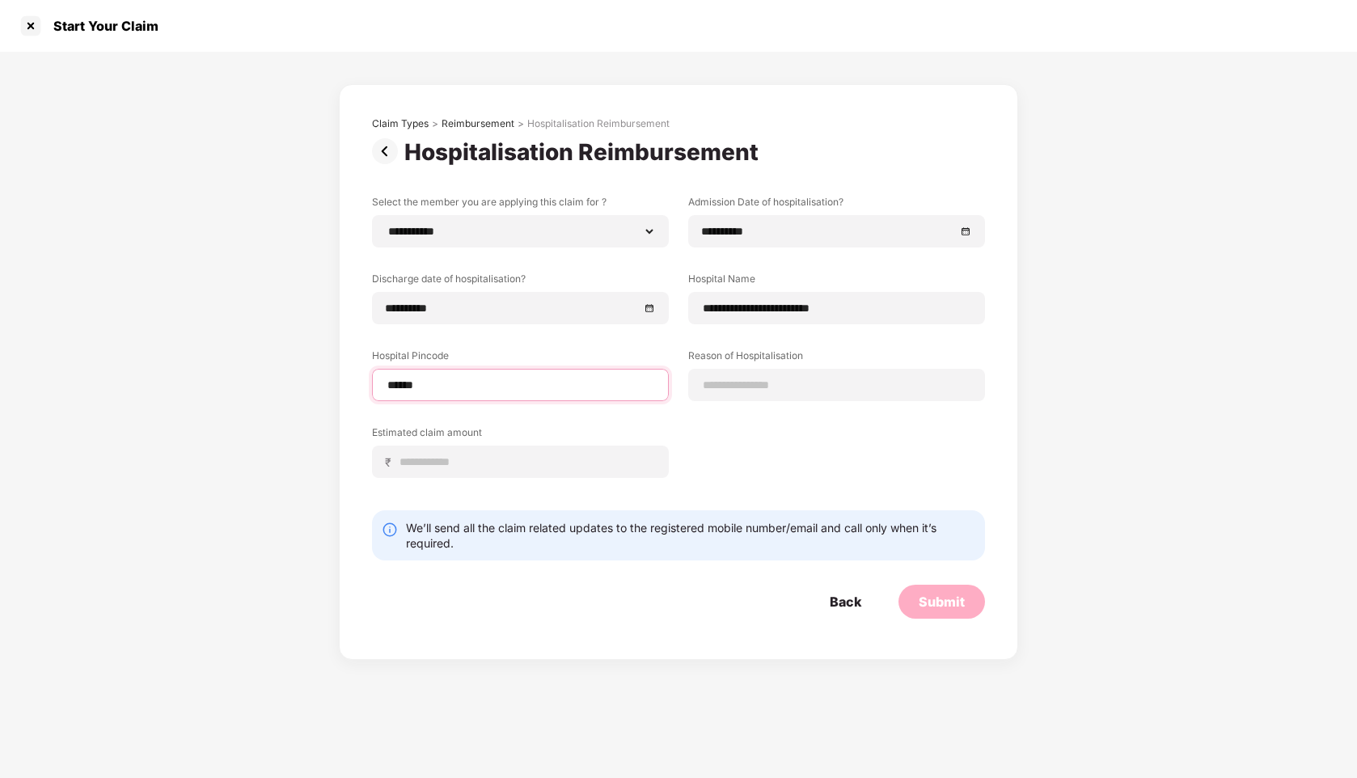
select select "**********"
select select "******"
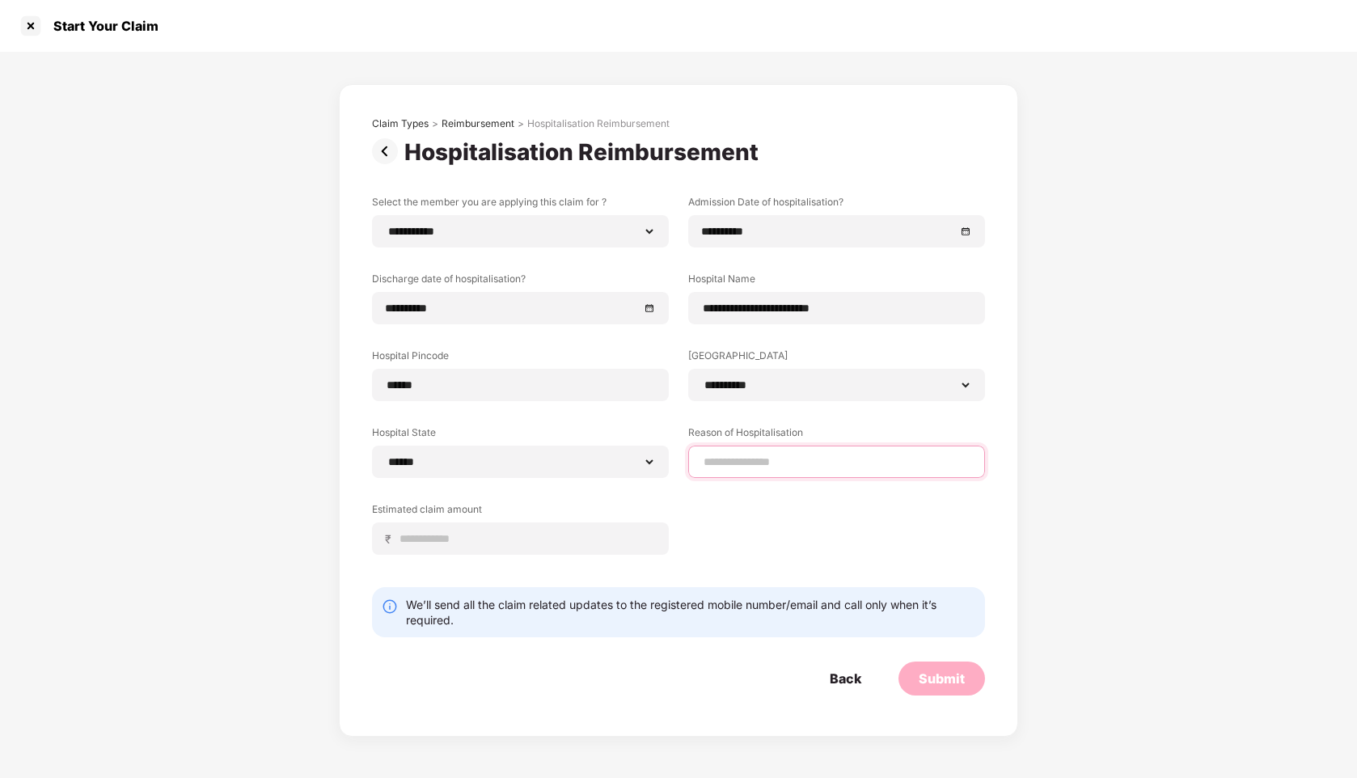
click at [779, 467] on input at bounding box center [836, 462] width 269 height 17
type input "*******"
click at [471, 532] on input at bounding box center [527, 539] width 256 height 17
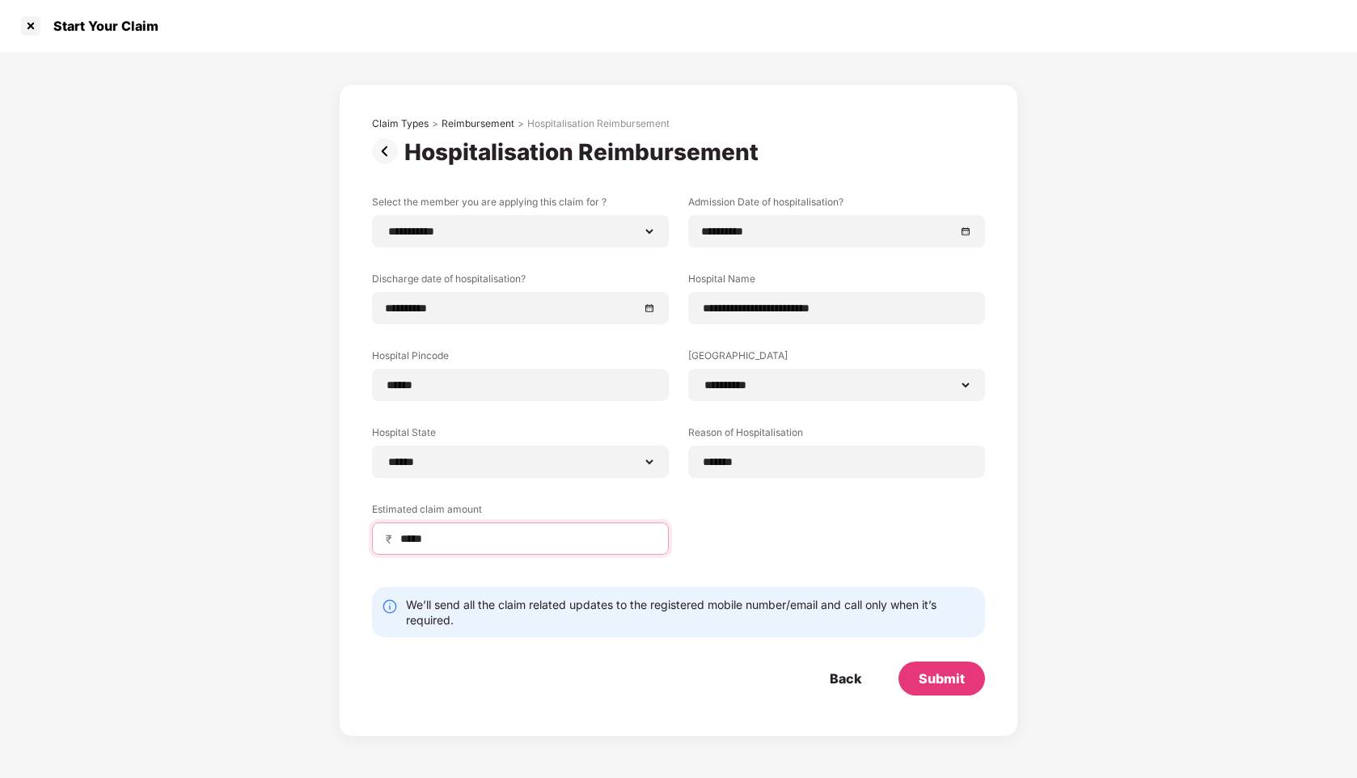
type input "*****"
click at [942, 679] on div "Submit" at bounding box center [942, 679] width 46 height 18
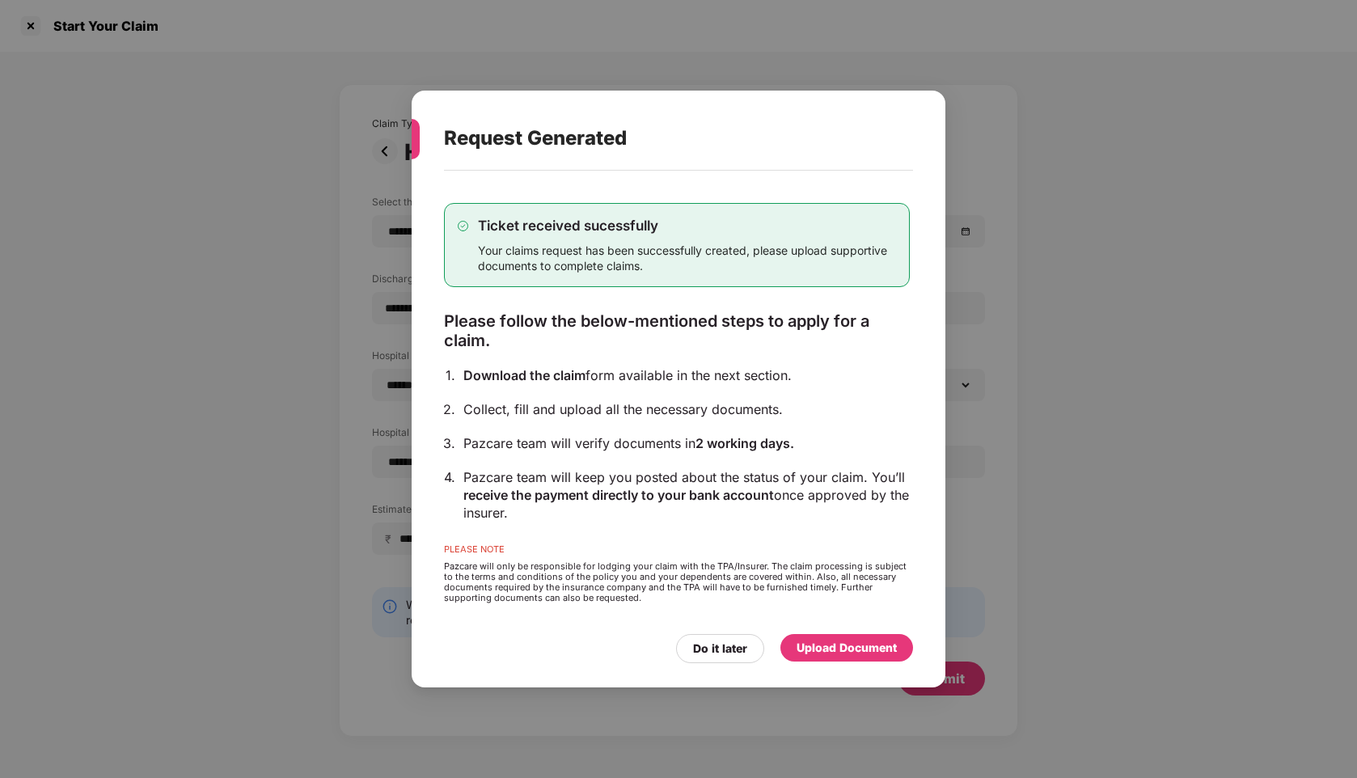
click at [828, 651] on div "Upload Document" at bounding box center [847, 648] width 100 height 18
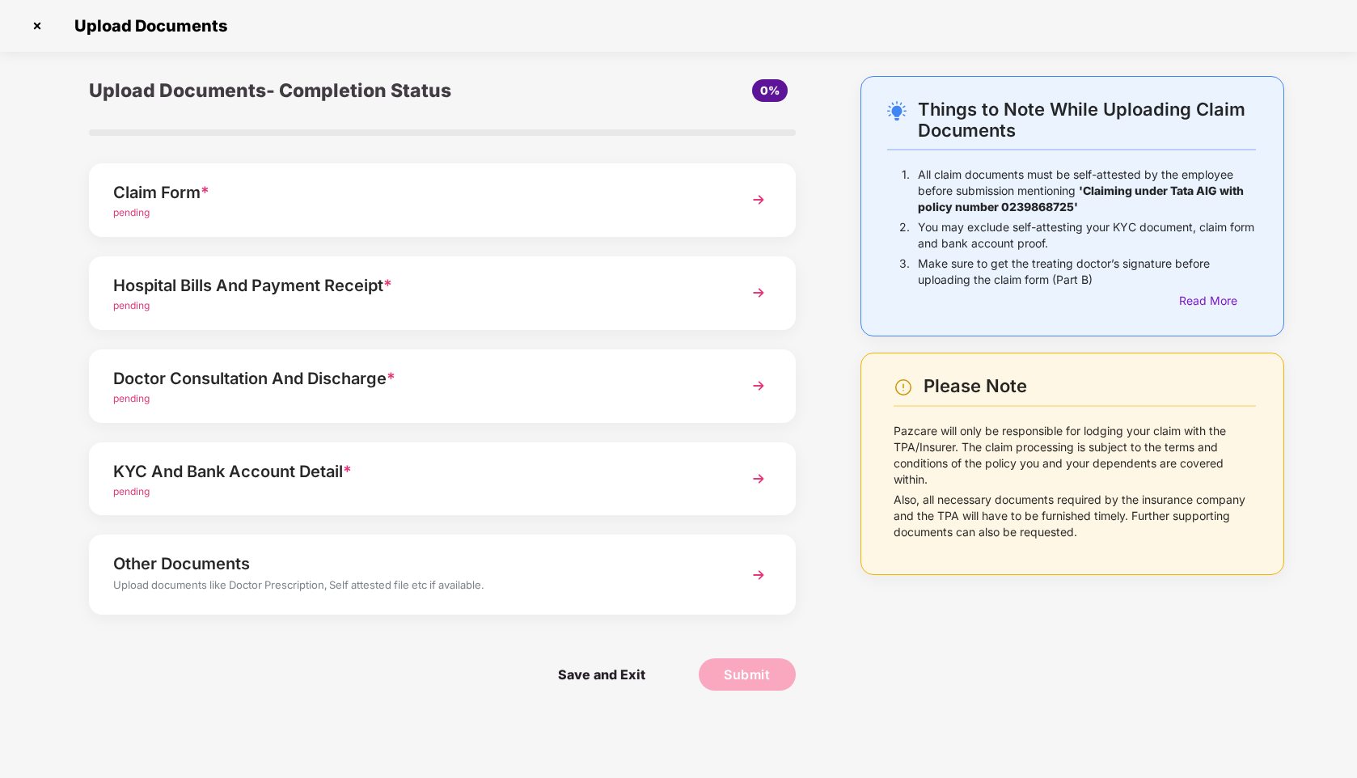
click at [727, 202] on div "Claim Form * pending" at bounding box center [442, 200] width 707 height 74
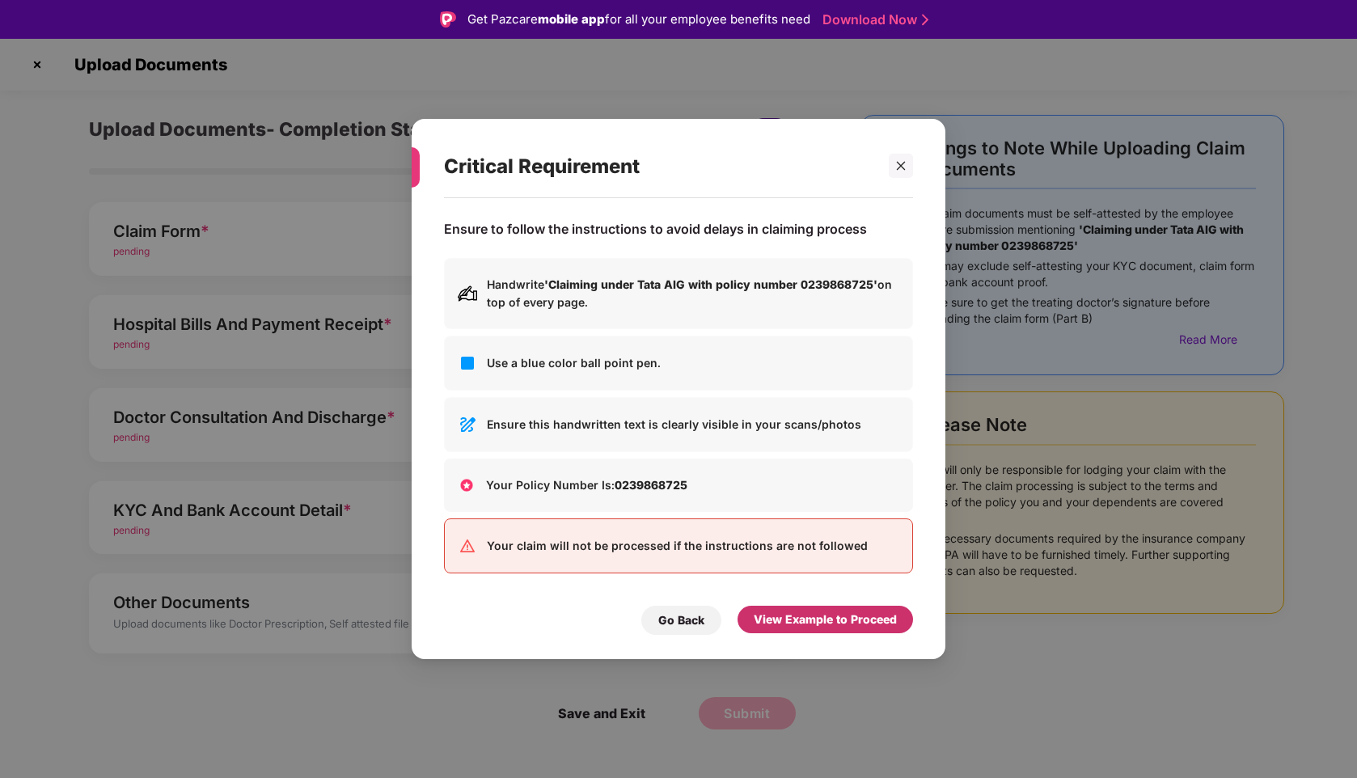
click at [793, 613] on div "View Example to Proceed" at bounding box center [825, 620] width 143 height 18
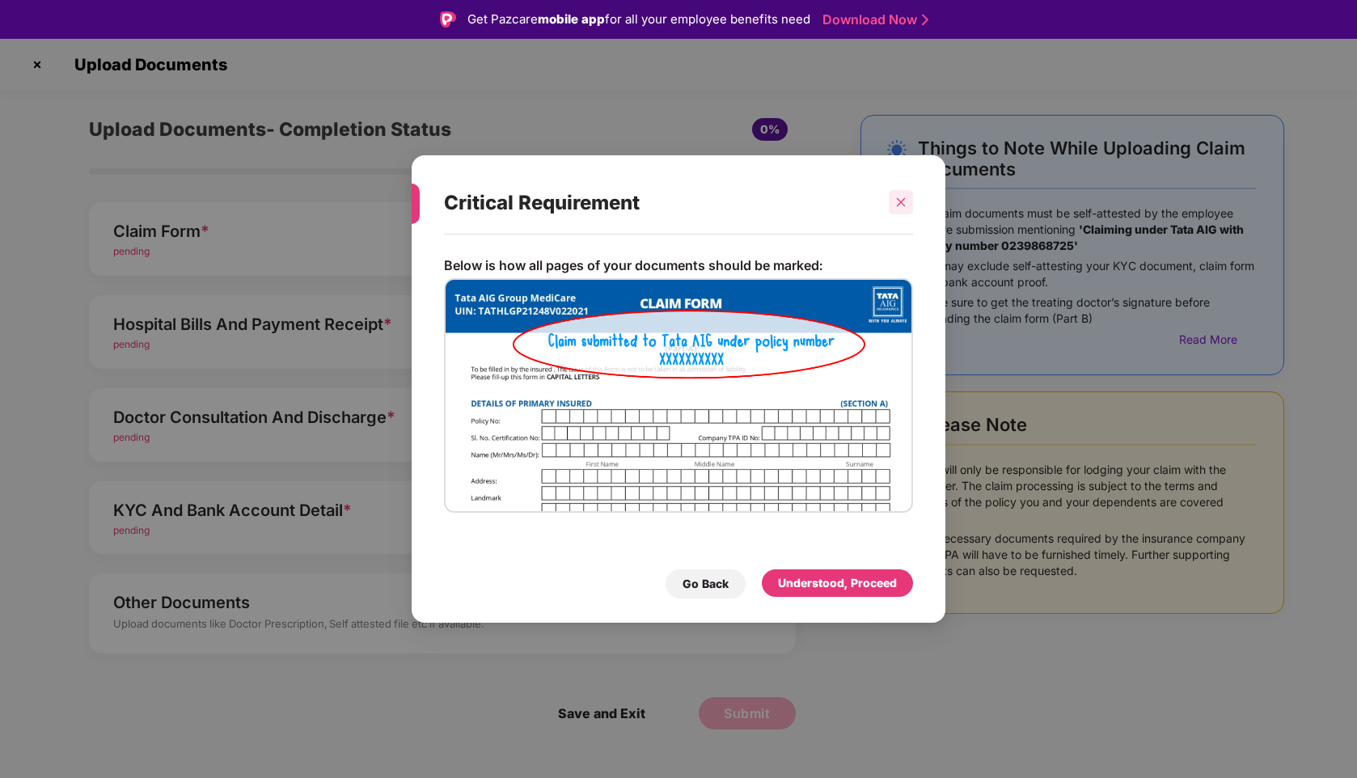
click at [903, 209] on div at bounding box center [901, 202] width 24 height 24
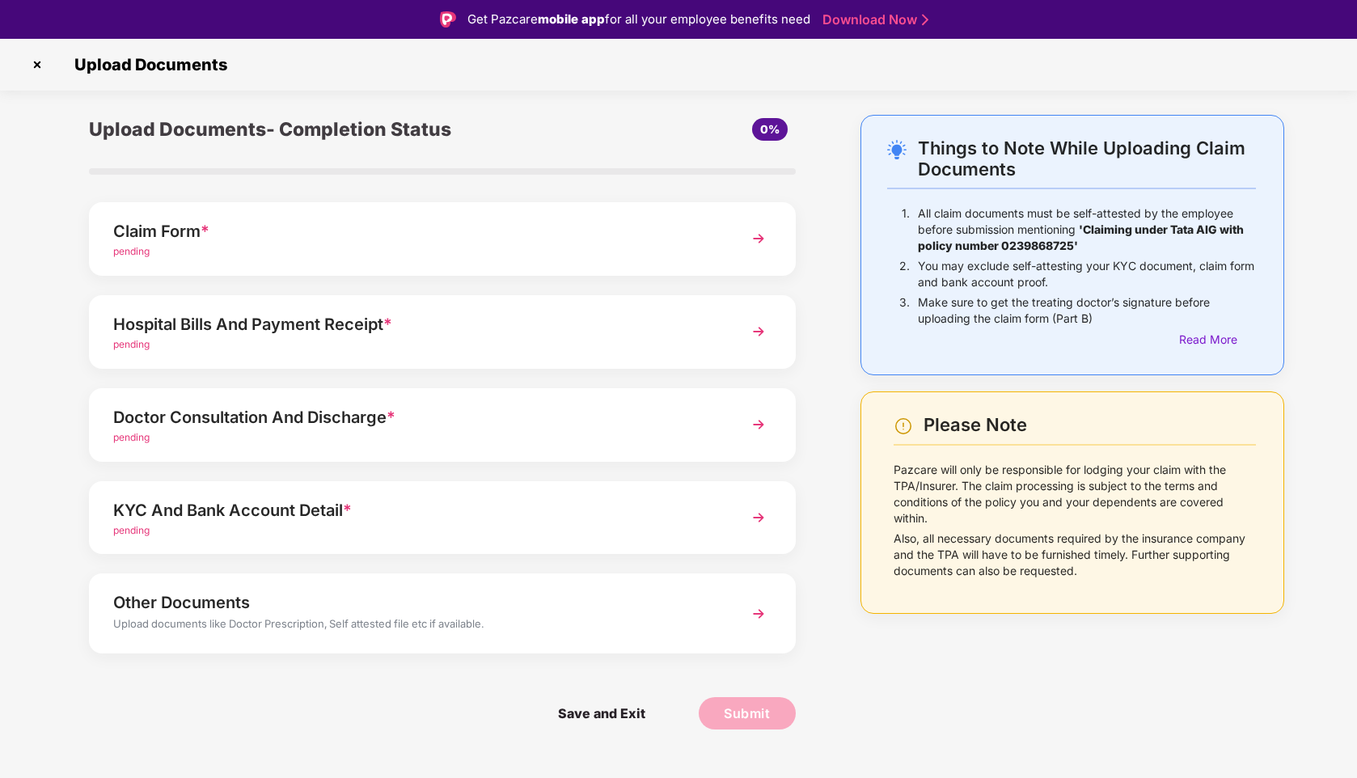
click at [659, 239] on div "Claim Form *" at bounding box center [414, 231] width 603 height 26
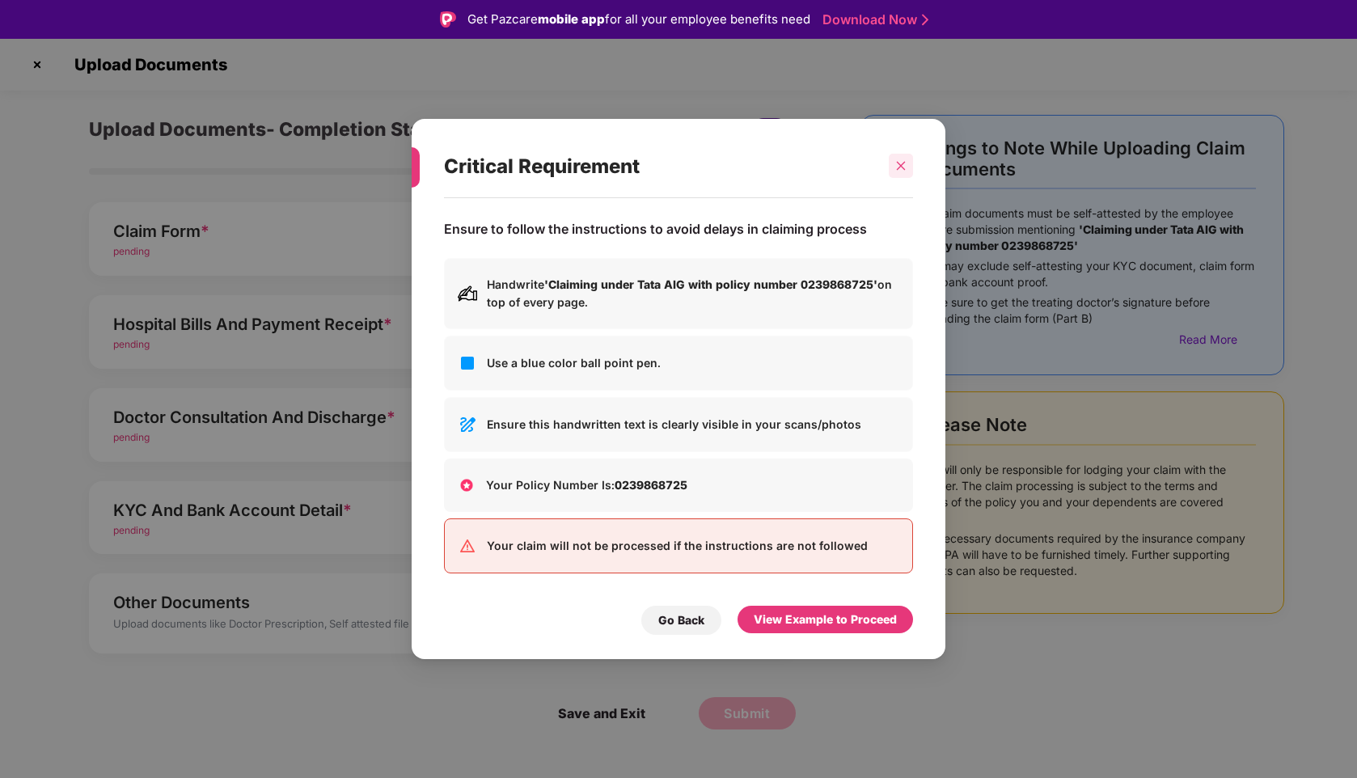
click at [907, 167] on div at bounding box center [901, 166] width 24 height 24
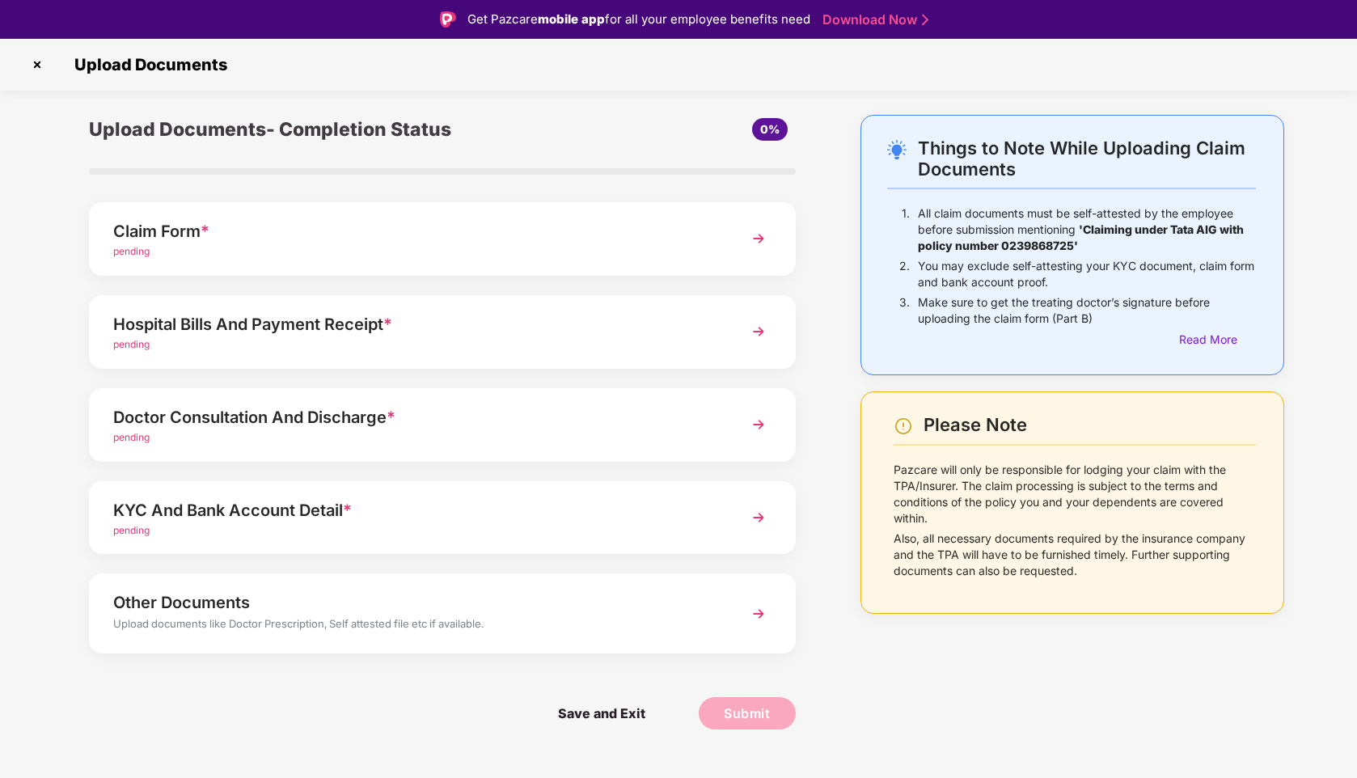
click at [649, 239] on div "Claim Form *" at bounding box center [414, 231] width 603 height 26
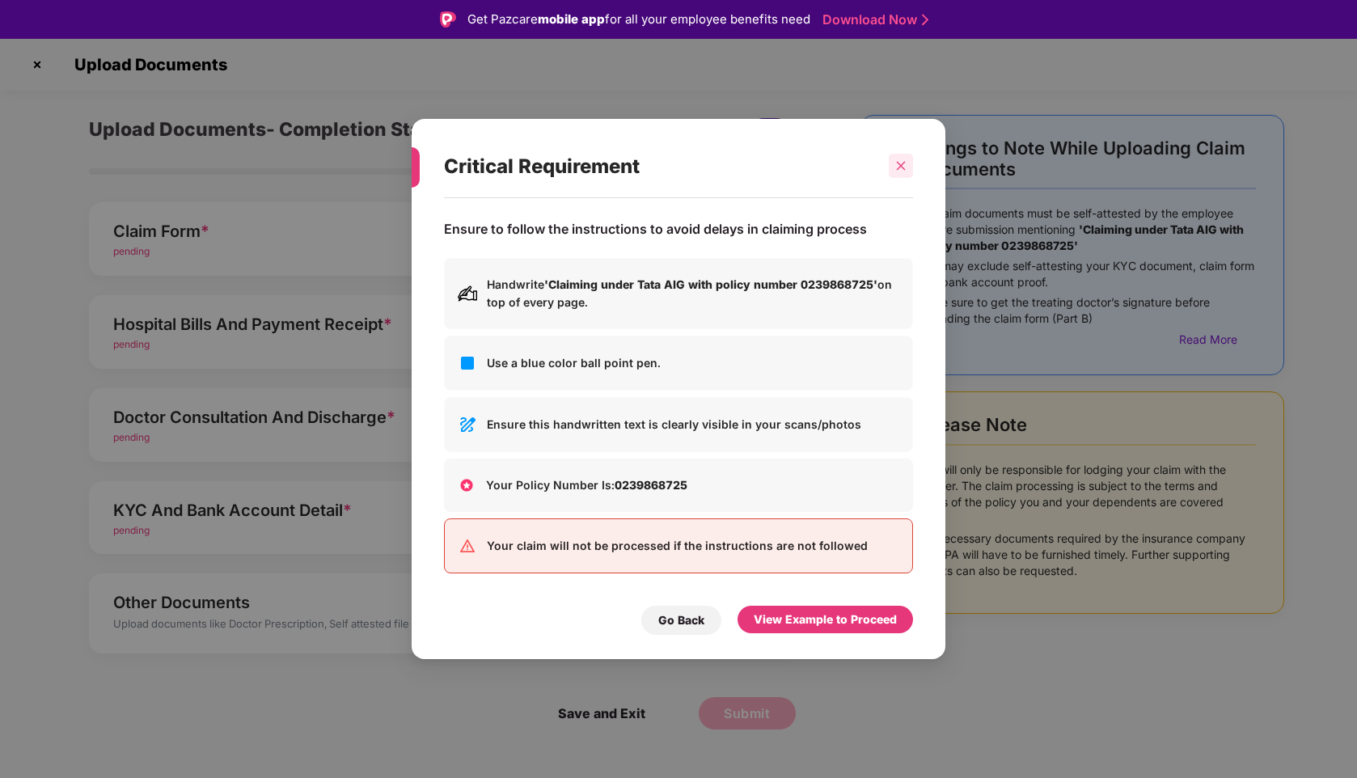
click at [903, 170] on icon "close" at bounding box center [900, 165] width 11 height 11
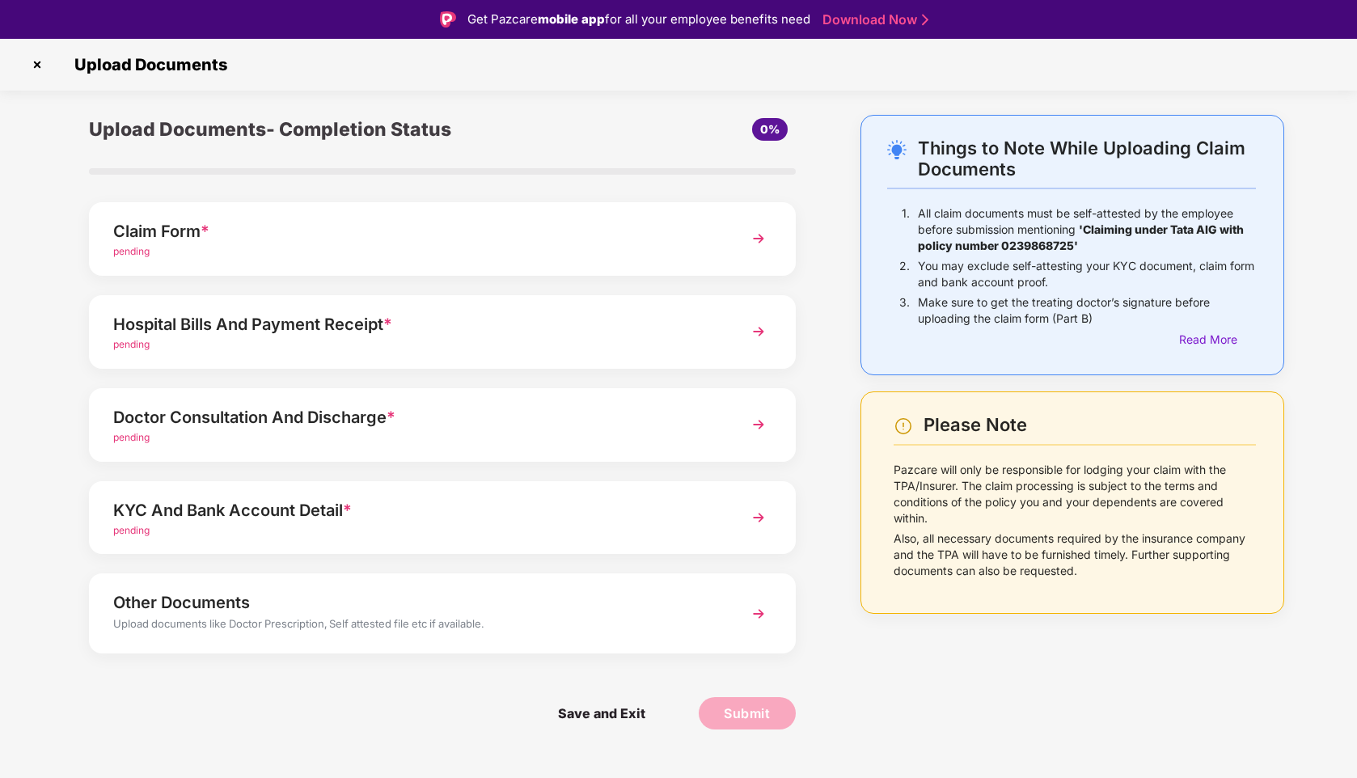
click at [399, 238] on div "Claim Form *" at bounding box center [414, 231] width 603 height 26
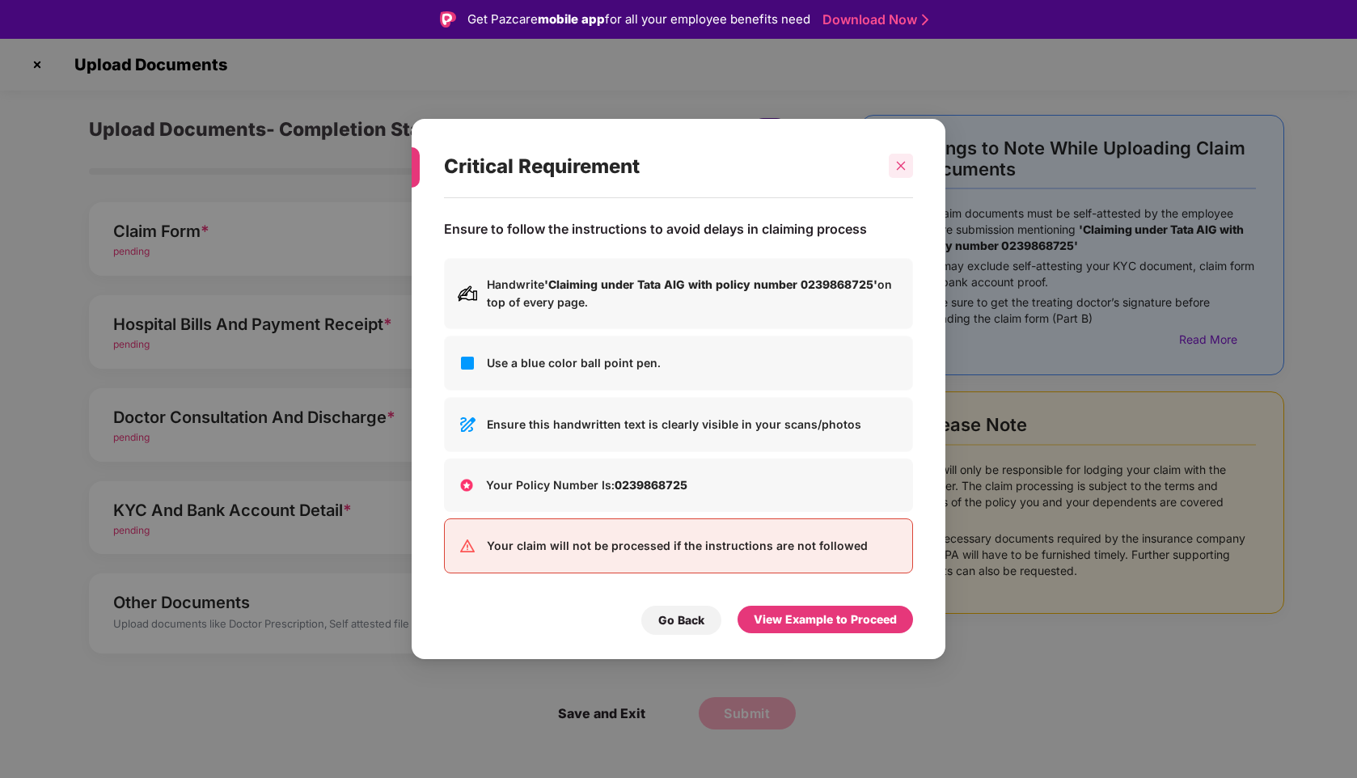
click at [903, 168] on icon "close" at bounding box center [900, 165] width 11 height 11
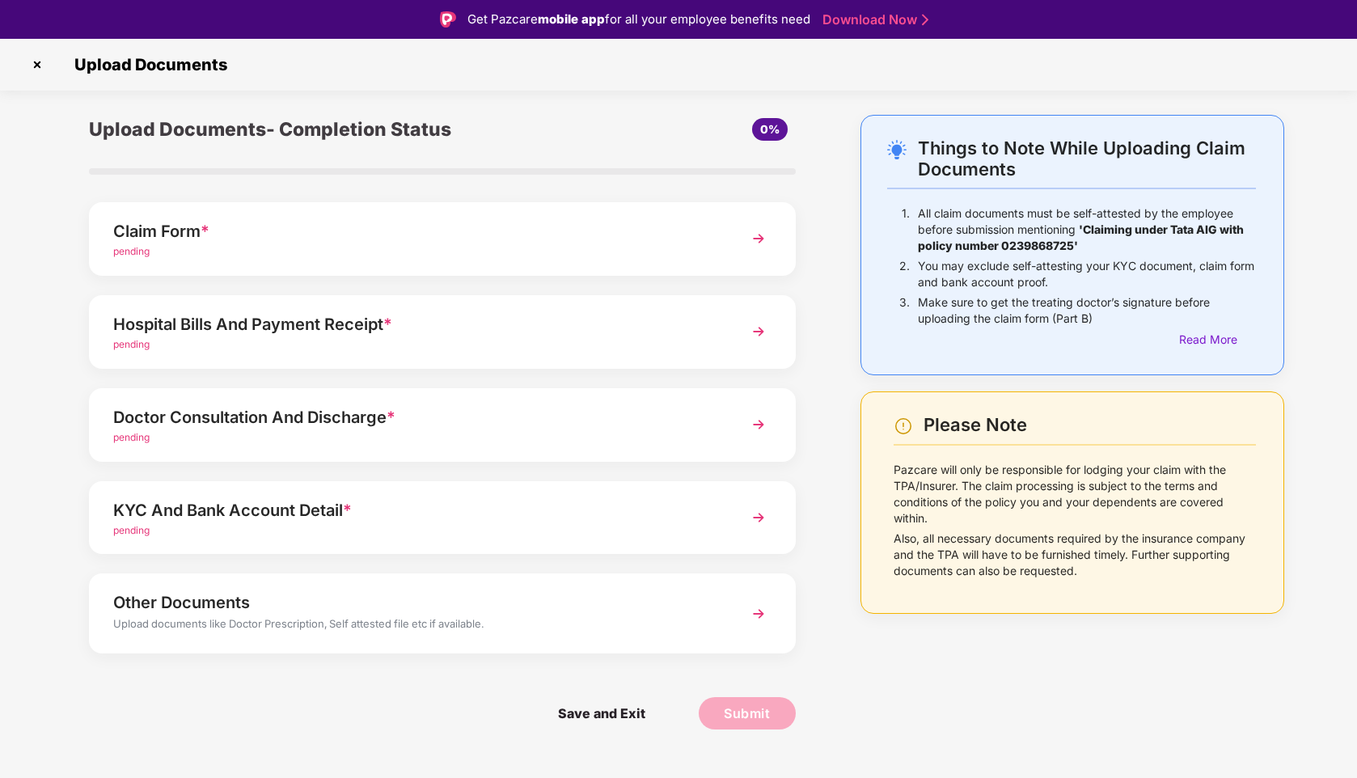
click at [760, 235] on img at bounding box center [758, 238] width 29 height 29
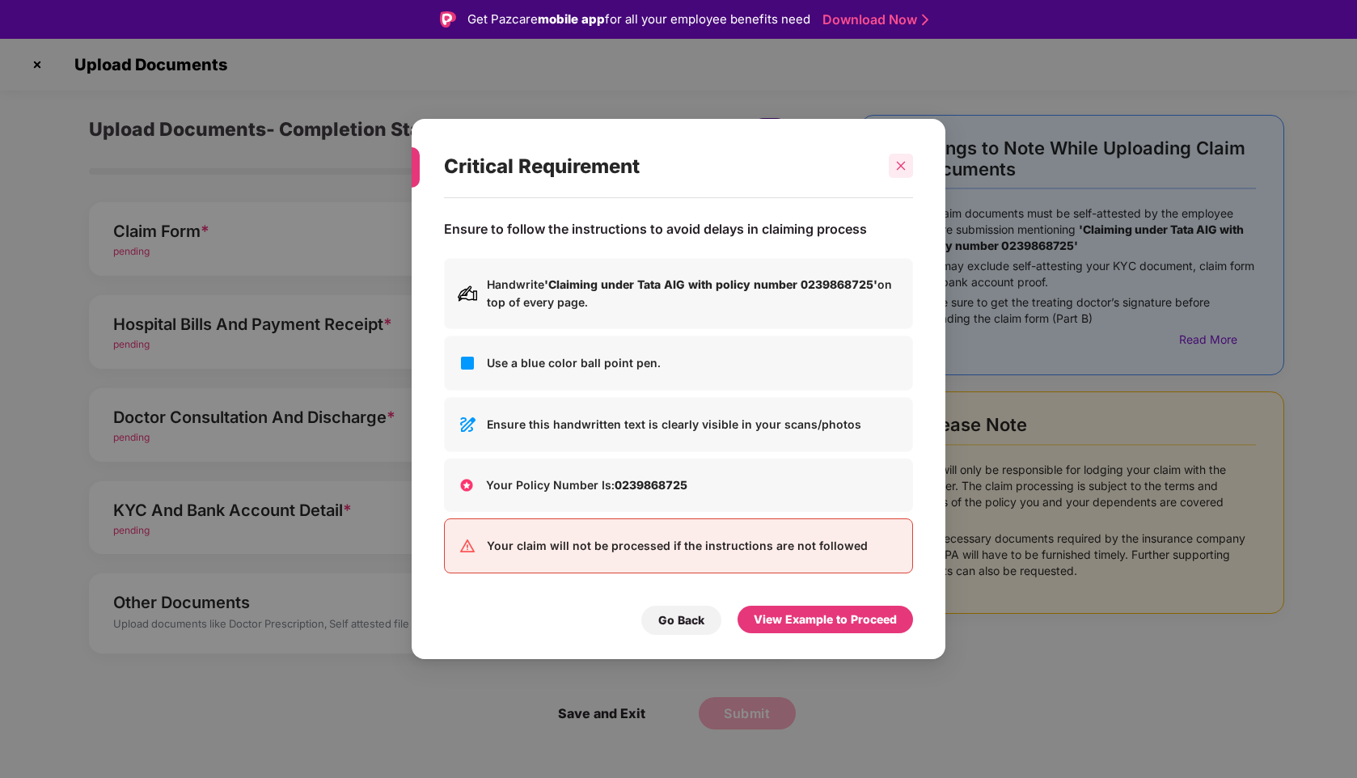
click at [901, 171] on icon "close" at bounding box center [900, 165] width 11 height 11
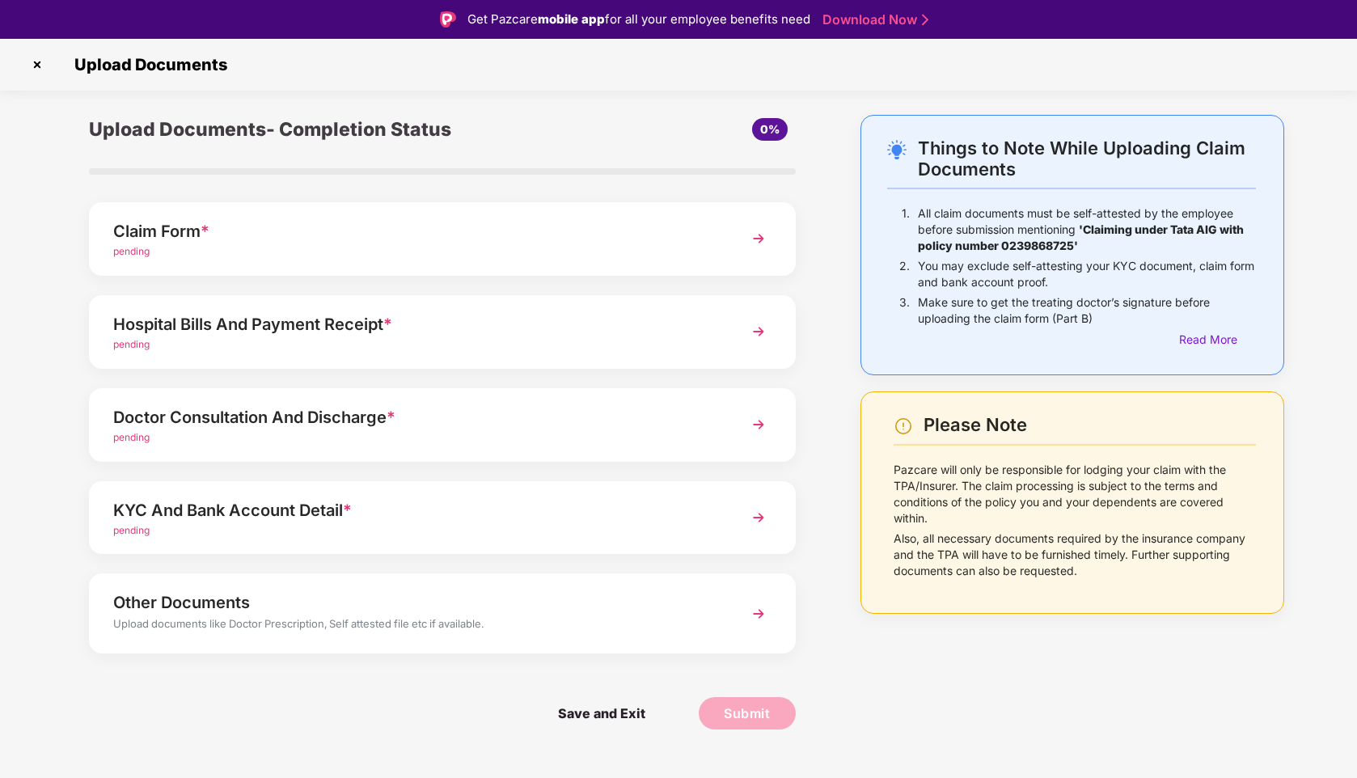
click at [170, 254] on div "pending" at bounding box center [414, 251] width 603 height 15
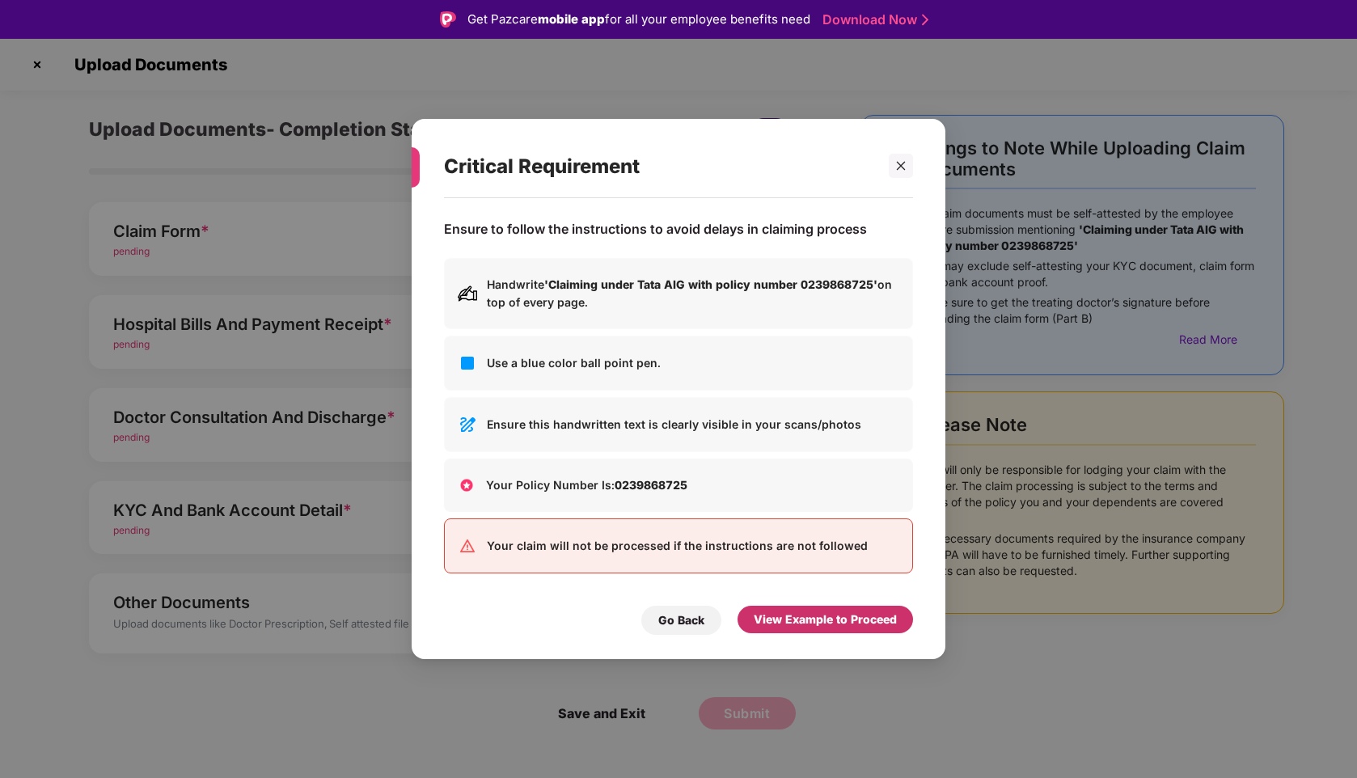
click at [866, 624] on div "View Example to Proceed" at bounding box center [825, 620] width 143 height 18
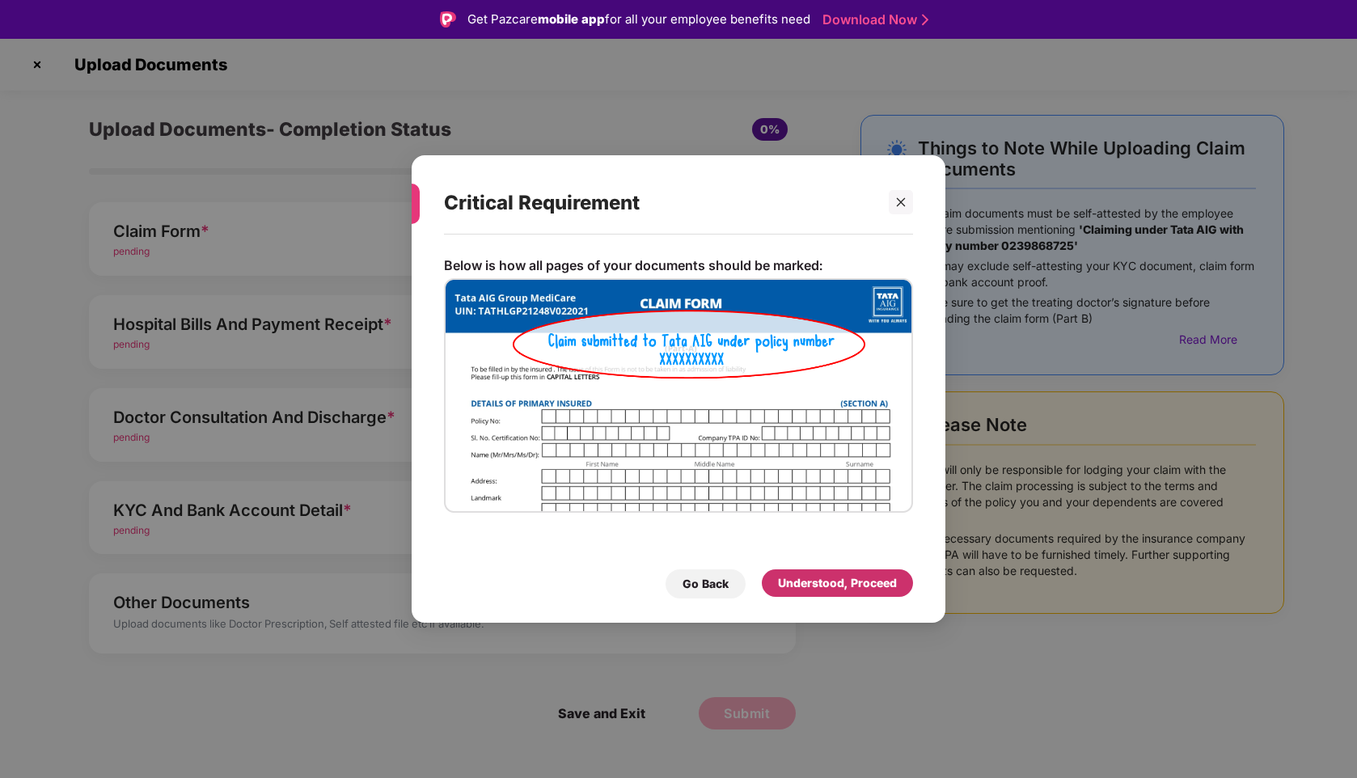
click at [810, 586] on div "Understood, Proceed" at bounding box center [837, 583] width 119 height 18
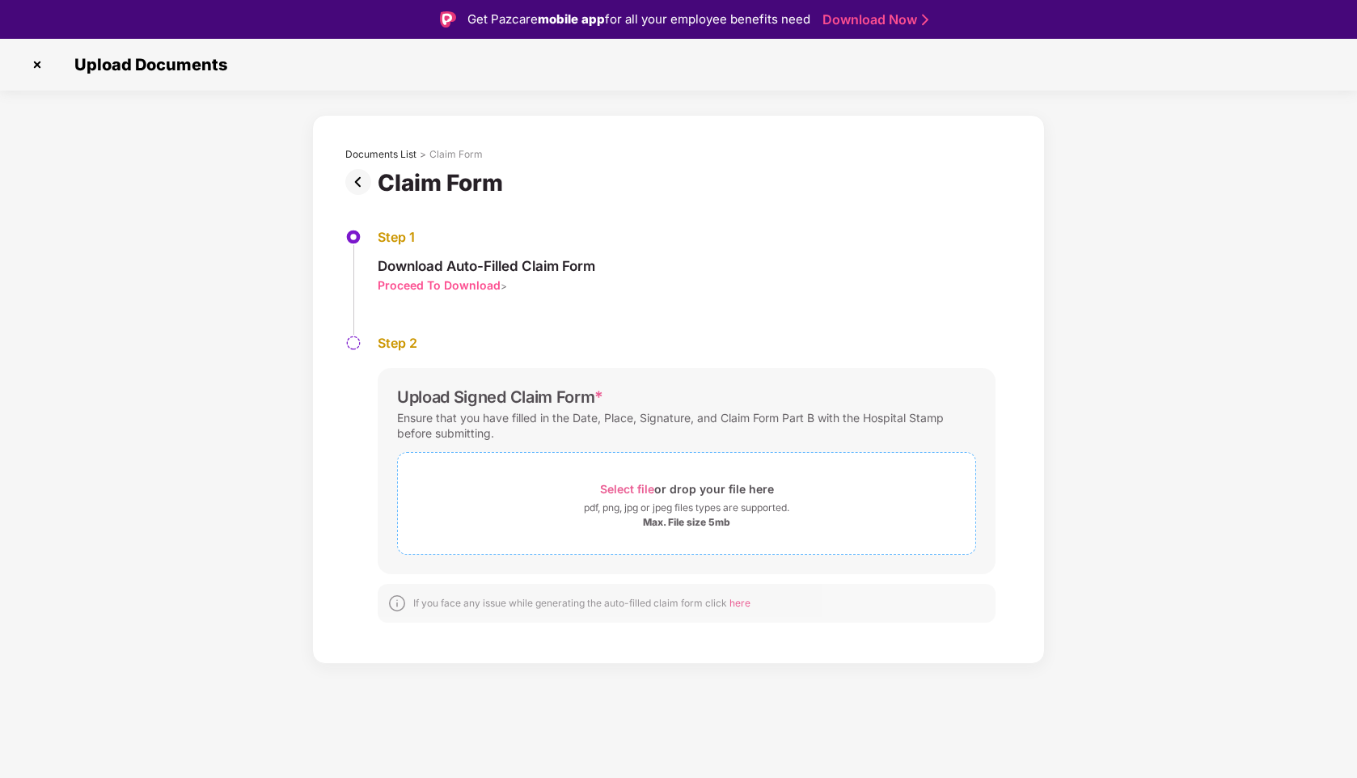
click at [624, 482] on span "Select file" at bounding box center [627, 489] width 54 height 14
click at [621, 480] on div "Select file or drop your file here" at bounding box center [687, 489] width 174 height 22
click at [633, 478] on div "Select file or drop your file here" at bounding box center [687, 489] width 174 height 22
